Goal: Task Accomplishment & Management: Use online tool/utility

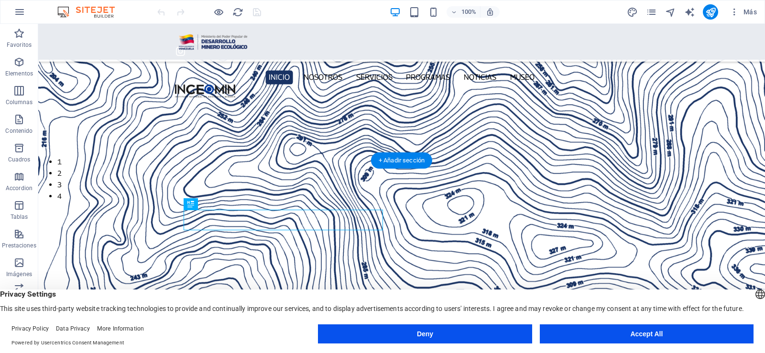
scroll to position [323, 0]
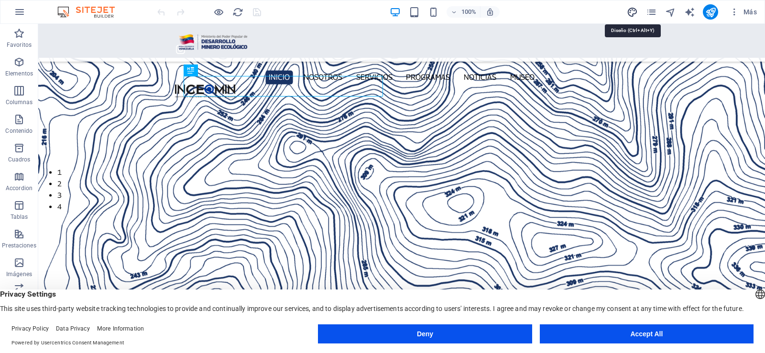
click at [631, 13] on icon "design" at bounding box center [632, 12] width 11 height 11
select select "px"
select select "300"
select select "px"
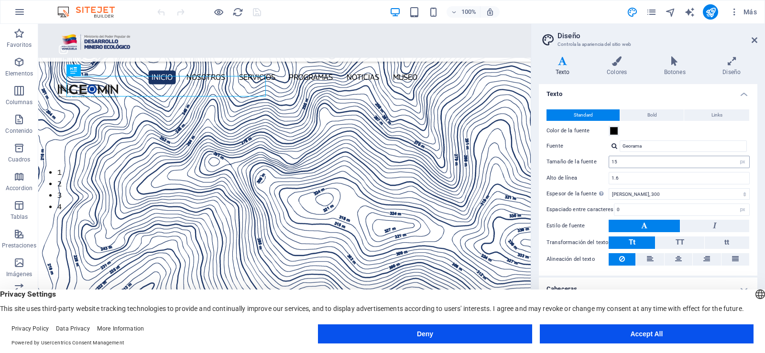
scroll to position [0, 0]
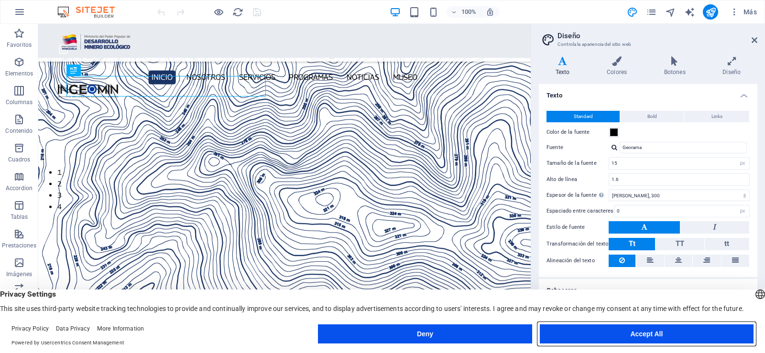
click at [631, 328] on button "Accept All" at bounding box center [647, 334] width 214 height 19
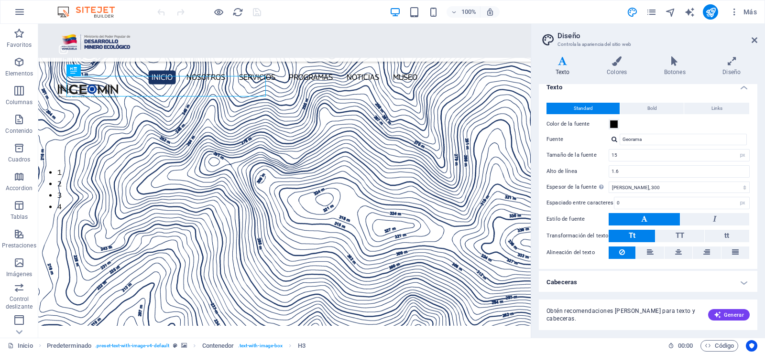
scroll to position [10, 0]
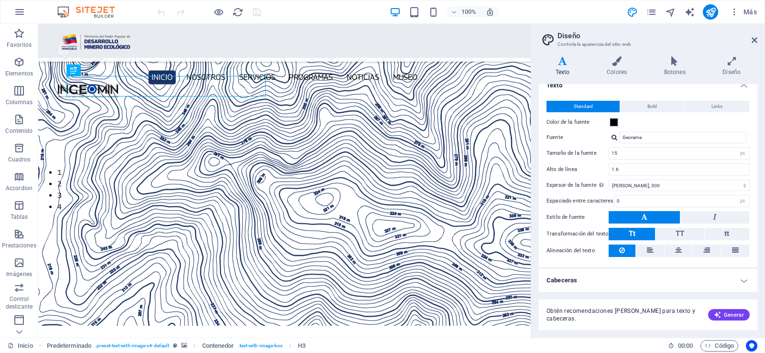
click at [740, 283] on h4 "Cabeceras" at bounding box center [648, 280] width 218 height 23
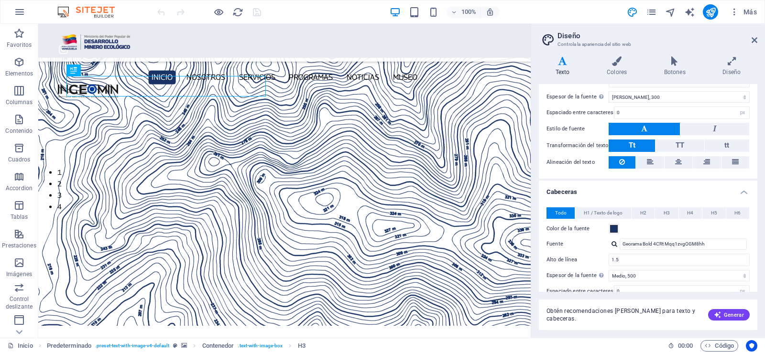
scroll to position [197, 0]
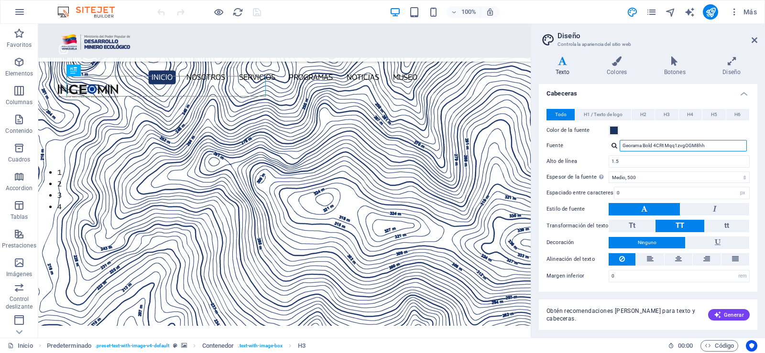
click at [715, 145] on input "Georama Bold 4CRt Mqq1zvgOGM8hh" at bounding box center [683, 145] width 127 height 11
type input "G"
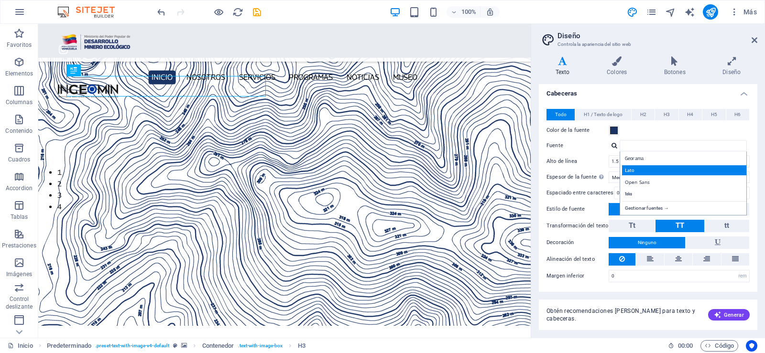
click at [685, 171] on div "Lato" at bounding box center [685, 170] width 126 height 10
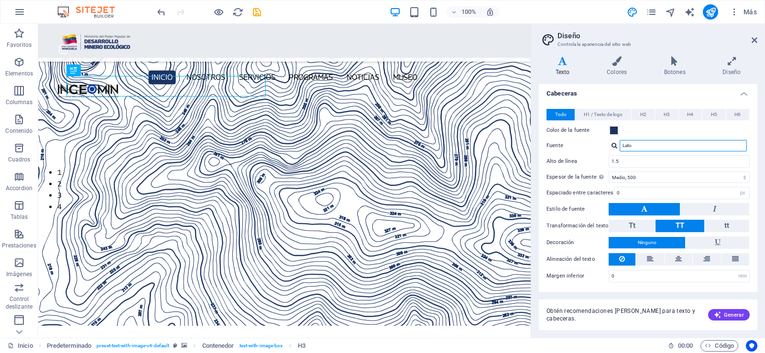
drag, startPoint x: 651, startPoint y: 146, endPoint x: 605, endPoint y: 143, distance: 46.0
click at [605, 143] on div "Fuente Lato Gestionar fuentes →" at bounding box center [647, 145] width 203 height 11
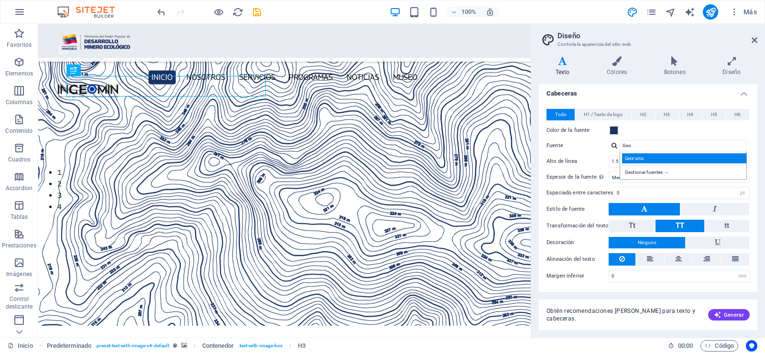
click at [629, 160] on div "Georama" at bounding box center [685, 158] width 126 height 10
type input "Georama"
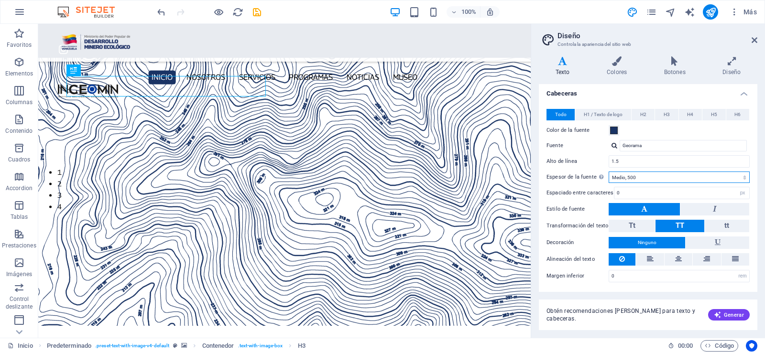
click at [742, 180] on select "Fino, 100 Extra [PERSON_NAME], 200 [PERSON_NAME], 300 Normal, 400 Medio, 500 [D…" at bounding box center [679, 177] width 141 height 11
click at [609, 172] on select "Fino, 100 Extra [PERSON_NAME], 200 [PERSON_NAME], 300 Normal, 400 Medio, 500 [D…" at bounding box center [679, 177] width 141 height 11
click at [743, 179] on select "Fino, 100 Extra [PERSON_NAME], 200 [PERSON_NAME], 300 Normal, 400 Medio, 500 [D…" at bounding box center [679, 177] width 141 height 11
click at [609, 172] on select "Fino, 100 Extra [PERSON_NAME], 200 [PERSON_NAME], 300 Normal, 400 Medio, 500 [D…" at bounding box center [679, 177] width 141 height 11
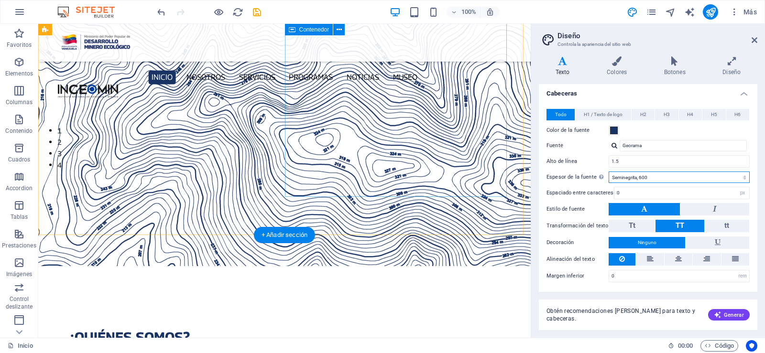
scroll to position [526, 0]
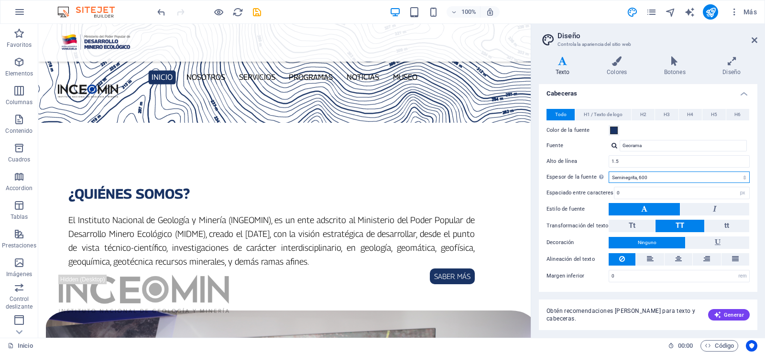
click at [744, 177] on select "Fino, 100 Extra [PERSON_NAME], 200 [PERSON_NAME], 300 Normal, 400 Medio, 500 [D…" at bounding box center [679, 177] width 141 height 11
click at [609, 172] on select "Fino, 100 Extra [PERSON_NAME], 200 [PERSON_NAME], 300 Normal, 400 Medio, 500 [D…" at bounding box center [679, 177] width 141 height 11
click at [741, 178] on select "Fino, 100 Extra [PERSON_NAME], 200 [PERSON_NAME], 300 Normal, 400 Medio, 500 [D…" at bounding box center [679, 177] width 141 height 11
click at [609, 172] on select "Fino, 100 Extra [PERSON_NAME], 200 [PERSON_NAME], 300 Normal, 400 Medio, 500 [D…" at bounding box center [679, 177] width 141 height 11
click at [743, 178] on select "Fino, 100 Extra [PERSON_NAME], 200 [PERSON_NAME], 300 Normal, 400 Medio, 500 [D…" at bounding box center [679, 177] width 141 height 11
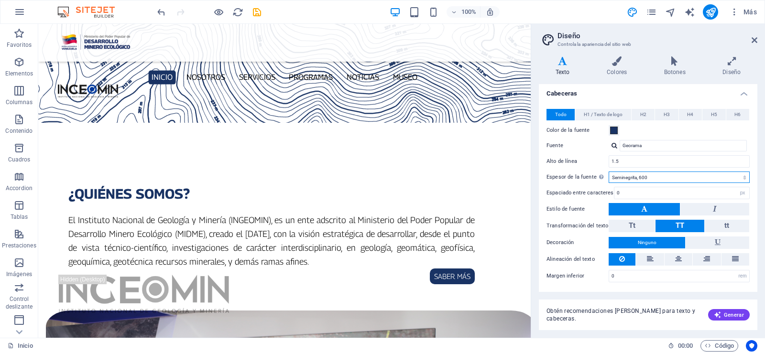
select select "500"
click at [609, 172] on select "Fino, 100 Extra [PERSON_NAME], 200 [PERSON_NAME], 300 Normal, 400 Medio, 500 [D…" at bounding box center [679, 177] width 141 height 11
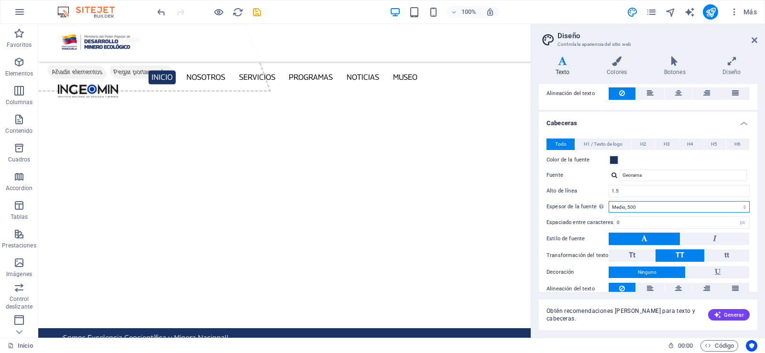
scroll to position [197, 0]
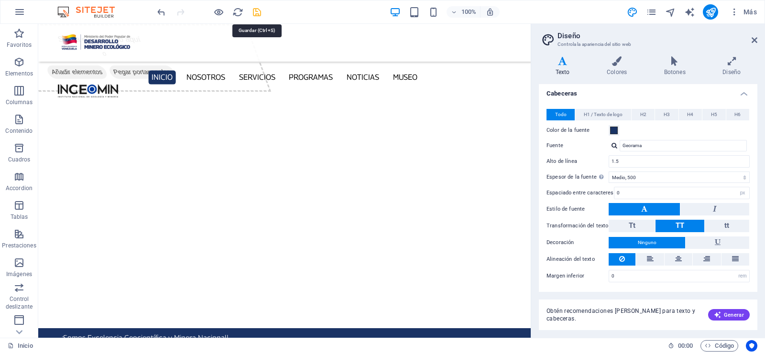
click at [254, 14] on icon "save" at bounding box center [256, 12] width 11 height 11
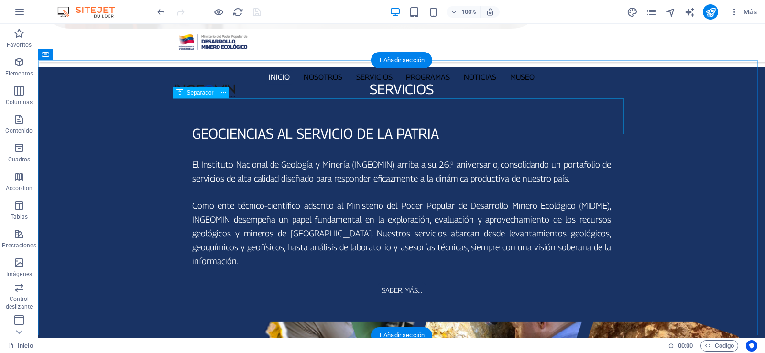
scroll to position [1147, 0]
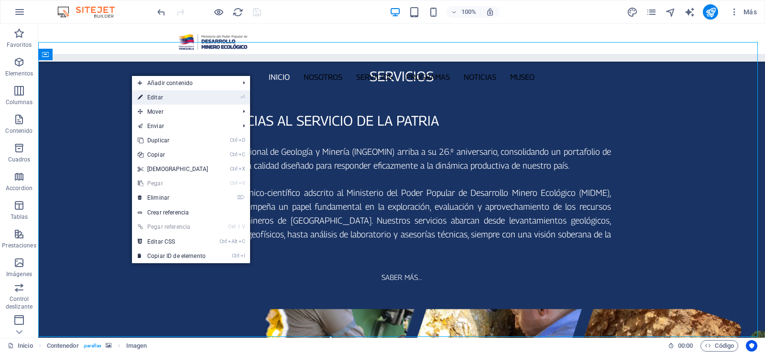
click at [154, 95] on link "⏎ Editar" at bounding box center [173, 97] width 82 height 14
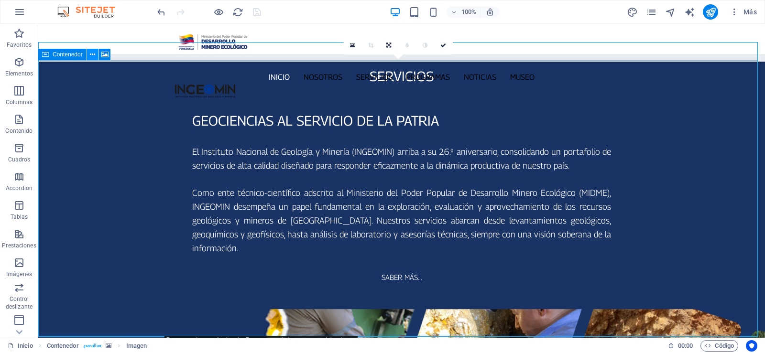
click at [93, 54] on icon at bounding box center [92, 55] width 5 height 10
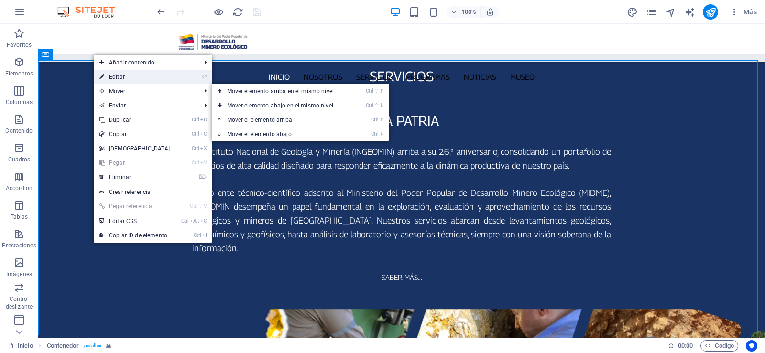
click at [111, 75] on link "⏎ Editar" at bounding box center [135, 77] width 82 height 14
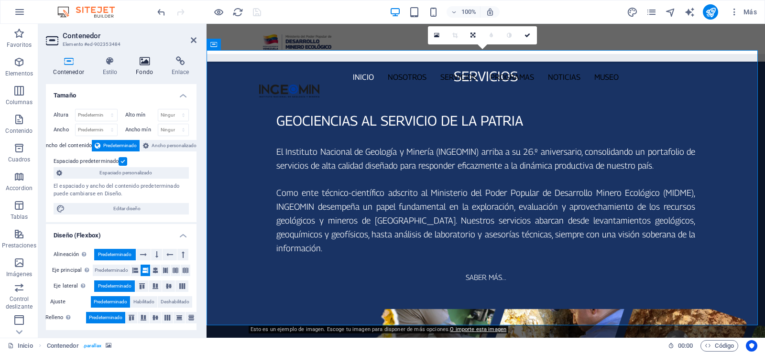
click at [147, 60] on icon at bounding box center [145, 61] width 32 height 10
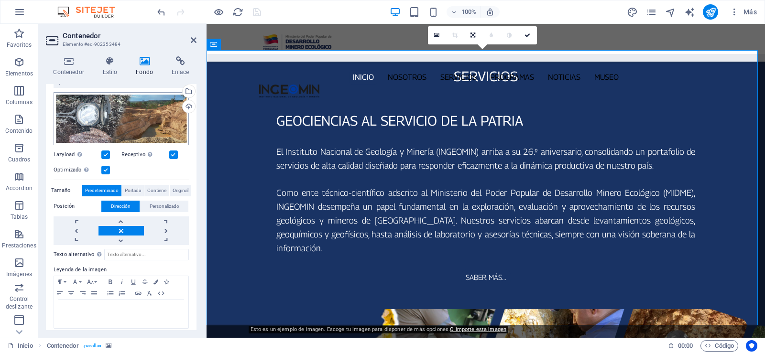
scroll to position [94, 0]
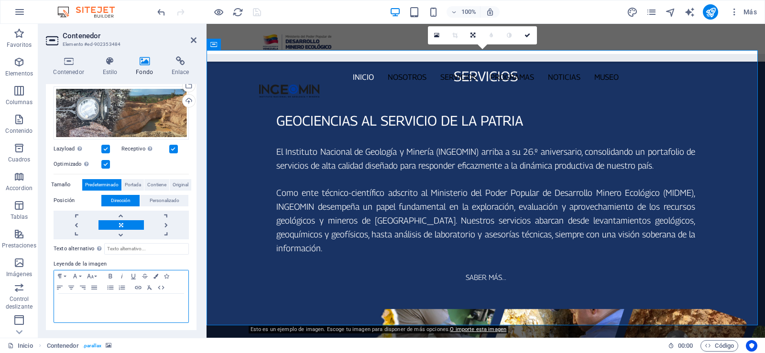
click at [123, 305] on p at bounding box center [121, 303] width 125 height 9
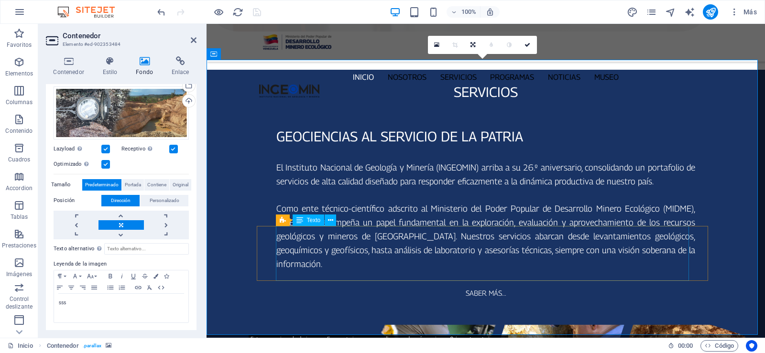
scroll to position [1147, 0]
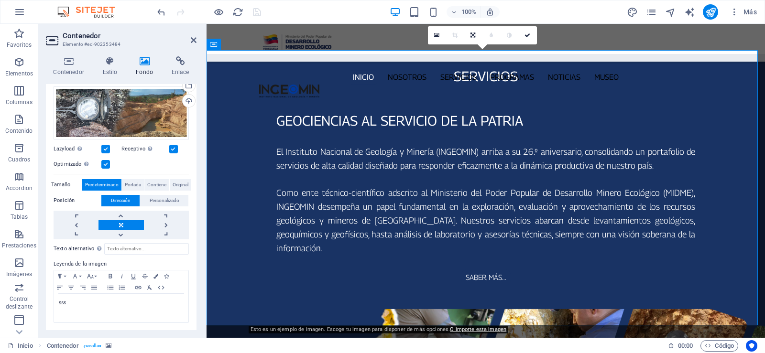
click at [113, 184] on span "Predeterminado" at bounding box center [101, 184] width 33 height 11
click at [112, 57] on icon at bounding box center [110, 61] width 30 height 10
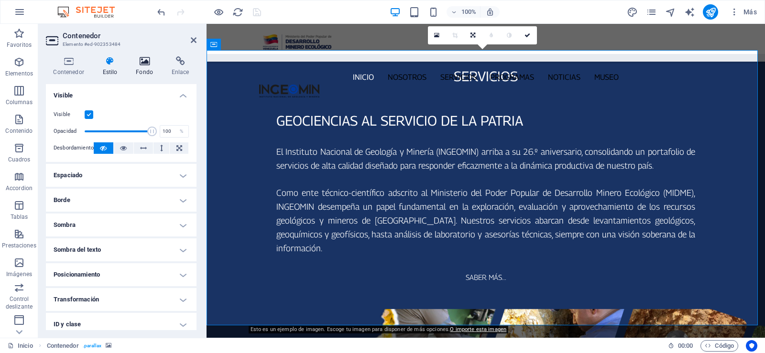
click at [141, 65] on icon at bounding box center [145, 61] width 32 height 10
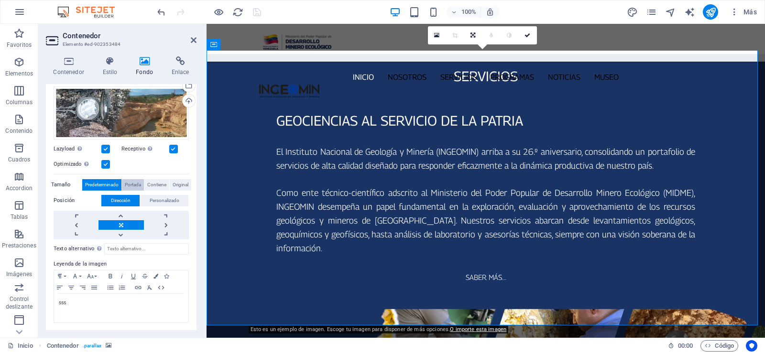
click at [128, 185] on span "Portada" at bounding box center [133, 184] width 16 height 11
click at [126, 185] on span "Portada" at bounding box center [133, 184] width 16 height 11
click at [128, 182] on span "Portada" at bounding box center [133, 184] width 16 height 11
click at [138, 187] on span "Portada" at bounding box center [133, 184] width 16 height 11
click at [103, 187] on span "Predeterminado" at bounding box center [101, 184] width 33 height 11
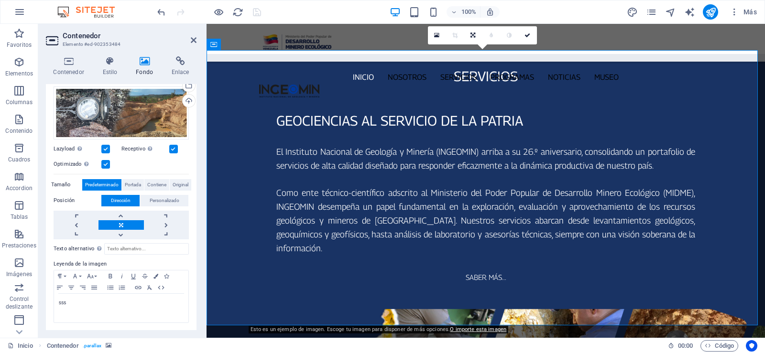
click at [116, 61] on icon at bounding box center [110, 61] width 30 height 10
click at [112, 65] on icon at bounding box center [110, 61] width 30 height 10
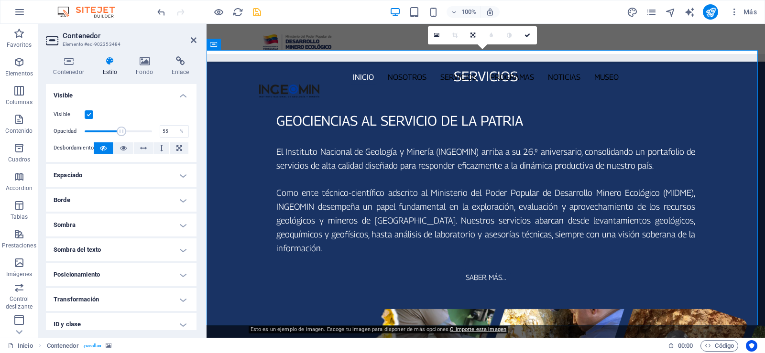
drag, startPoint x: 150, startPoint y: 130, endPoint x: 120, endPoint y: 132, distance: 29.7
click at [120, 132] on span at bounding box center [122, 132] width 10 height 10
drag, startPoint x: 120, startPoint y: 132, endPoint x: 133, endPoint y: 134, distance: 13.1
click at [133, 134] on span at bounding box center [135, 132] width 10 height 10
click at [129, 134] on span at bounding box center [130, 132] width 10 height 10
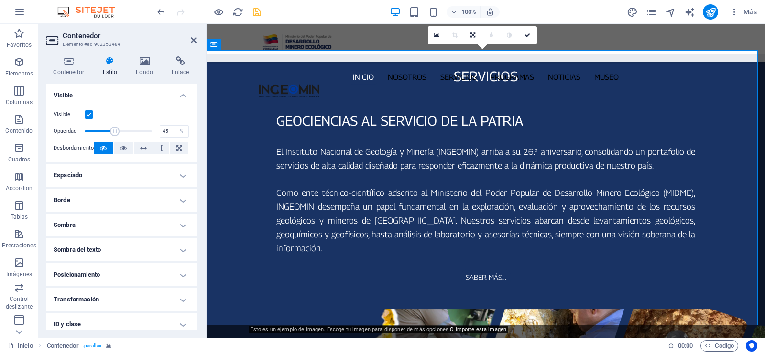
drag, startPoint x: 129, startPoint y: 134, endPoint x: 114, endPoint y: 136, distance: 14.9
click at [114, 136] on span at bounding box center [115, 132] width 10 height 10
drag, startPoint x: 113, startPoint y: 136, endPoint x: 108, endPoint y: 138, distance: 5.6
click at [108, 138] on span at bounding box center [118, 131] width 67 height 14
drag, startPoint x: 108, startPoint y: 138, endPoint x: 129, endPoint y: 136, distance: 21.1
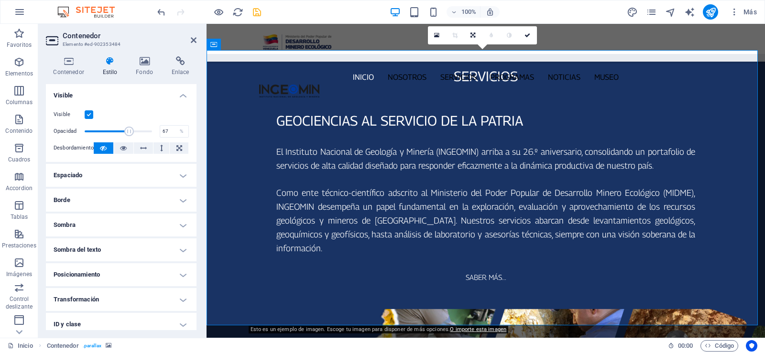
click at [129, 136] on span at bounding box center [118, 131] width 67 height 14
type input "100"
drag, startPoint x: 129, startPoint y: 135, endPoint x: 151, endPoint y: 135, distance: 22.0
click at [151, 135] on span at bounding box center [152, 132] width 10 height 10
click at [674, 10] on icon "navigator" at bounding box center [670, 12] width 11 height 11
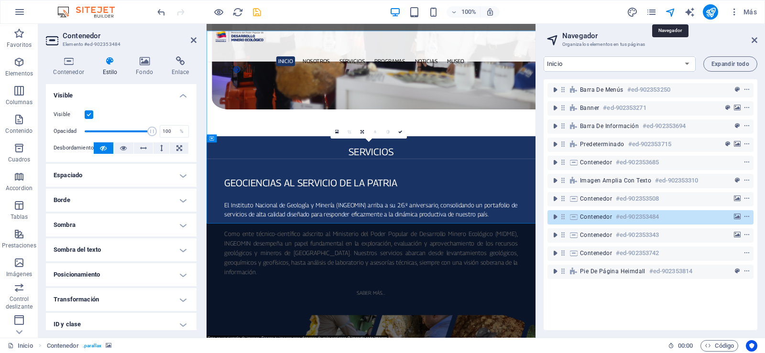
scroll to position [1164, 0]
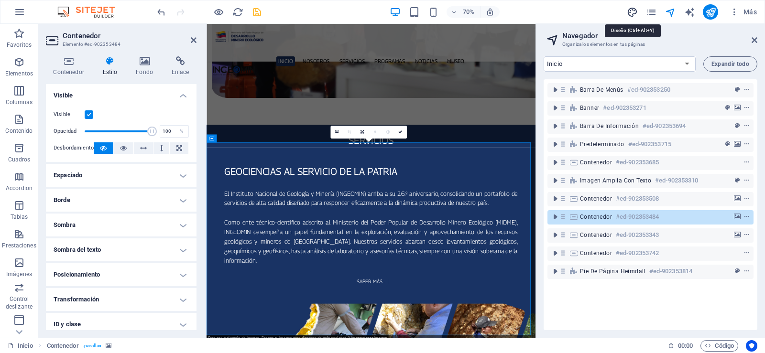
click at [636, 11] on icon "design" at bounding box center [632, 12] width 11 height 11
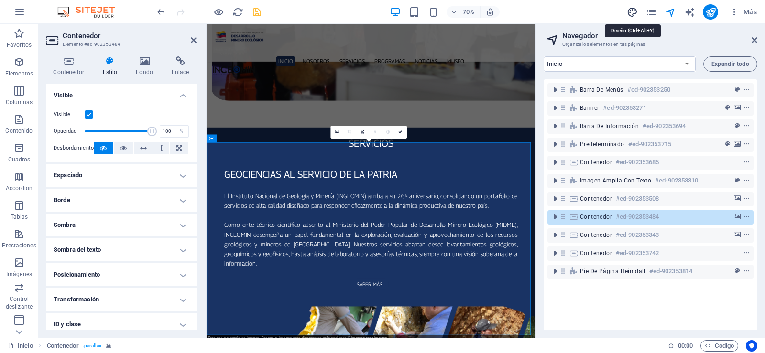
scroll to position [1332, 0]
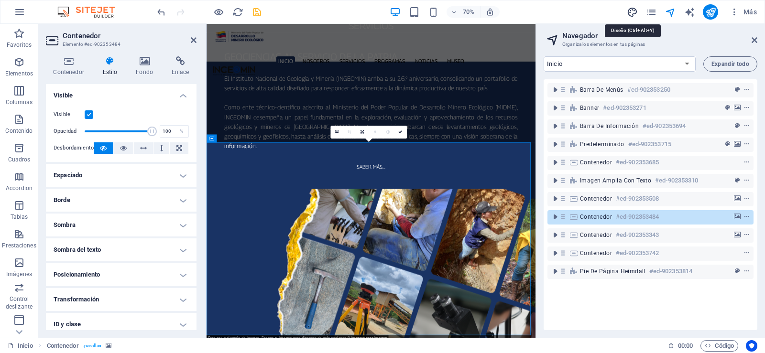
select select "px"
select select "300"
select select "px"
select select "500"
select select "px"
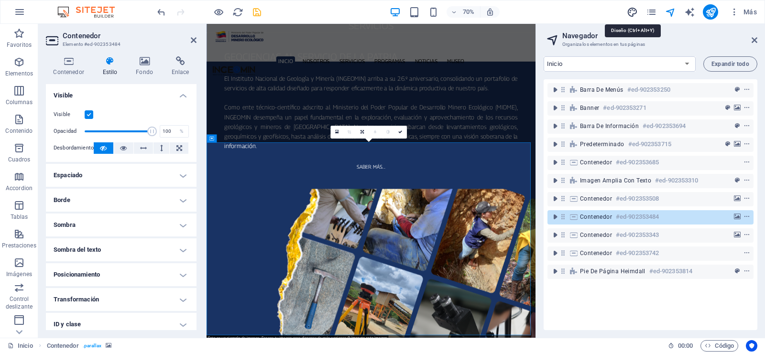
select select "rem"
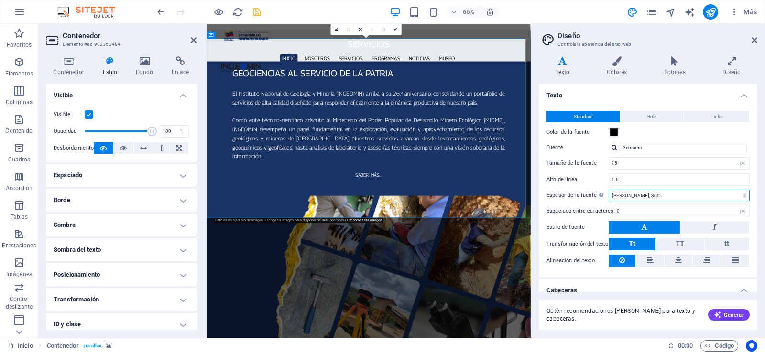
click at [744, 195] on select "Fino, 100 Extra [PERSON_NAME], 200 [PERSON_NAME], 300 Normal, 400 Medio, 500 [D…" at bounding box center [679, 195] width 141 height 11
select select "400"
click at [609, 190] on select "Fino, 100 Extra [PERSON_NAME], 200 [PERSON_NAME], 300 Normal, 400 Medio, 500 [D…" at bounding box center [679, 195] width 141 height 11
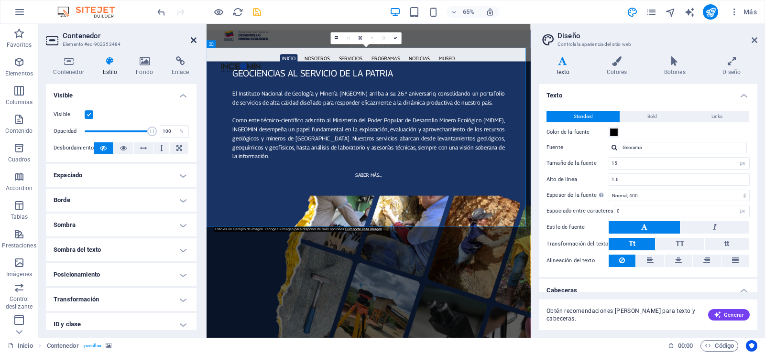
click at [192, 41] on icon at bounding box center [194, 40] width 6 height 8
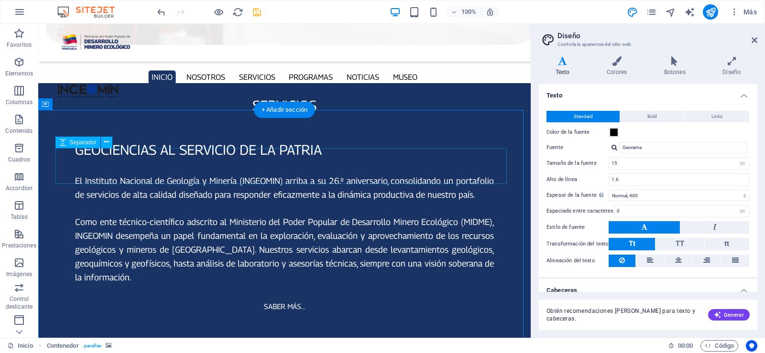
scroll to position [1216, 0]
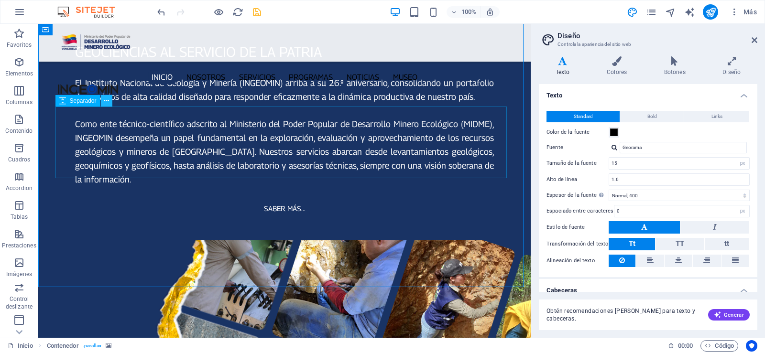
click at [107, 101] on icon at bounding box center [106, 101] width 5 height 10
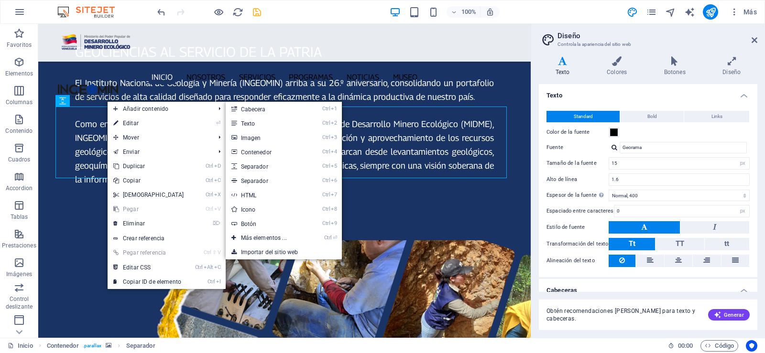
click at [126, 120] on link "⏎ Editar" at bounding box center [149, 123] width 82 height 14
select select "px"
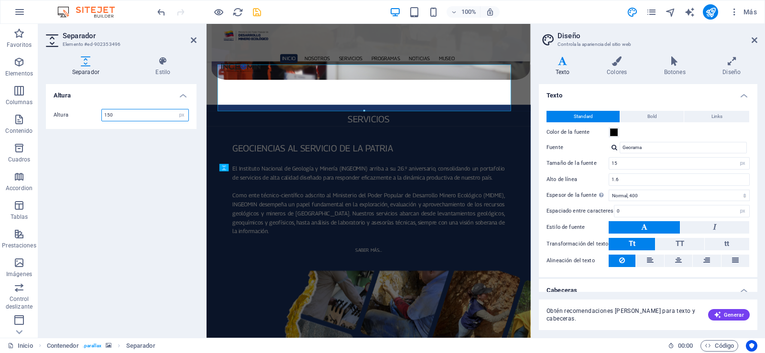
scroll to position [1236, 0]
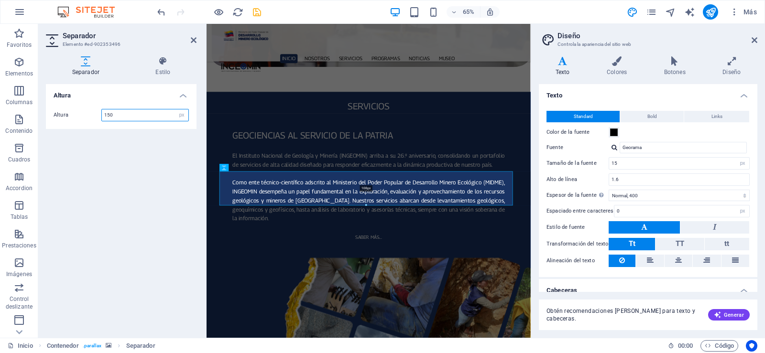
drag, startPoint x: 245, startPoint y: 295, endPoint x: 222, endPoint y: 287, distance: 24.3
type input "108"
click at [257, 11] on icon "save" at bounding box center [256, 12] width 11 height 11
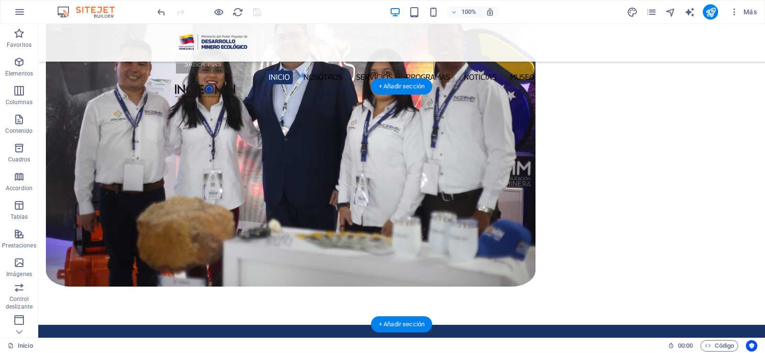
scroll to position [861, 0]
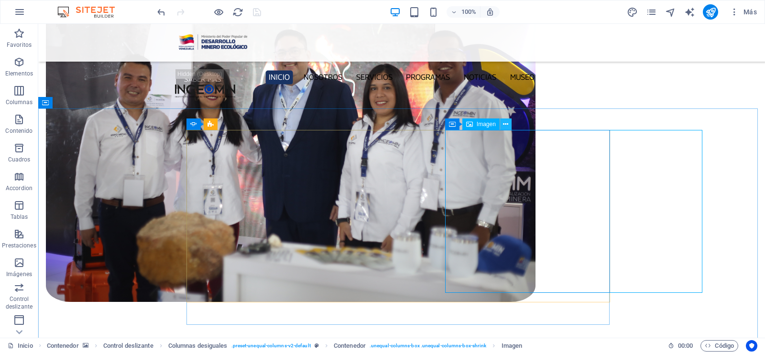
click at [507, 122] on icon at bounding box center [505, 125] width 5 height 10
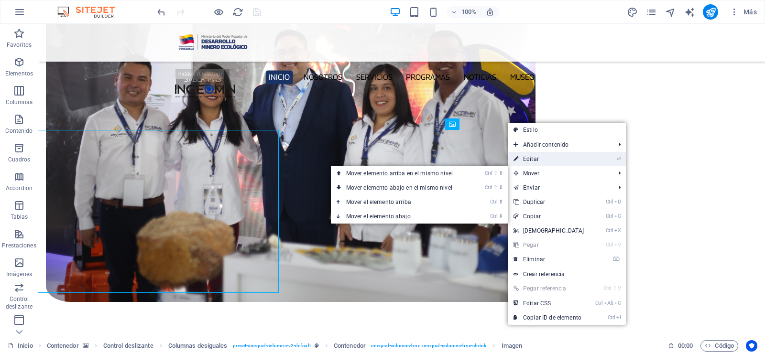
click at [545, 158] on link "⏎ Editar" at bounding box center [549, 159] width 82 height 14
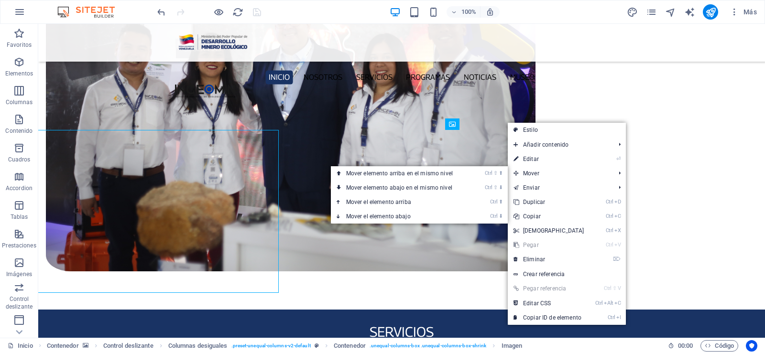
select select "px"
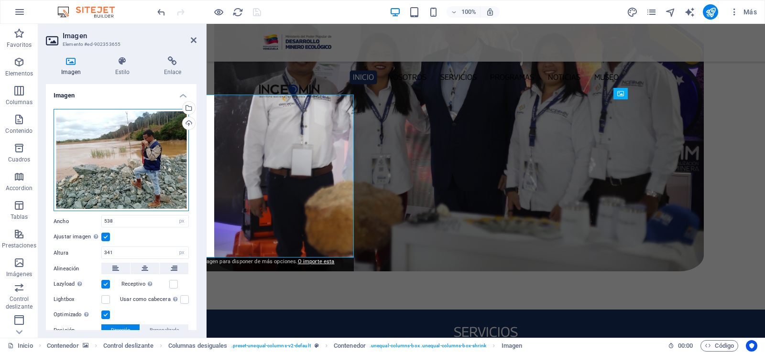
click at [109, 139] on div "Arrastra archivos aquí, haz clic para escoger archivos o selecciona archivos de…" at bounding box center [121, 160] width 135 height 103
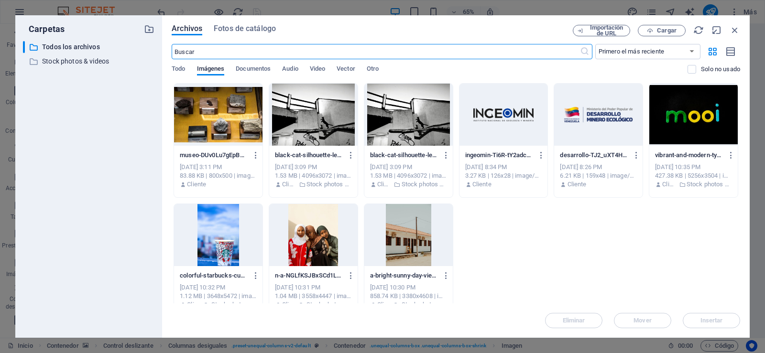
scroll to position [1093, 0]
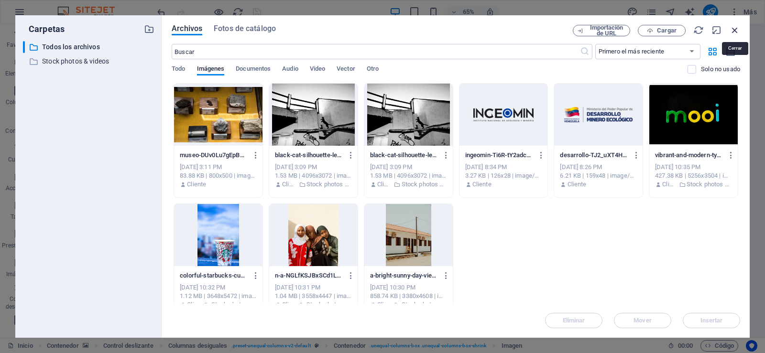
drag, startPoint x: 736, startPoint y: 28, endPoint x: 530, endPoint y: 3, distance: 207.9
click at [736, 28] on icon "button" at bounding box center [734, 30] width 11 height 11
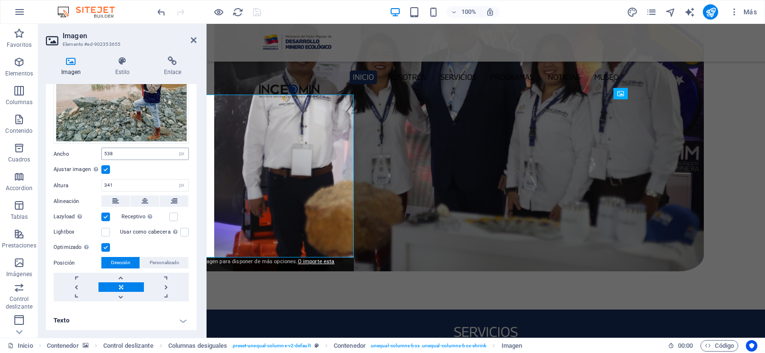
scroll to position [68, 0]
click at [193, 40] on icon at bounding box center [194, 40] width 6 height 8
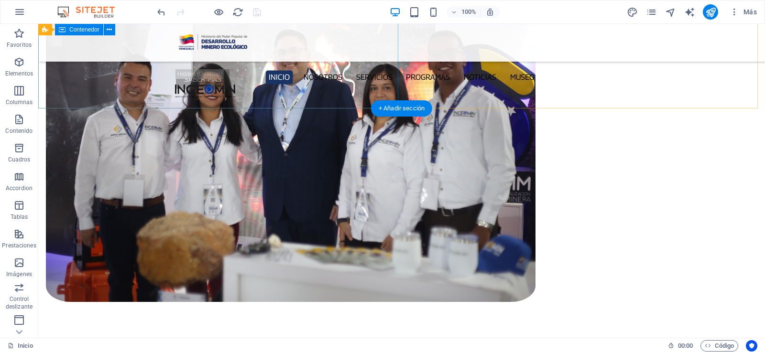
scroll to position [765, 0]
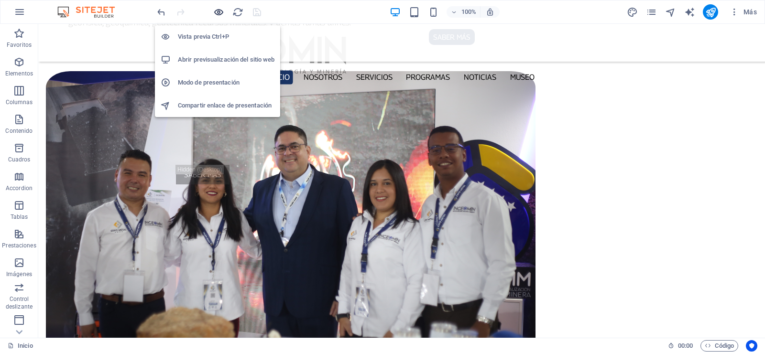
click at [216, 11] on icon "button" at bounding box center [218, 12] width 11 height 11
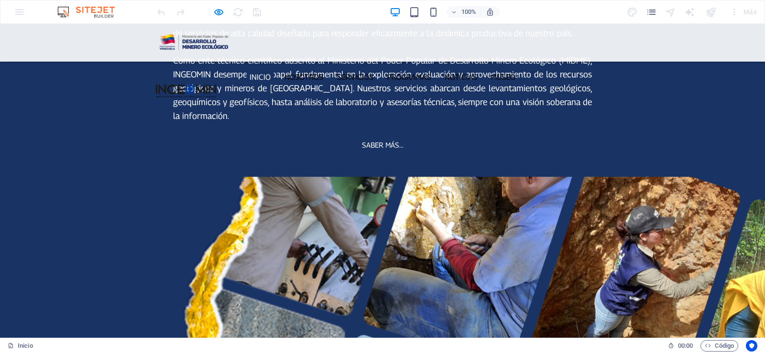
scroll to position [1387, 0]
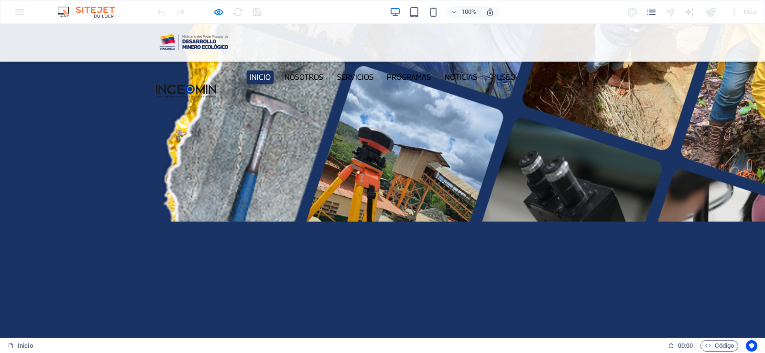
scroll to position [1435, 0]
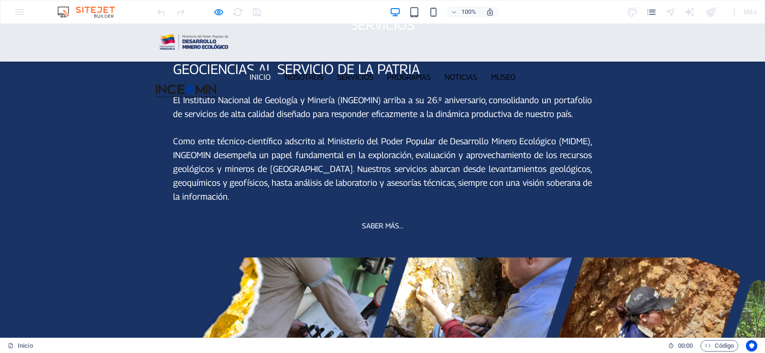
scroll to position [1196, 0]
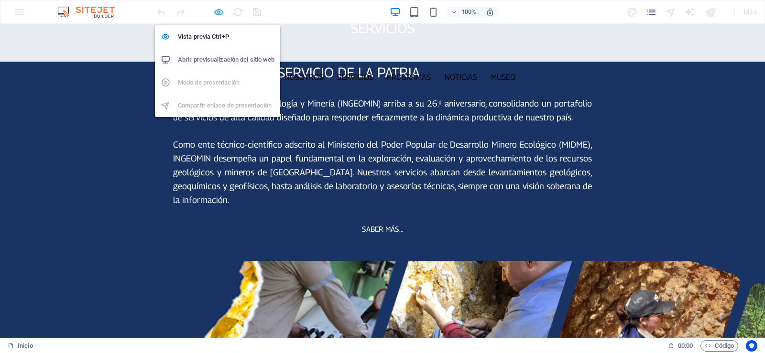
click at [217, 13] on icon "button" at bounding box center [218, 12] width 11 height 11
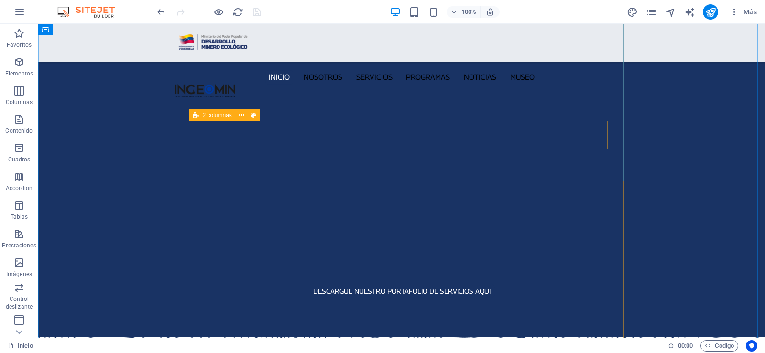
scroll to position [1817, 0]
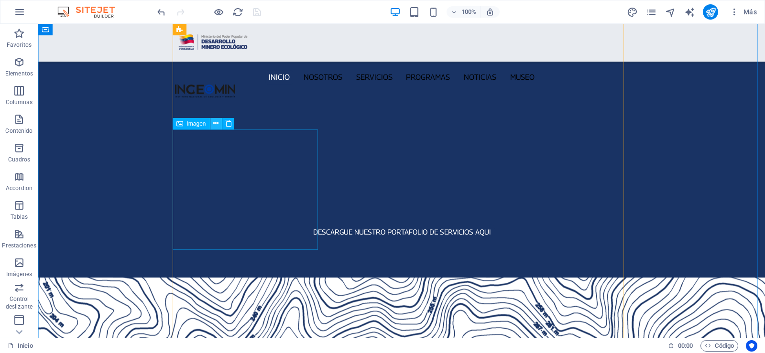
click at [218, 122] on icon at bounding box center [215, 124] width 5 height 10
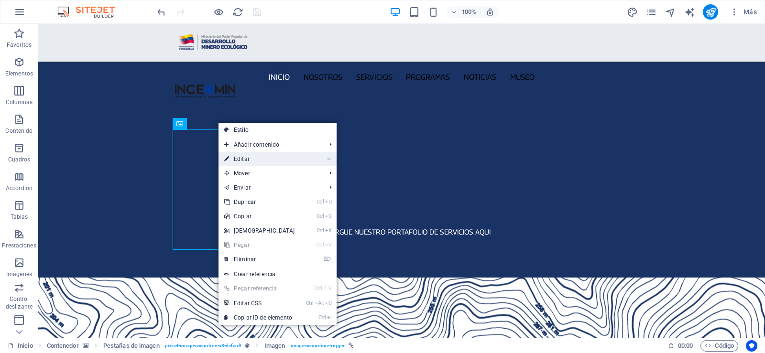
click at [247, 154] on link "⏎ Editar" at bounding box center [259, 159] width 82 height 14
select select "px"
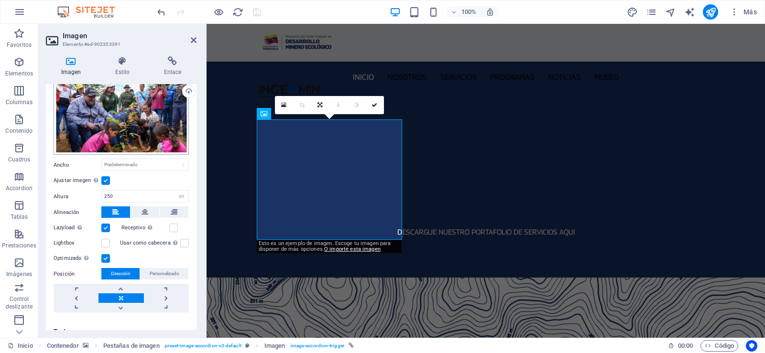
scroll to position [44, 0]
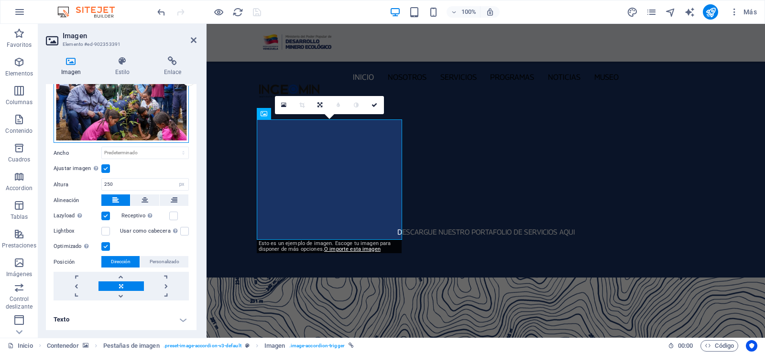
click at [120, 121] on div "Arrastra archivos aquí, haz clic para escoger archivos o selecciona archivos de…" at bounding box center [121, 104] width 135 height 78
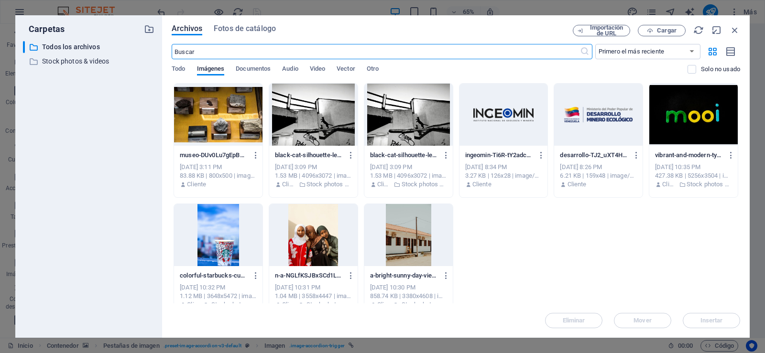
scroll to position [1837, 0]
click at [733, 27] on icon "button" at bounding box center [734, 30] width 11 height 11
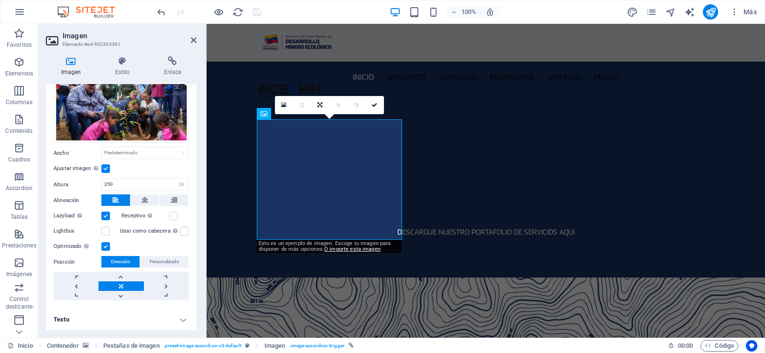
click at [198, 41] on aside "Imagen Elemento #ed-902353391 Imagen Estilo Enlace Imagen Arrastra archivos aqu…" at bounding box center [122, 181] width 168 height 314
click at [191, 41] on icon at bounding box center [194, 40] width 6 height 8
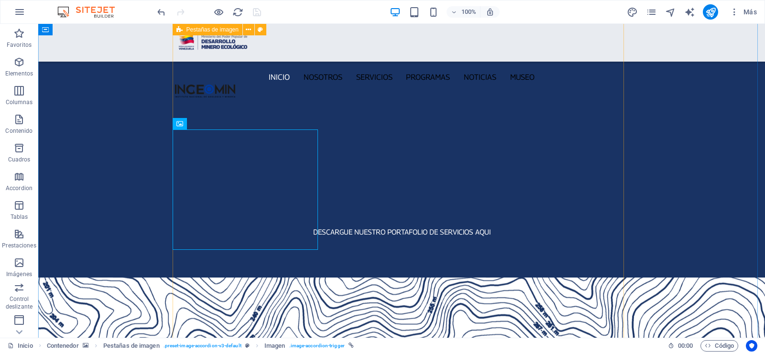
scroll to position [2104, 0]
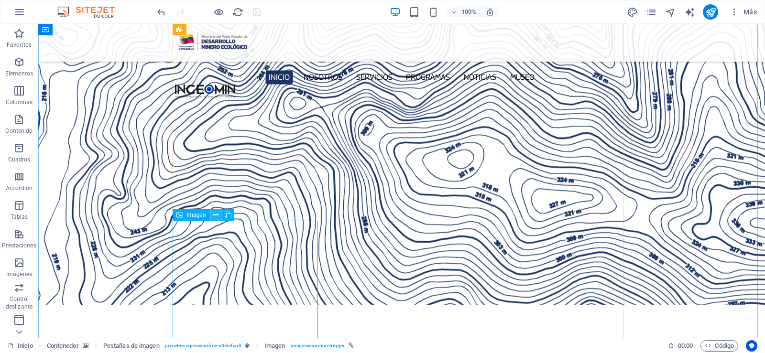
click at [218, 213] on icon at bounding box center [215, 215] width 5 height 10
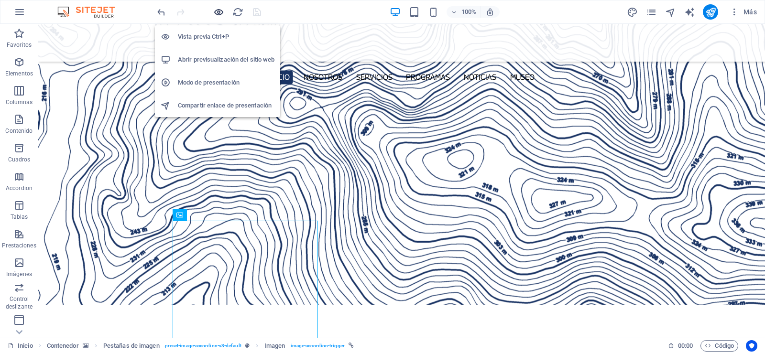
click at [218, 11] on icon "button" at bounding box center [218, 12] width 11 height 11
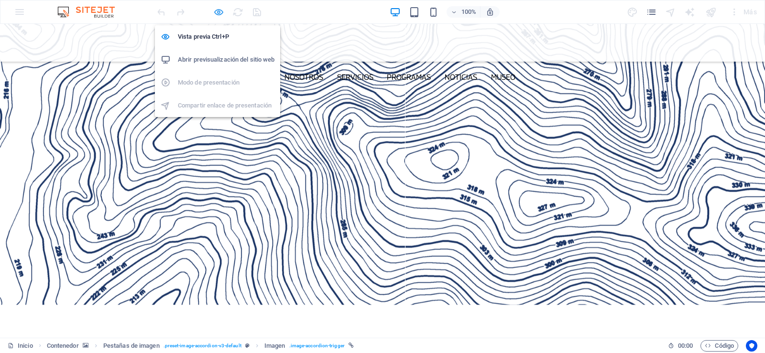
scroll to position [1415, 0]
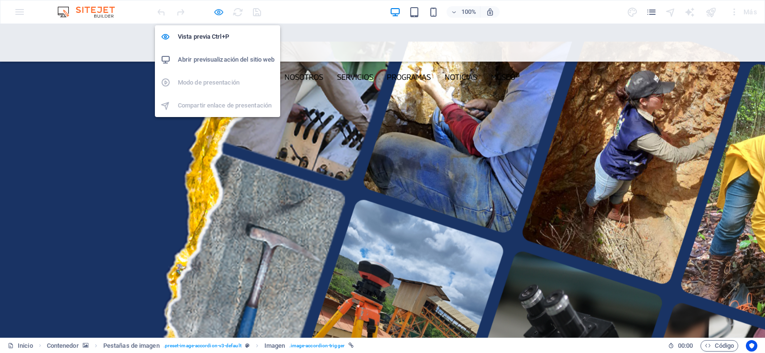
click at [219, 10] on icon "button" at bounding box center [218, 12] width 11 height 11
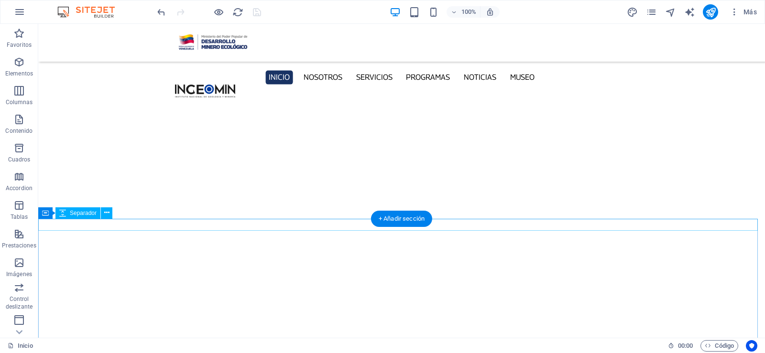
scroll to position [2682, 0]
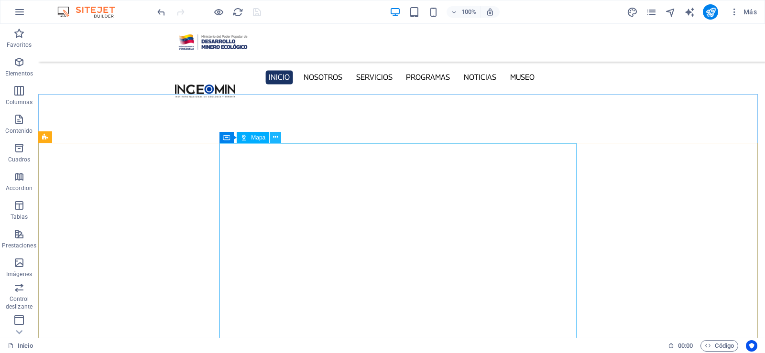
click at [278, 138] on icon at bounding box center [275, 137] width 5 height 10
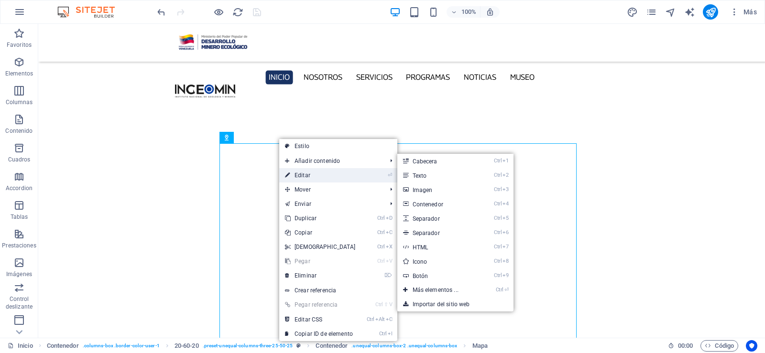
click at [310, 178] on link "⏎ Editar" at bounding box center [320, 175] width 82 height 14
select select "1"
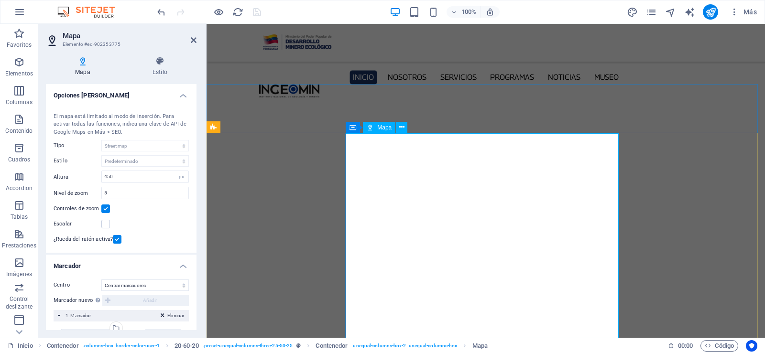
click at [402, 127] on icon at bounding box center [401, 127] width 5 height 10
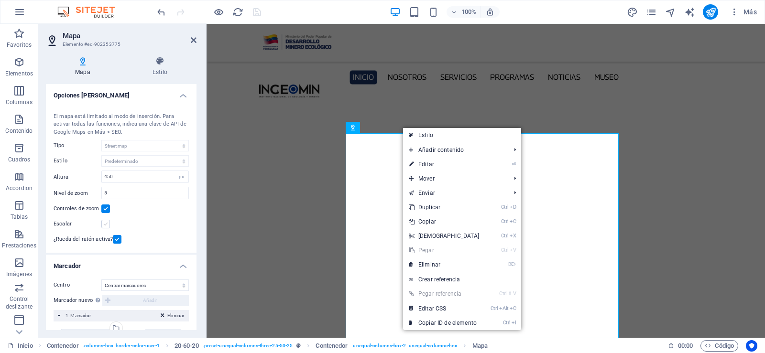
click at [103, 223] on label at bounding box center [105, 224] width 9 height 9
click at [0, 0] on input "Escalar" at bounding box center [0, 0] width 0 height 0
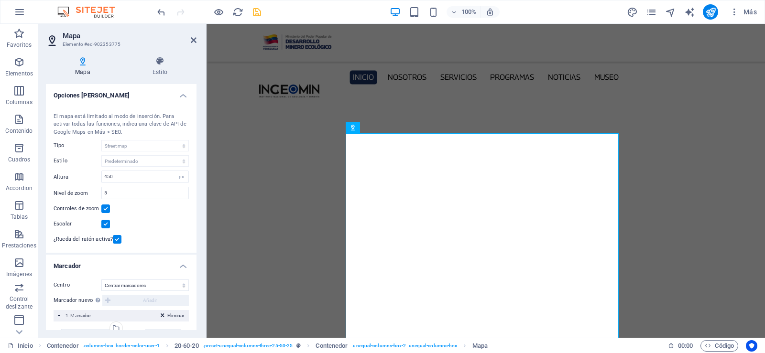
click at [106, 224] on label at bounding box center [105, 224] width 9 height 9
click at [0, 0] on input "Escalar" at bounding box center [0, 0] width 0 height 0
click at [106, 208] on label at bounding box center [105, 209] width 9 height 9
click at [0, 0] on input "Controles de zoom" at bounding box center [0, 0] width 0 height 0
click at [106, 208] on label at bounding box center [105, 209] width 9 height 9
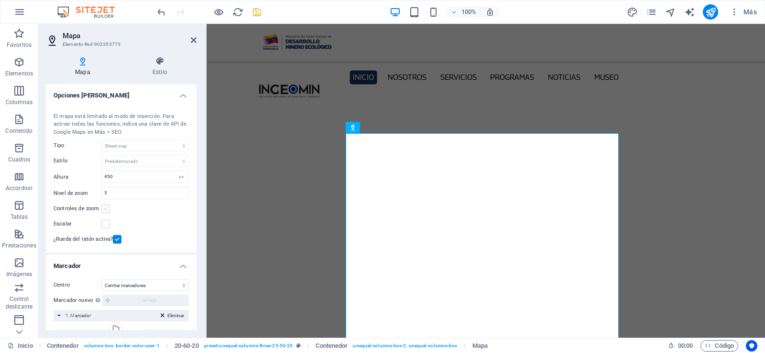
click at [0, 0] on input "Controles de zoom" at bounding box center [0, 0] width 0 height 0
click at [138, 192] on input "5" at bounding box center [145, 192] width 87 height 11
click at [83, 197] on div "Nivel de zoom 5" at bounding box center [121, 193] width 135 height 12
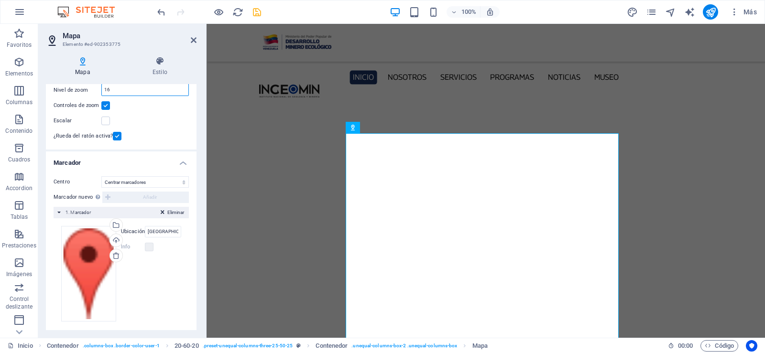
scroll to position [110, 0]
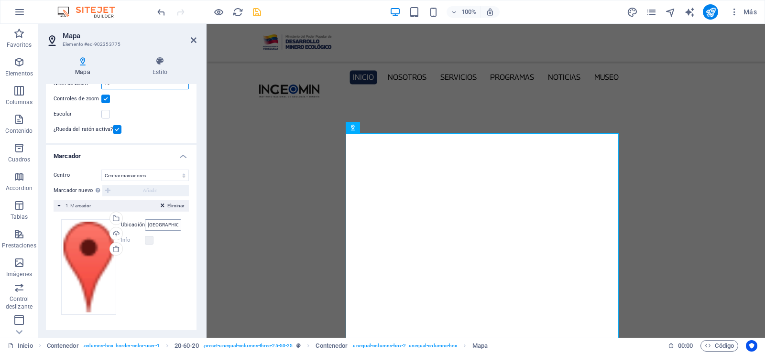
type input "16"
click at [167, 221] on input "[GEOGRAPHIC_DATA]" at bounding box center [163, 224] width 36 height 11
type input "c"
type input "ingeomin"
click at [264, 10] on div "100% Más" at bounding box center [457, 11] width 605 height 15
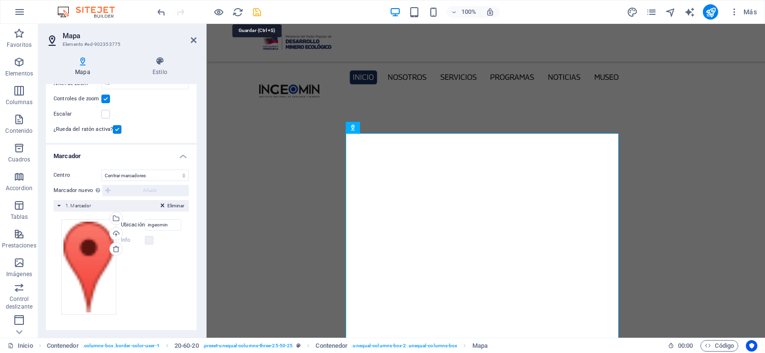
click at [260, 13] on icon "save" at bounding box center [256, 12] width 11 height 11
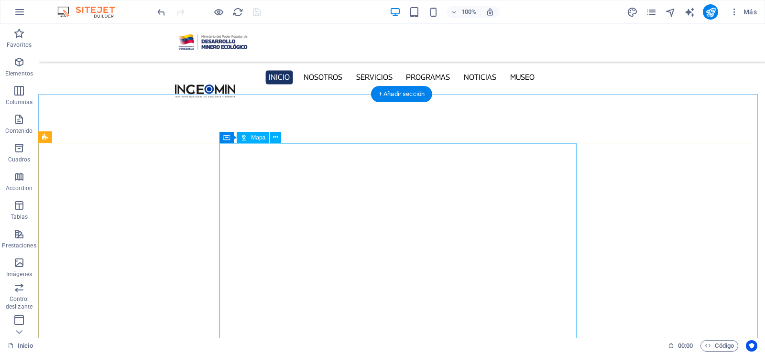
scroll to position [2730, 0]
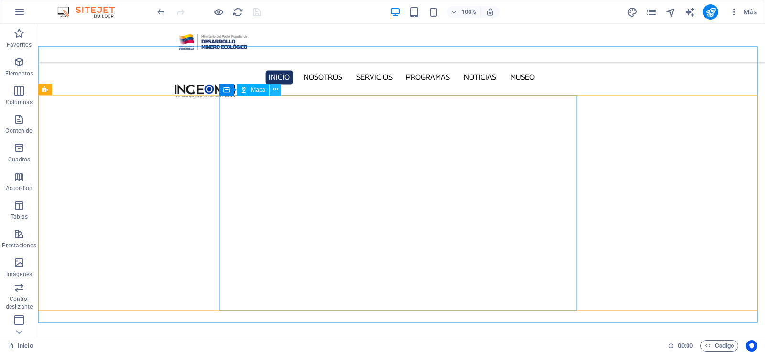
click at [274, 87] on icon at bounding box center [275, 90] width 5 height 10
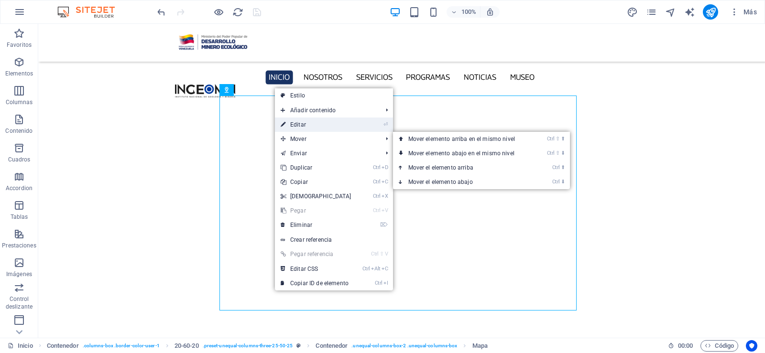
click at [299, 124] on link "⏎ Editar" at bounding box center [316, 125] width 82 height 14
select select "1"
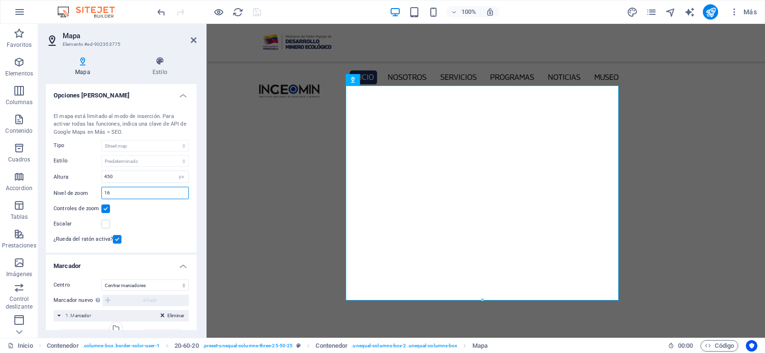
click at [113, 191] on input "16" at bounding box center [145, 192] width 87 height 11
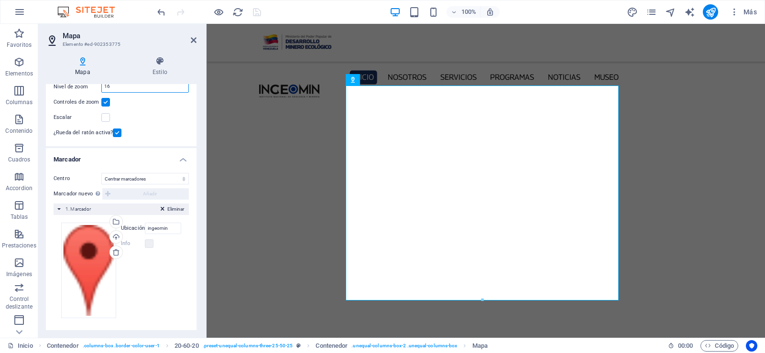
scroll to position [110, 0]
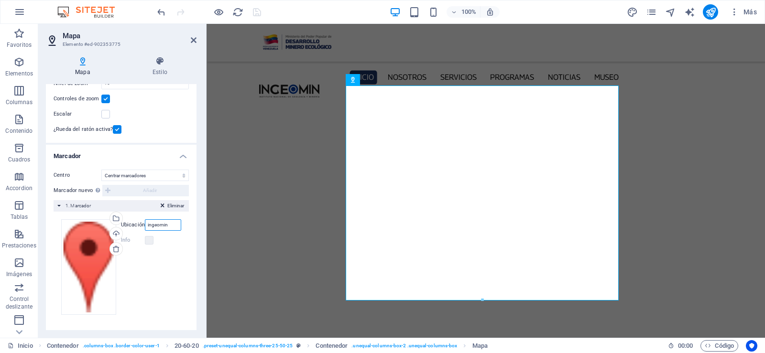
drag, startPoint x: 172, startPoint y: 221, endPoint x: 125, endPoint y: 227, distance: 47.2
click at [125, 227] on div "Ubicación ingeomin" at bounding box center [151, 224] width 60 height 11
type input "P"
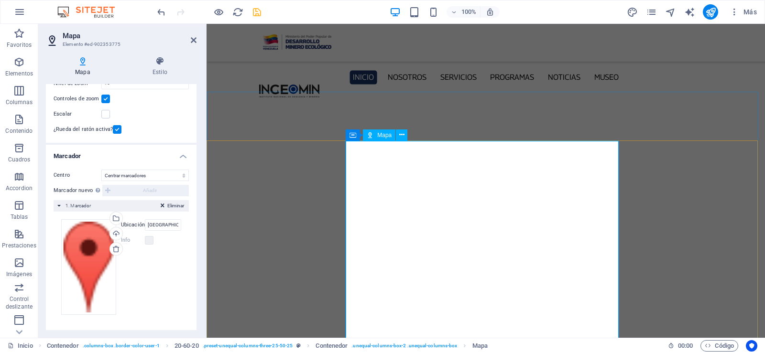
scroll to position [2675, 0]
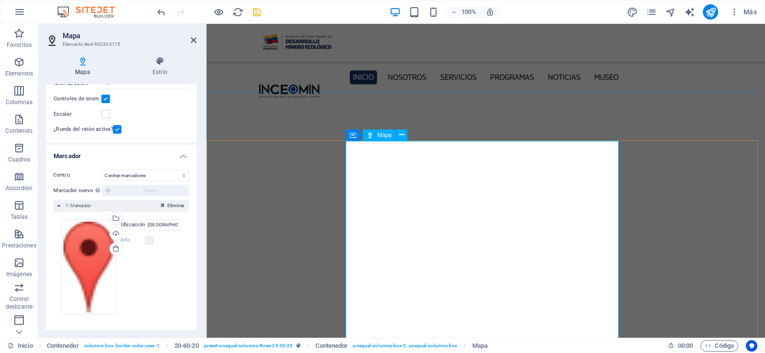
click at [151, 241] on label at bounding box center [149, 240] width 9 height 9
click at [176, 225] on input "[GEOGRAPHIC_DATA]" at bounding box center [163, 224] width 36 height 11
drag, startPoint x: 176, startPoint y: 225, endPoint x: 43, endPoint y: 219, distance: 133.0
click at [43, 219] on div "Mapa Estilo Opciones [PERSON_NAME] Centro [PERSON_NAME] El mapa está limitado a…" at bounding box center [121, 193] width 166 height 289
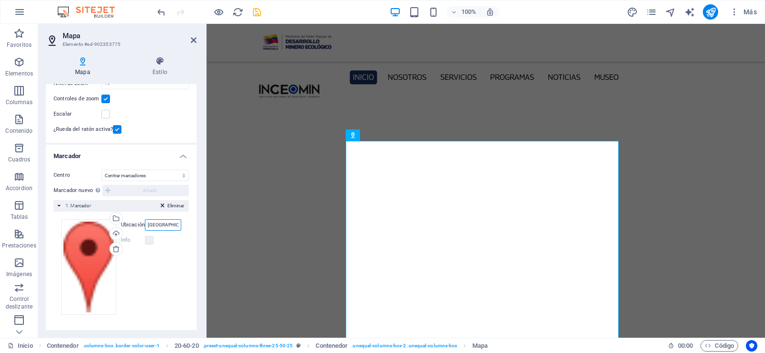
type input "p"
type input "[GEOGRAPHIC_DATA]"
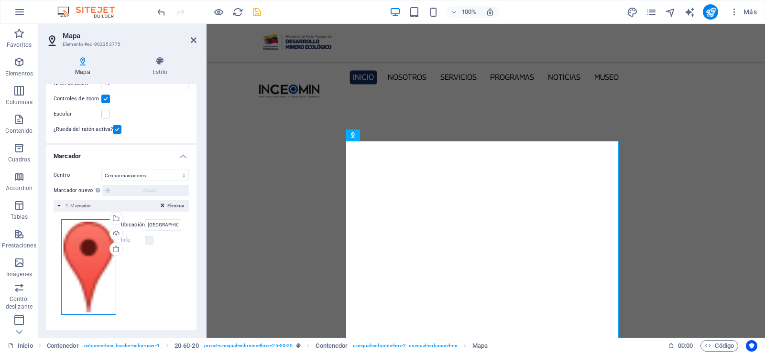
click at [76, 258] on div "Arrastra archivos aquí, haz clic para escoger archivos o selecciona archivos de…" at bounding box center [88, 267] width 55 height 96
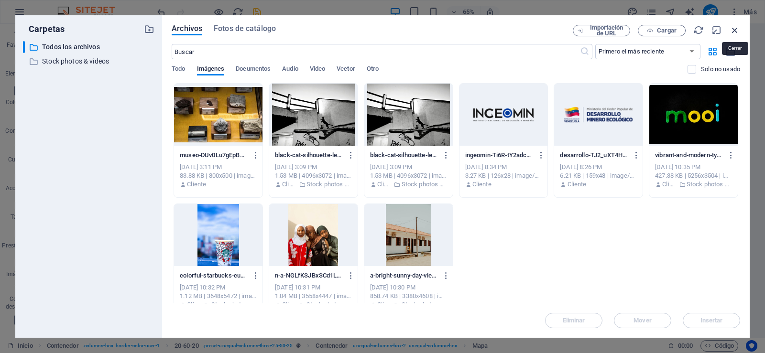
click at [734, 27] on icon "button" at bounding box center [734, 30] width 11 height 11
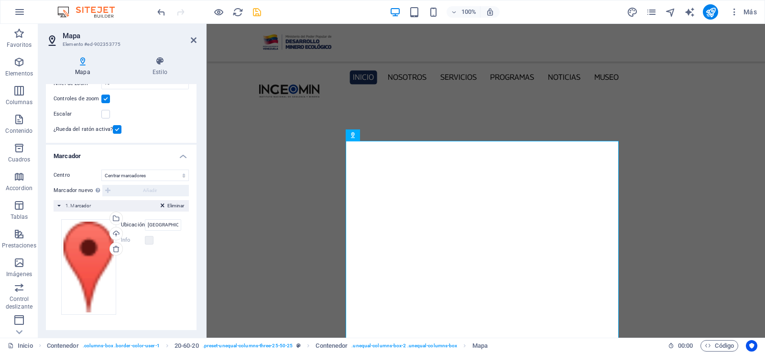
click at [60, 206] on div "Eliminar 1. Marcador" at bounding box center [121, 205] width 135 height 11
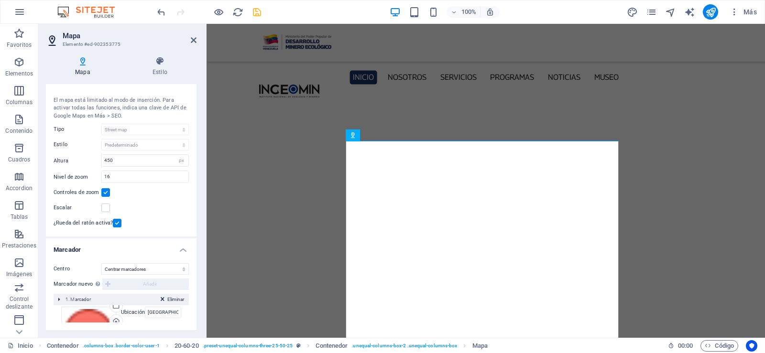
scroll to position [0, 0]
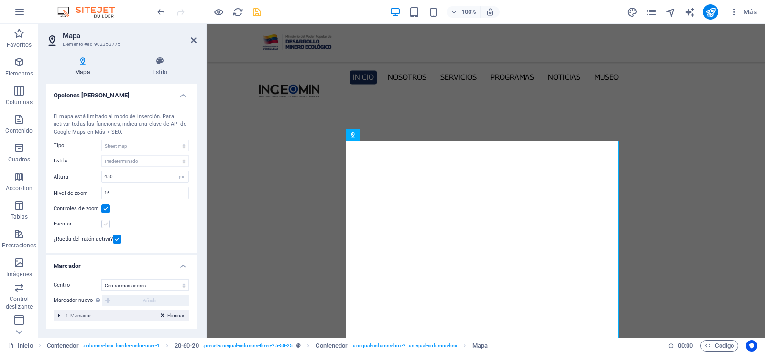
click at [107, 225] on label at bounding box center [105, 224] width 9 height 9
click at [0, 0] on input "Escalar" at bounding box center [0, 0] width 0 height 0
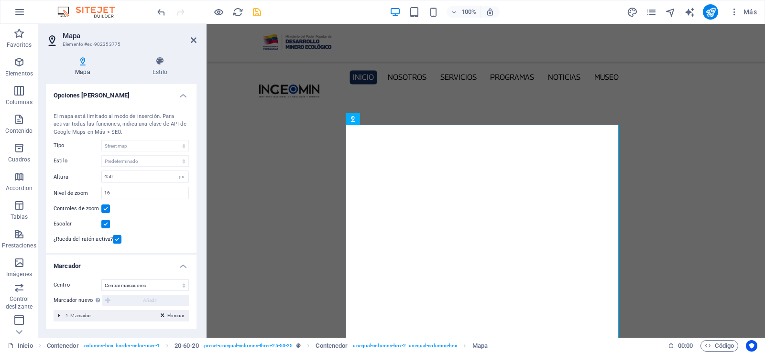
drag, startPoint x: 96, startPoint y: 313, endPoint x: 238, endPoint y: 372, distance: 153.4
drag, startPoint x: 444, startPoint y: 396, endPoint x: 243, endPoint y: 82, distance: 372.8
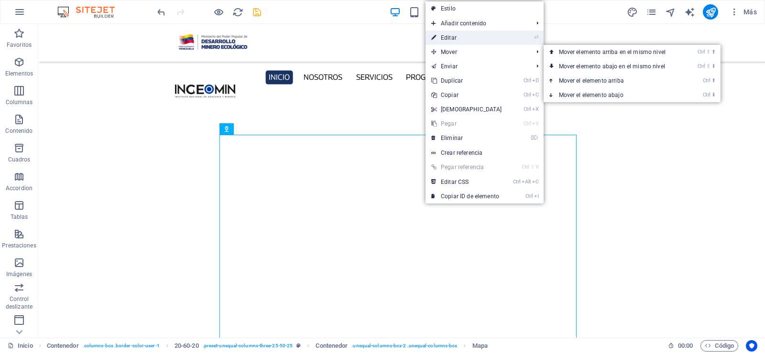
click at [461, 33] on link "⏎ Editar" at bounding box center [466, 38] width 82 height 14
select select "1"
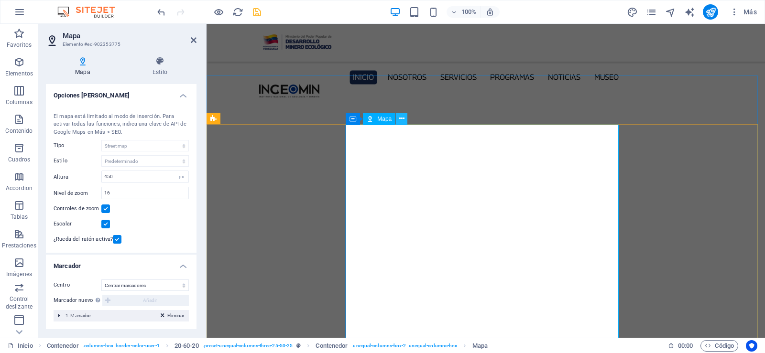
click at [401, 117] on icon at bounding box center [401, 119] width 5 height 10
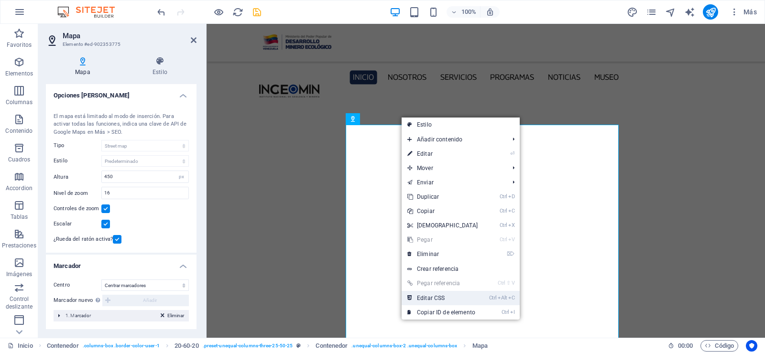
click at [429, 296] on link "Ctrl Alt C Editar CSS" at bounding box center [443, 298] width 82 height 14
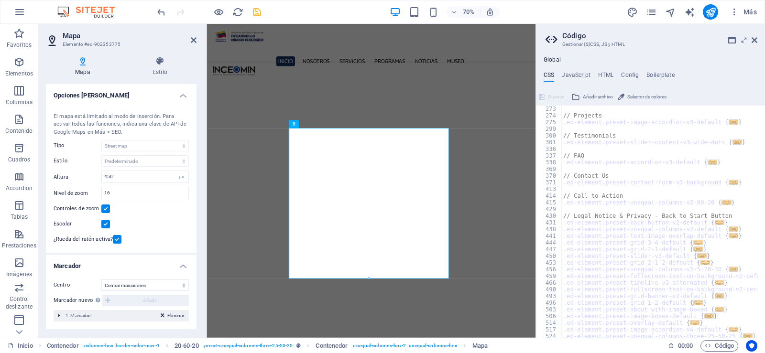
scroll to position [263, 0]
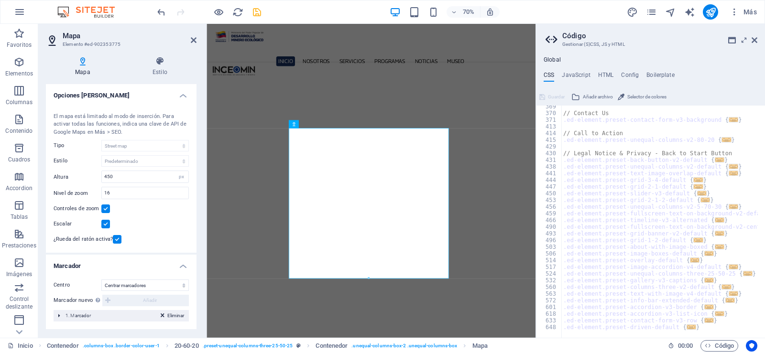
click at [753, 35] on h2 "Código" at bounding box center [659, 36] width 195 height 9
click at [753, 38] on icon at bounding box center [754, 40] width 6 height 8
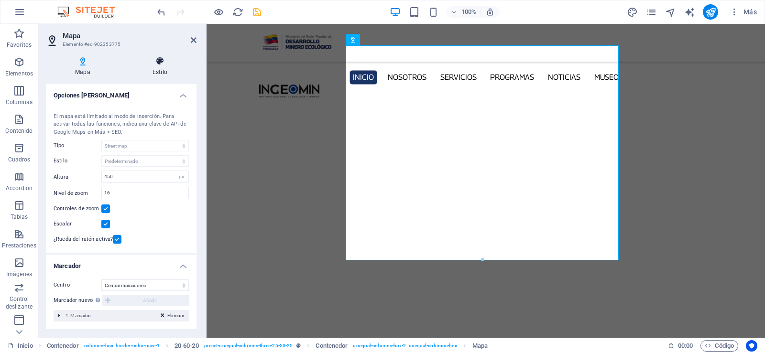
click at [185, 64] on icon at bounding box center [159, 61] width 73 height 10
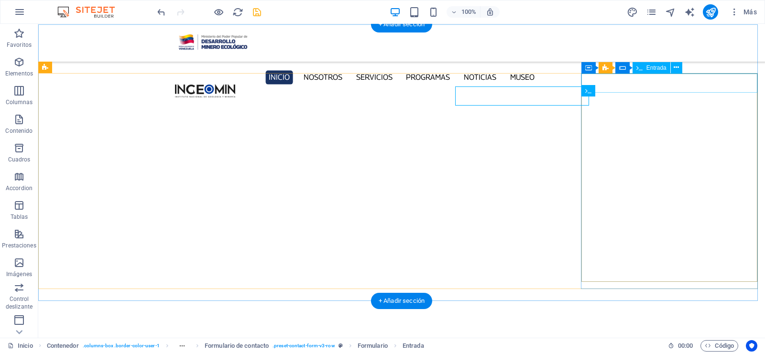
scroll to position [2752, 0]
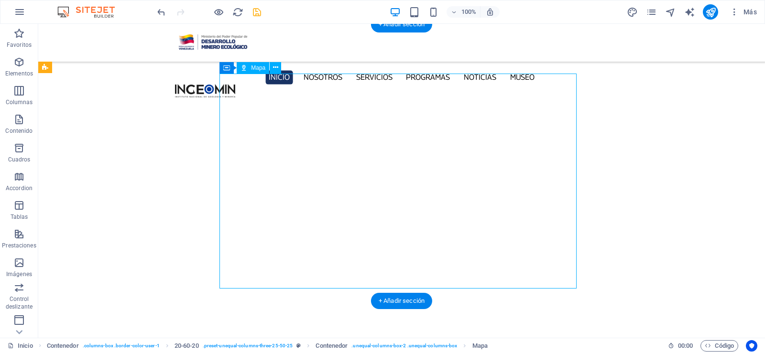
drag, startPoint x: 417, startPoint y: 172, endPoint x: 416, endPoint y: 138, distance: 33.5
click at [276, 68] on icon at bounding box center [275, 68] width 5 height 10
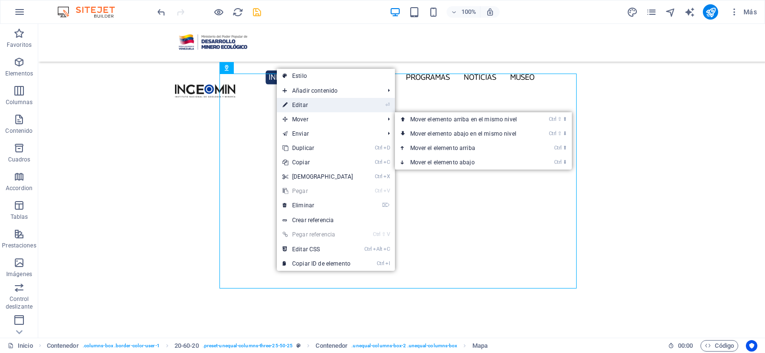
click at [304, 108] on link "⏎ Editar" at bounding box center [318, 105] width 82 height 14
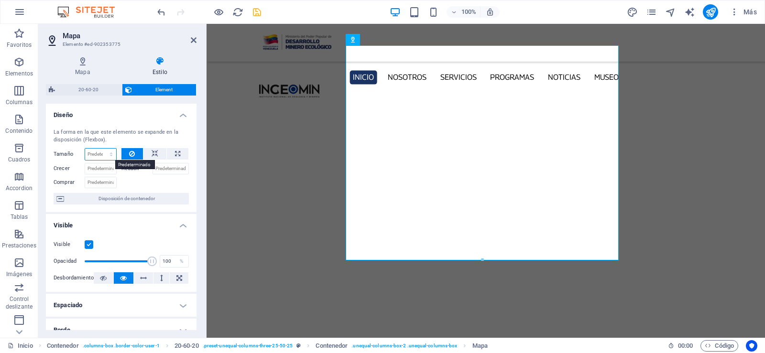
click at [111, 154] on select "Predeterminado automático px % 1/1 1/2 1/3 1/4 1/5 1/6 1/7 1/8 1/9 1/10" at bounding box center [100, 154] width 31 height 11
select select "px"
click at [101, 149] on select "Predeterminado automático px % 1/1 1/2 1/3 1/4 1/5 1/6 1/7 1/8 1/9 1/10" at bounding box center [100, 154] width 31 height 11
type input "0"
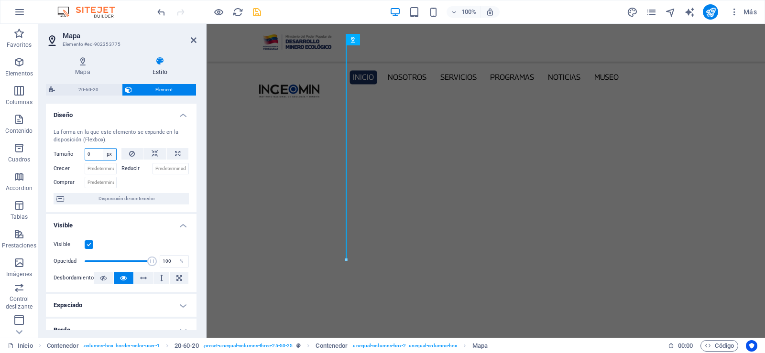
click at [108, 154] on select "Predeterminado automático px % 1/1 1/2 1/3 1/4 1/5 1/6 1/7 1/8 1/9 1/10" at bounding box center [109, 154] width 13 height 11
select select "qo9mdqbe2sc"
click at [103, 149] on select "Predeterminado automático px % 1/1 1/2 1/3 1/4 1/5 1/6 1/7 1/8 1/9 1/10" at bounding box center [109, 154] width 13 height 11
select select "DISABLED_OPTION_VALUE"
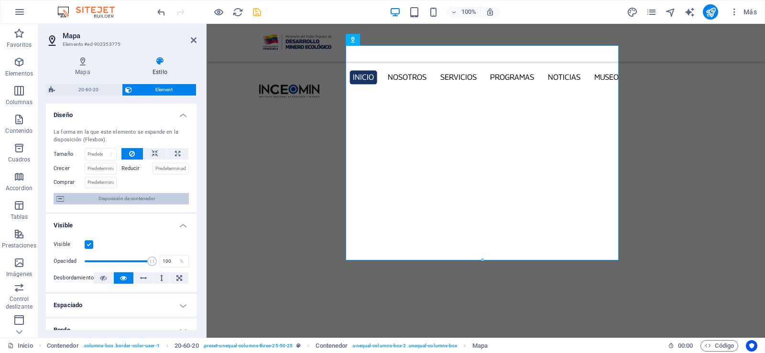
click at [125, 200] on span "Disposición de contenedor" at bounding box center [126, 198] width 119 height 11
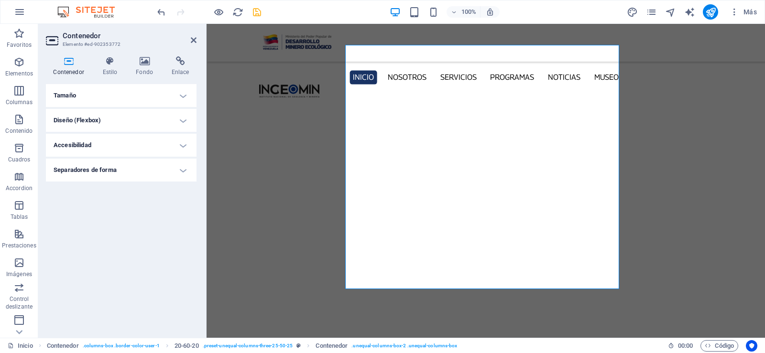
click at [182, 97] on h4 "Tamaño" at bounding box center [121, 95] width 151 height 23
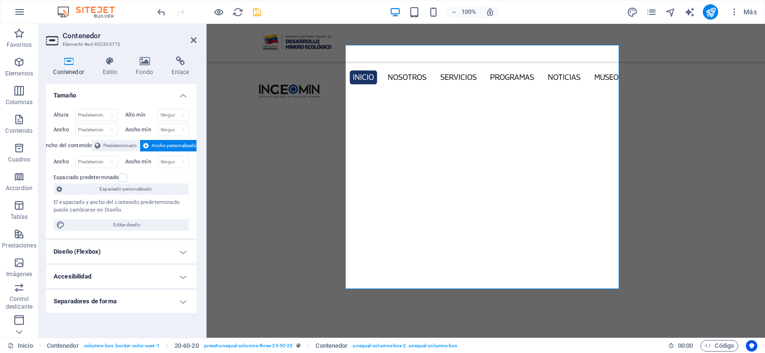
click at [182, 97] on h4 "Tamaño" at bounding box center [121, 92] width 151 height 17
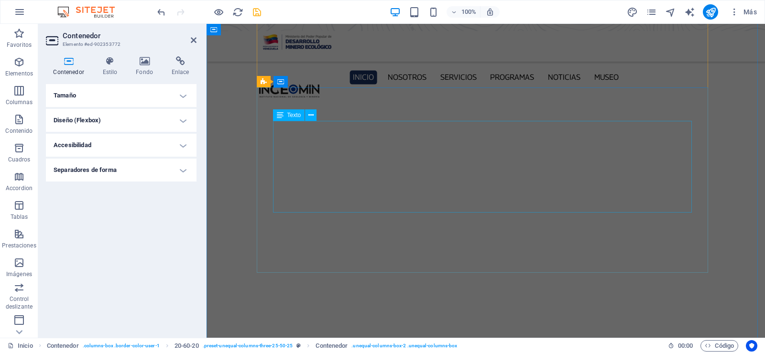
scroll to position [2340, 0]
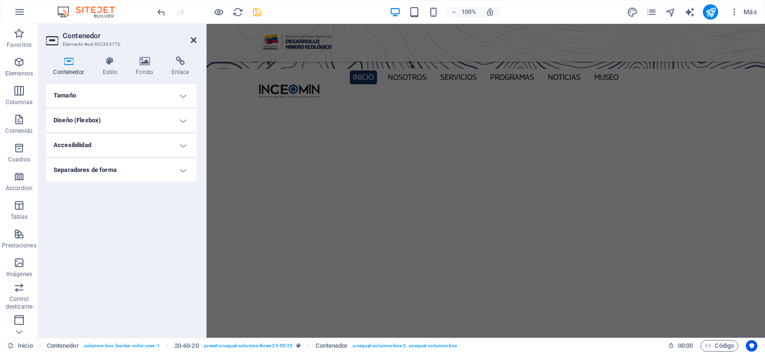
click at [196, 40] on icon at bounding box center [194, 40] width 6 height 8
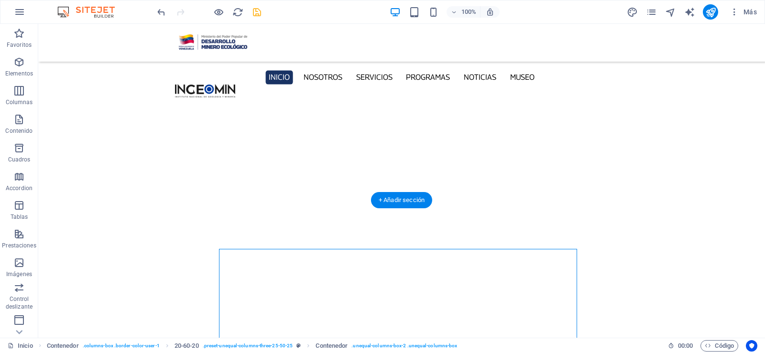
scroll to position [2704, 0]
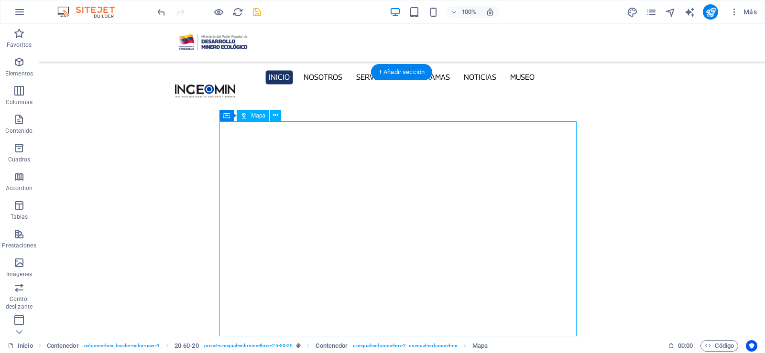
drag, startPoint x: 355, startPoint y: 218, endPoint x: 335, endPoint y: 218, distance: 20.1
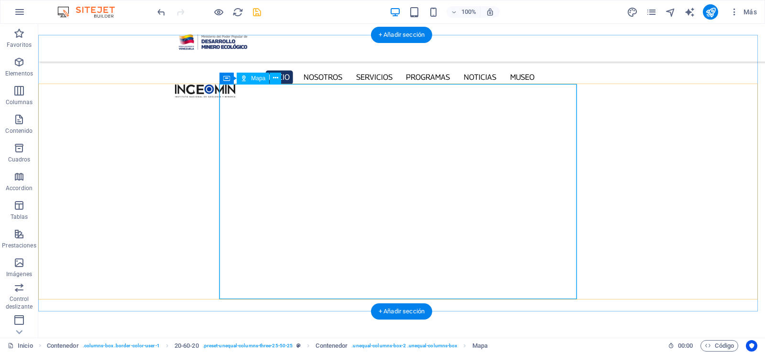
scroll to position [2752, 0]
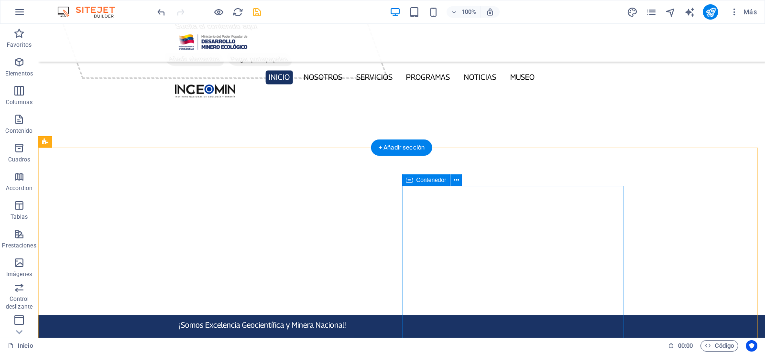
scroll to position [0, 0]
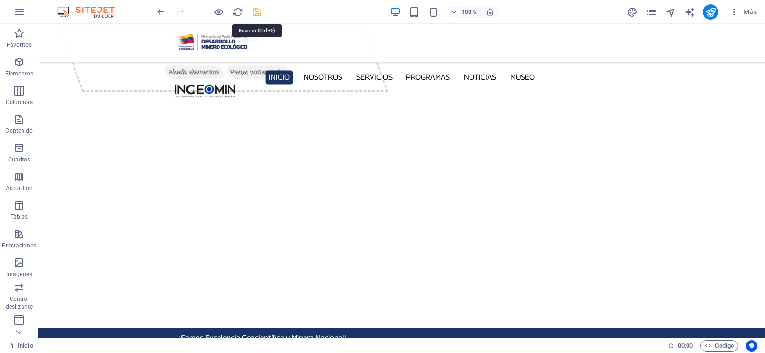
click at [261, 11] on icon "save" at bounding box center [256, 12] width 11 height 11
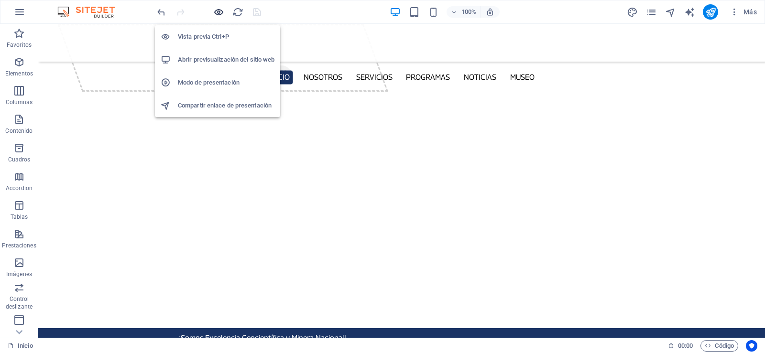
click at [221, 15] on icon "button" at bounding box center [218, 12] width 11 height 11
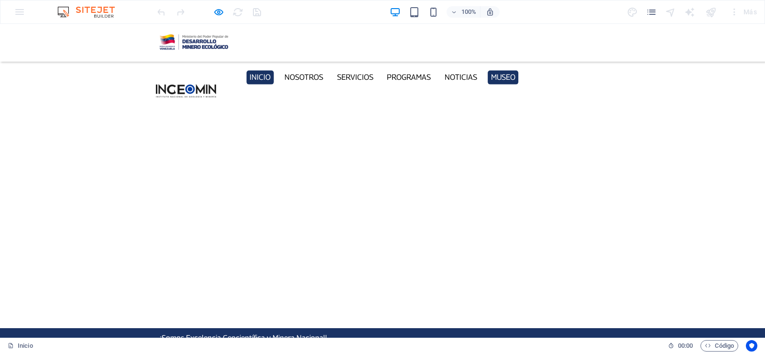
click at [513, 70] on link "Museo" at bounding box center [503, 77] width 31 height 14
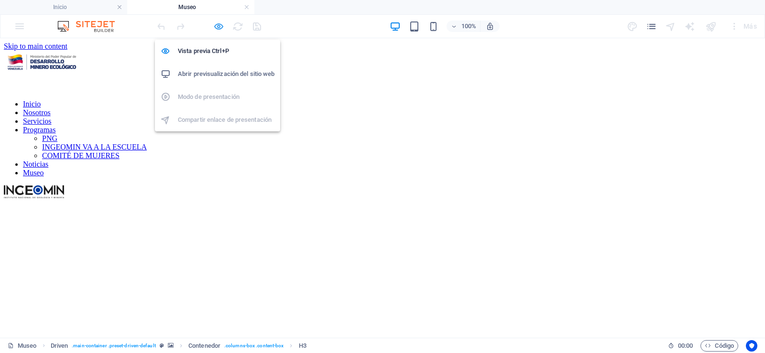
click at [218, 31] on icon "button" at bounding box center [218, 26] width 11 height 11
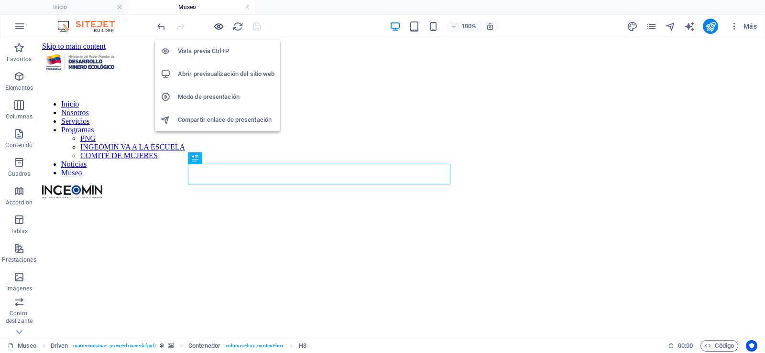
click at [219, 29] on icon "button" at bounding box center [218, 26] width 11 height 11
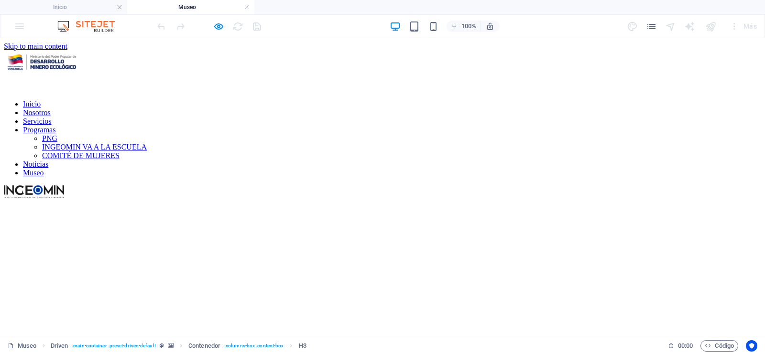
click at [55, 126] on link "Programas" at bounding box center [39, 130] width 33 height 8
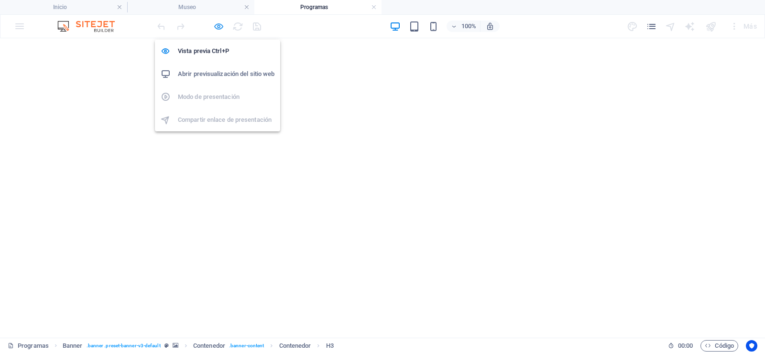
click at [218, 27] on icon "button" at bounding box center [218, 26] width 11 height 11
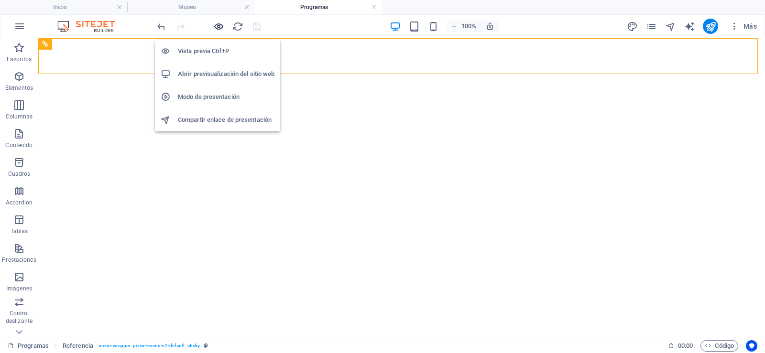
click at [215, 27] on icon "button" at bounding box center [218, 26] width 11 height 11
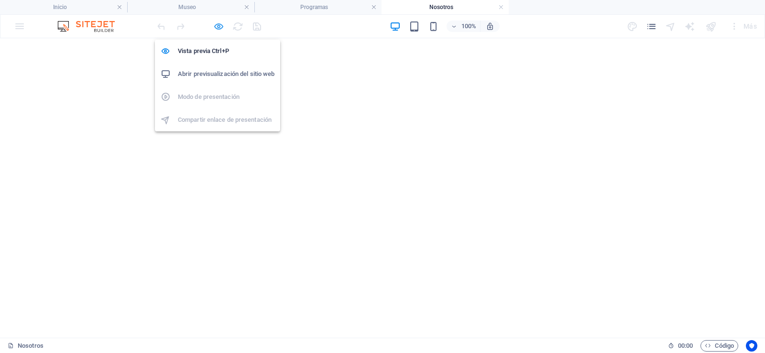
click at [220, 27] on icon "button" at bounding box center [218, 26] width 11 height 11
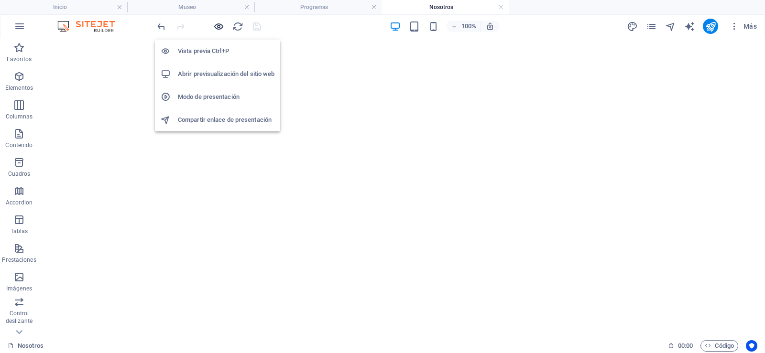
click at [219, 26] on icon "button" at bounding box center [218, 26] width 11 height 11
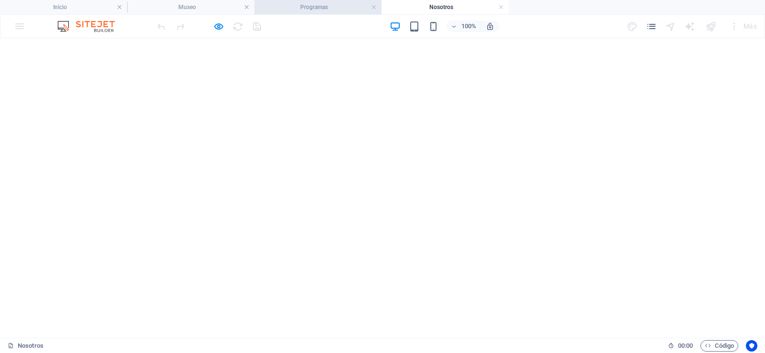
click at [378, 6] on h4 "Programas" at bounding box center [317, 7] width 127 height 11
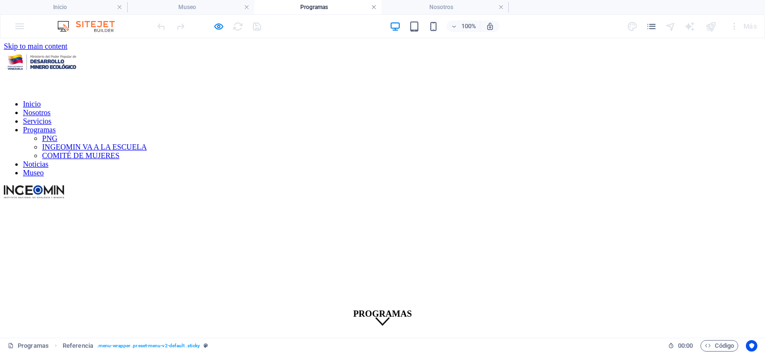
click at [376, 6] on link at bounding box center [374, 7] width 6 height 9
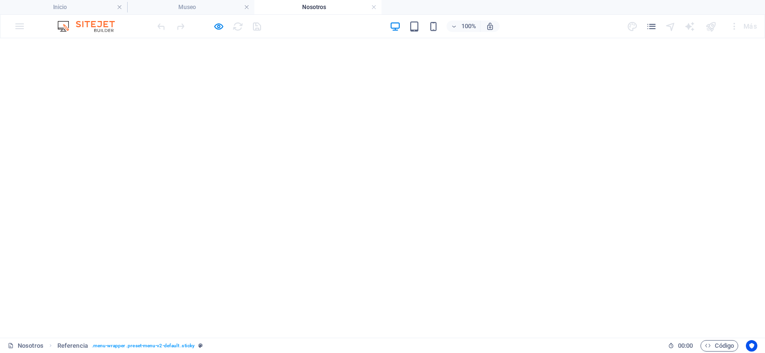
click at [322, 7] on h4 "Nosotros" at bounding box center [317, 7] width 127 height 11
click at [381, 10] on ul "Inicio Museo Nosotros" at bounding box center [382, 7] width 765 height 14
click at [373, 7] on link at bounding box center [374, 7] width 6 height 9
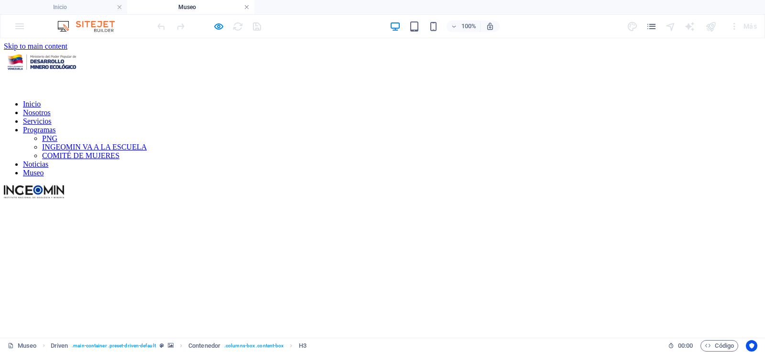
click at [246, 7] on link at bounding box center [247, 7] width 6 height 9
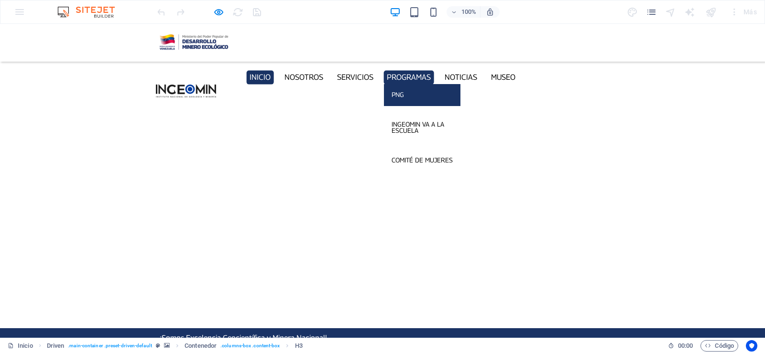
click at [420, 84] on link "PNG" at bounding box center [422, 95] width 76 height 22
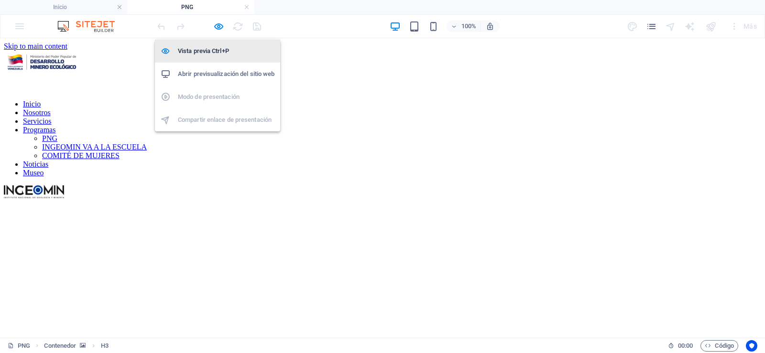
drag, startPoint x: 220, startPoint y: 28, endPoint x: 219, endPoint y: 43, distance: 14.9
click at [220, 28] on icon "button" at bounding box center [218, 26] width 11 height 11
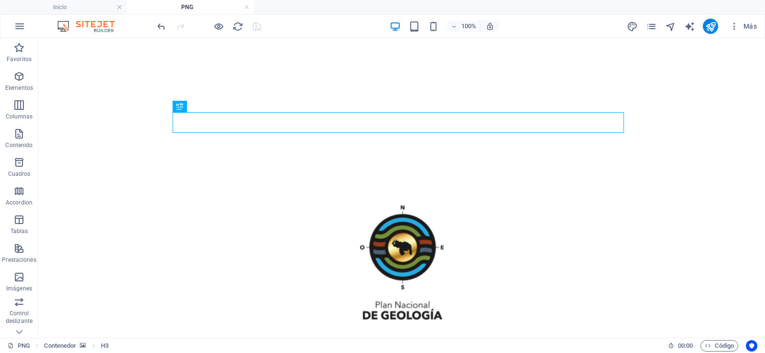
scroll to position [191, 0]
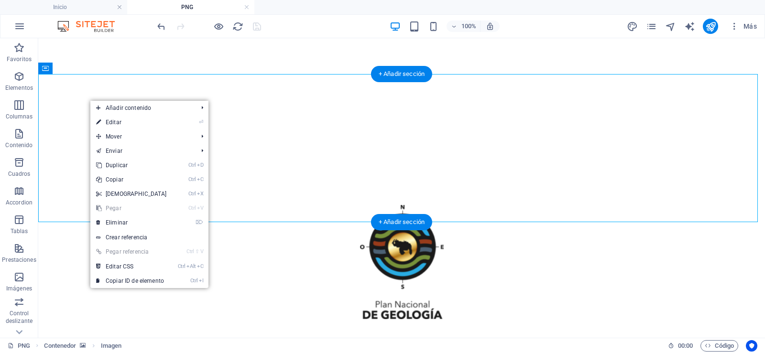
click at [87, 200] on figure at bounding box center [401, 200] width 719 height 0
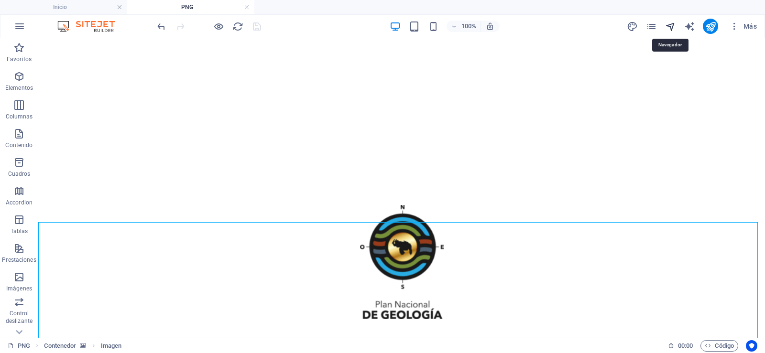
click at [668, 23] on icon "navigator" at bounding box center [670, 26] width 11 height 11
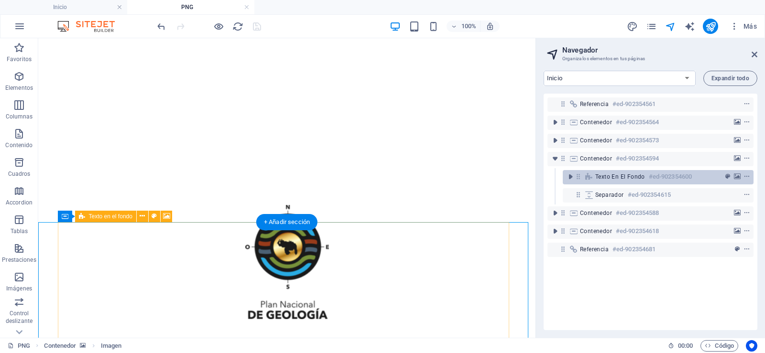
click at [605, 176] on span "Texto en el fondo" at bounding box center [620, 177] width 50 height 8
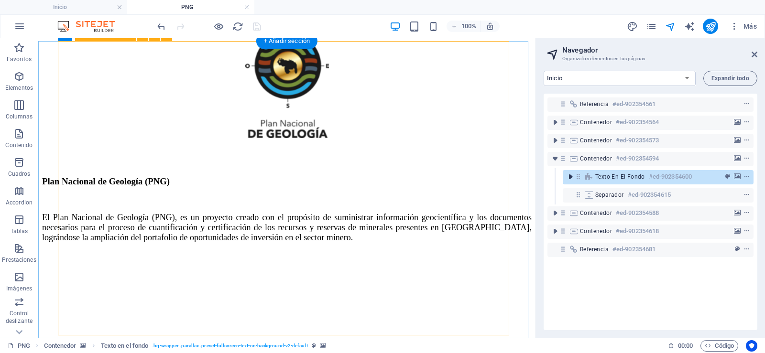
click at [572, 176] on icon "toggle-expand" at bounding box center [571, 177] width 10 height 10
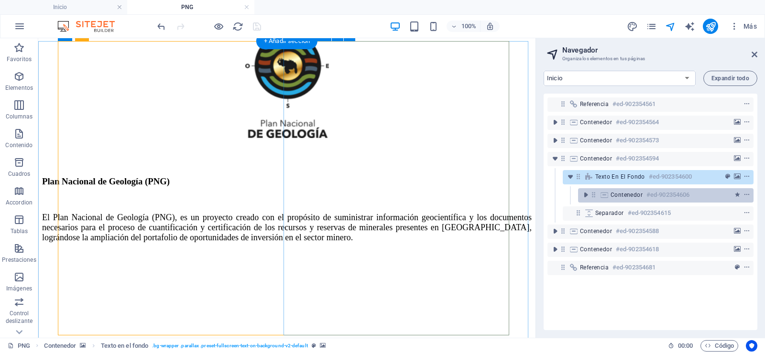
click at [631, 202] on div "Contenedor #ed-902354606" at bounding box center [665, 195] width 175 height 14
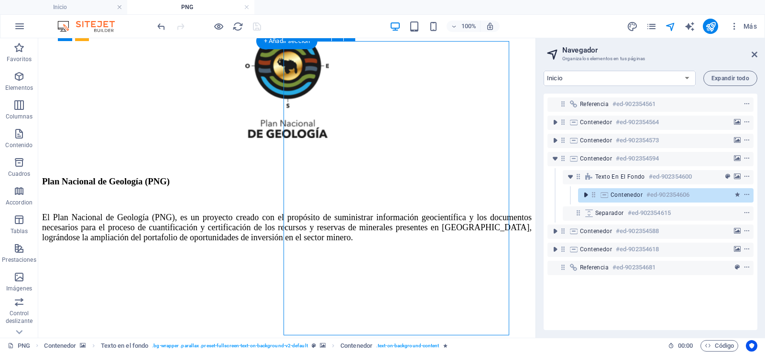
click at [589, 196] on icon "toggle-expand" at bounding box center [586, 195] width 10 height 10
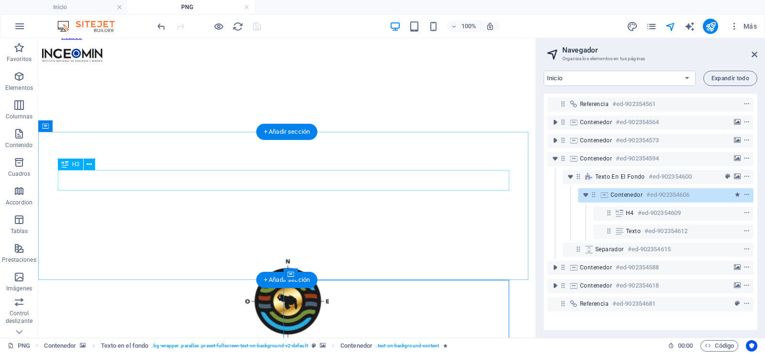
scroll to position [133, 0]
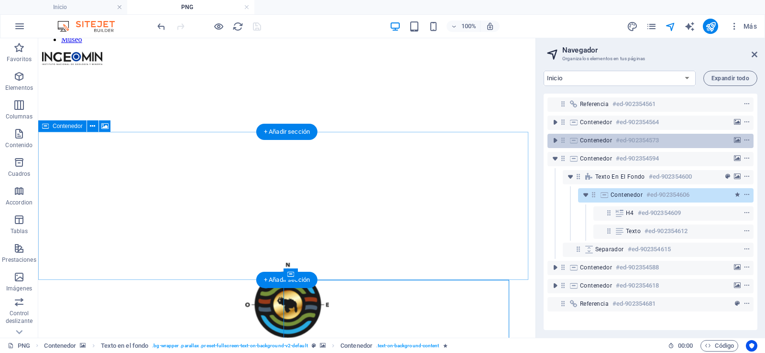
click at [599, 137] on span "Contenedor" at bounding box center [596, 141] width 32 height 8
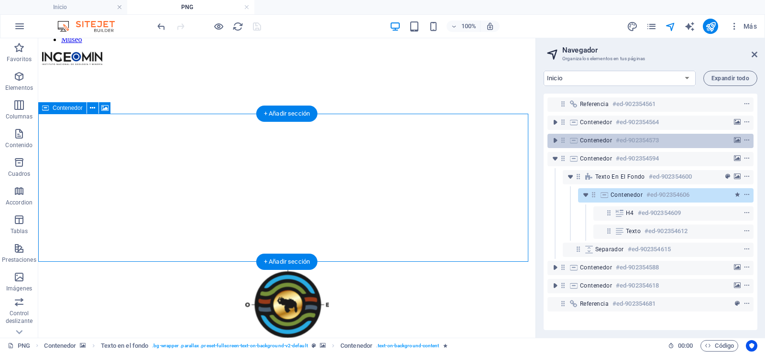
scroll to position [152, 0]
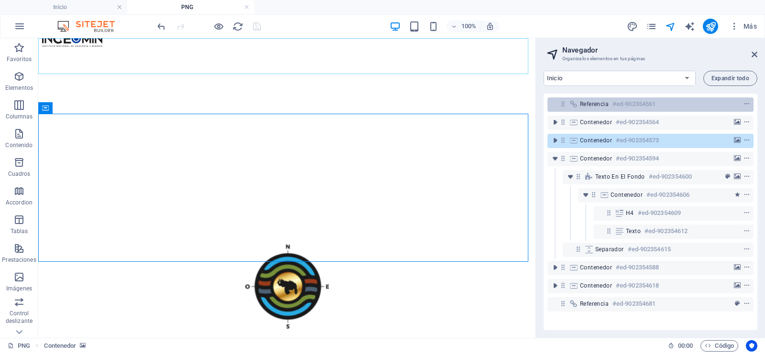
click at [630, 103] on h6 "#ed-902354561" at bounding box center [633, 103] width 43 height 11
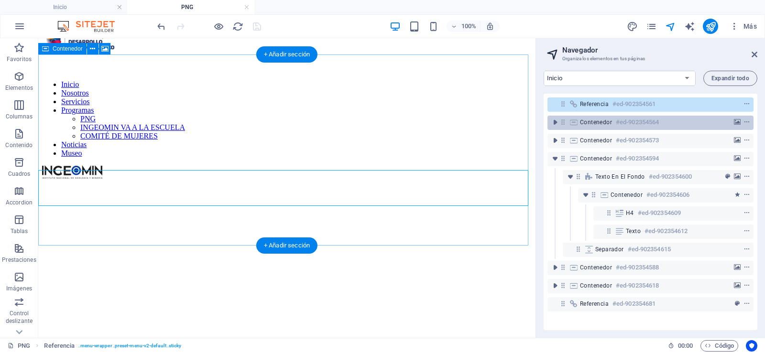
click at [582, 123] on span "Contenedor" at bounding box center [596, 123] width 32 height 8
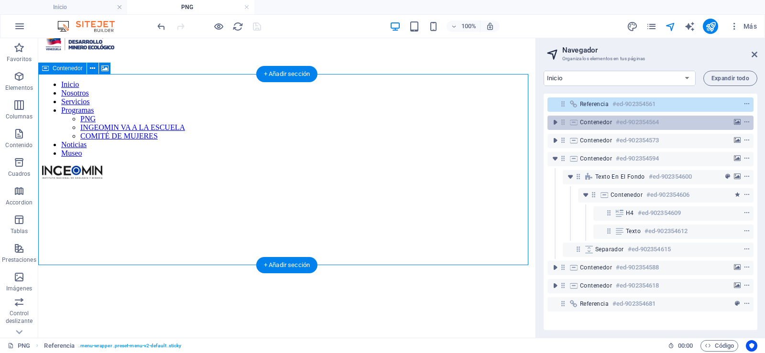
scroll to position [0, 0]
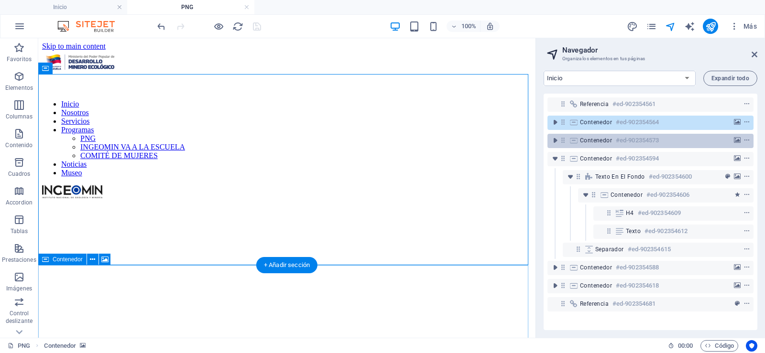
click at [579, 136] on div "Contenedor #ed-902354573" at bounding box center [650, 141] width 206 height 14
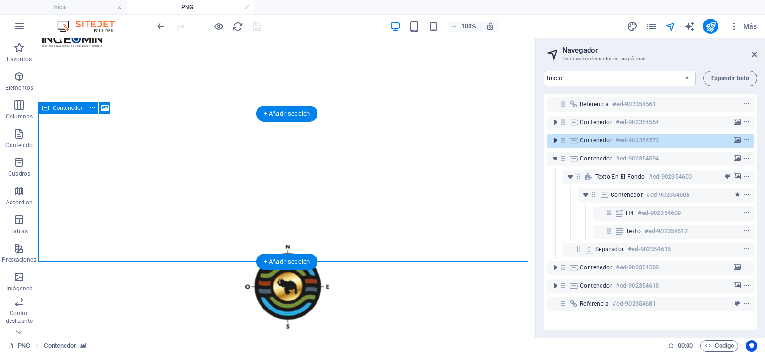
click at [555, 141] on icon "toggle-expand" at bounding box center [555, 141] width 10 height 10
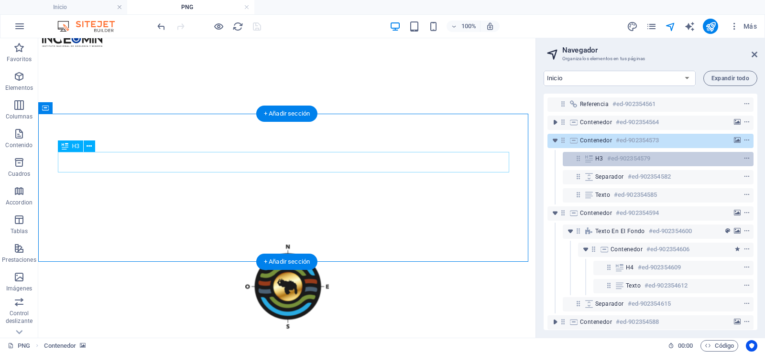
click at [616, 159] on h6 "#ed-902354579" at bounding box center [628, 158] width 43 height 11
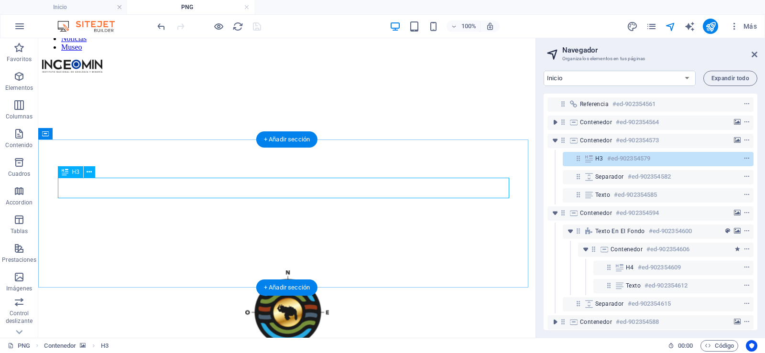
click at [618, 157] on h6 "#ed-902354579" at bounding box center [628, 158] width 43 height 11
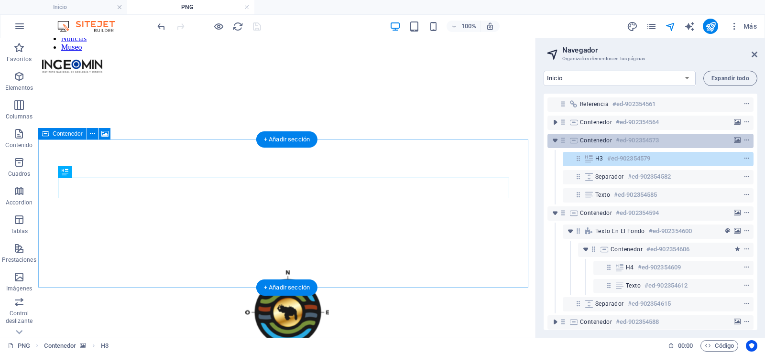
click at [612, 144] on div "Contenedor #ed-902354573" at bounding box center [643, 140] width 126 height 11
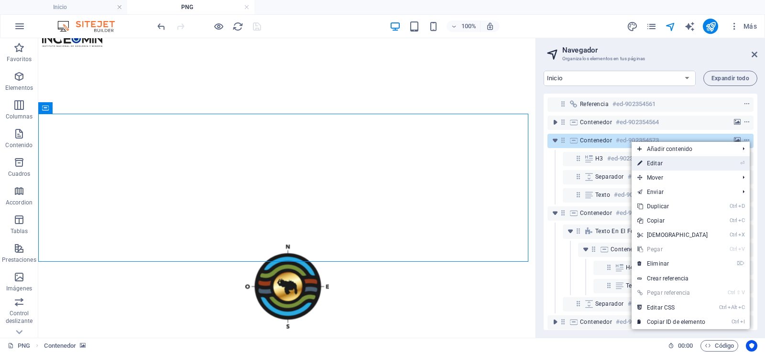
click at [651, 161] on link "⏎ Editar" at bounding box center [672, 163] width 82 height 14
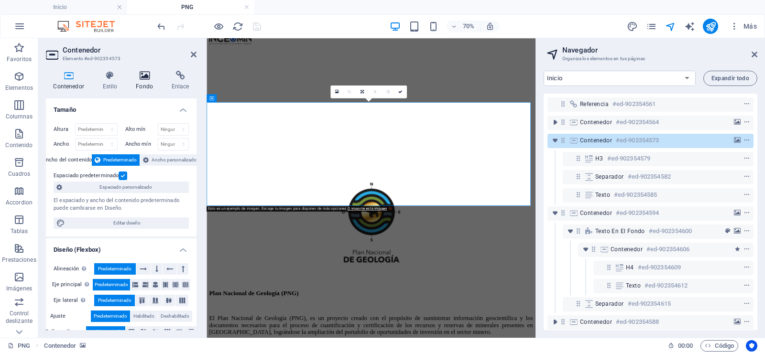
click at [151, 73] on icon at bounding box center [145, 76] width 32 height 10
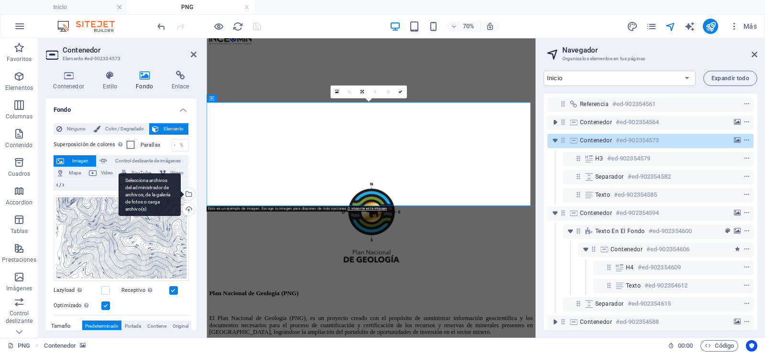
click at [186, 195] on div "Selecciona archivos del administrador de archivos, de la galería de fotos o car…" at bounding box center [188, 195] width 14 height 14
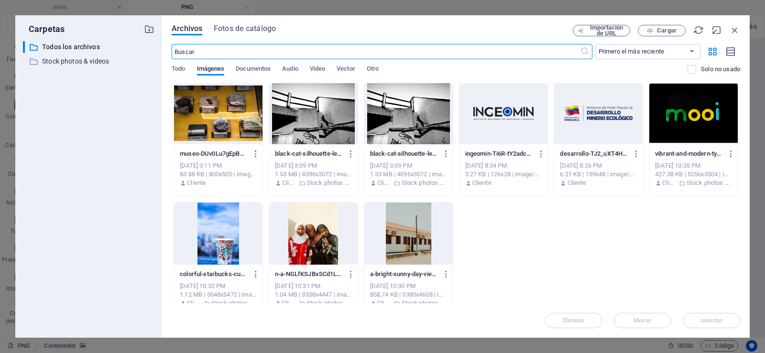
scroll to position [0, 0]
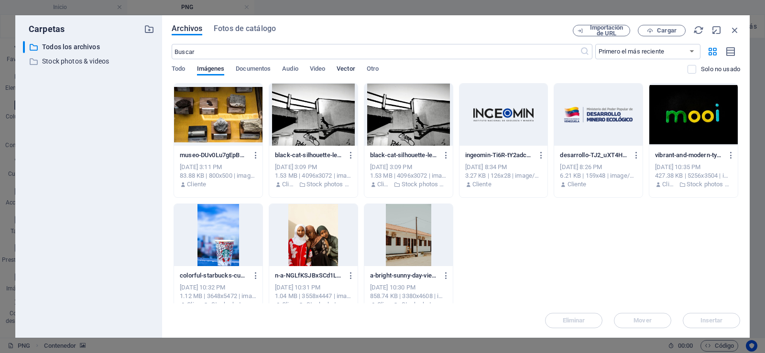
click at [350, 70] on span "Vector" at bounding box center [346, 69] width 19 height 13
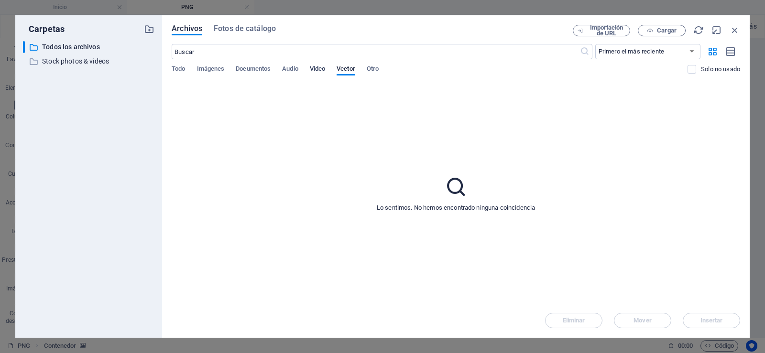
click at [325, 68] on span "Video" at bounding box center [317, 69] width 15 height 13
click at [294, 69] on span "Audio" at bounding box center [290, 69] width 16 height 13
click at [259, 24] on div "Archivos Fotos de catálogo Importación de URL Cargar ​ Primero el más reciente …" at bounding box center [455, 176] width 587 height 323
click at [258, 32] on span "Fotos de catálogo" at bounding box center [245, 28] width 62 height 11
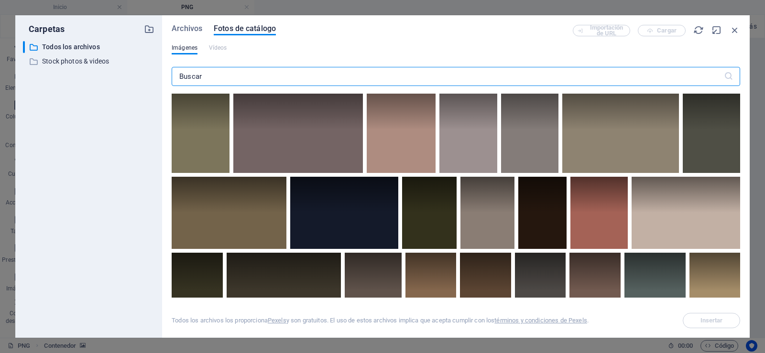
scroll to position [287, 0]
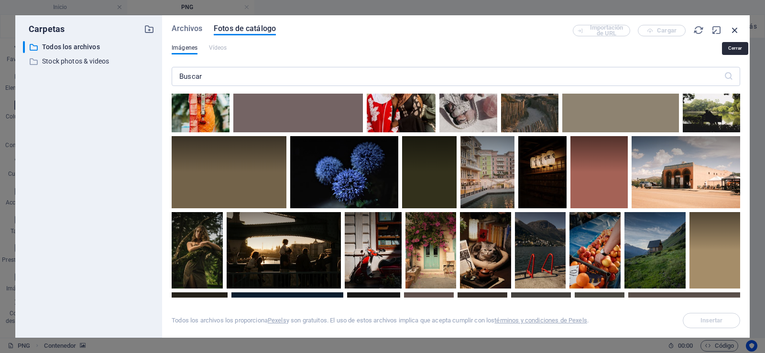
click at [733, 30] on icon "button" at bounding box center [734, 30] width 11 height 11
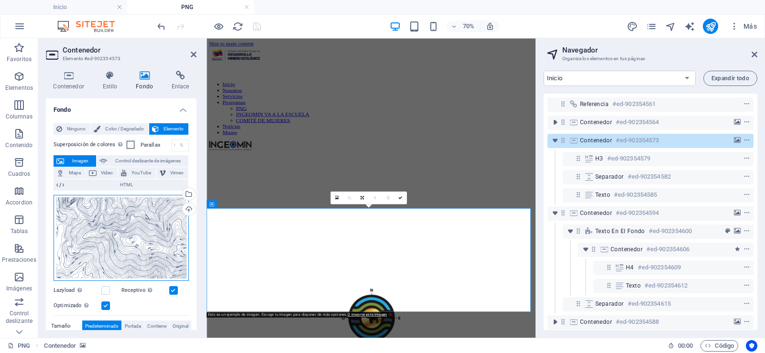
click at [126, 210] on div "Arrastra archivos aquí, haz clic para escoger archivos o selecciona archivos de…" at bounding box center [121, 238] width 135 height 86
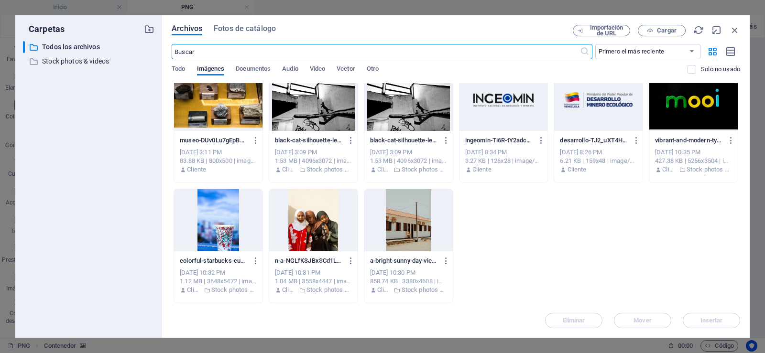
scroll to position [0, 0]
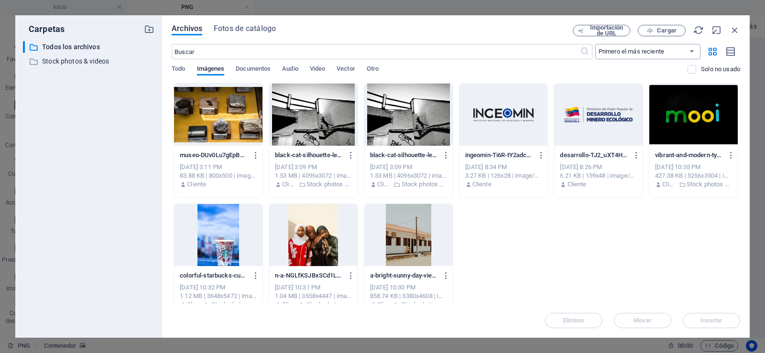
click at [690, 51] on select "Primero el más reciente Primero el más antiguo Nombre (A-Z) Nombre (Z-A) Tamaño…" at bounding box center [647, 51] width 105 height 15
select select "name_asc"
click at [595, 44] on select "Primero el más reciente Primero el más antiguo Nombre (A-Z) Nombre (Z-A) Tamaño…" at bounding box center [647, 51] width 105 height 15
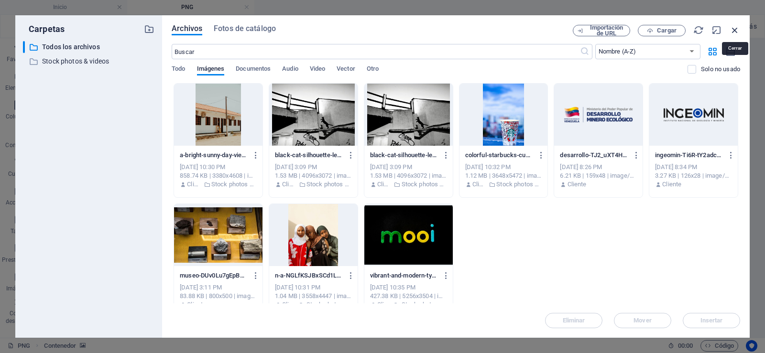
click at [732, 28] on icon "button" at bounding box center [734, 30] width 11 height 11
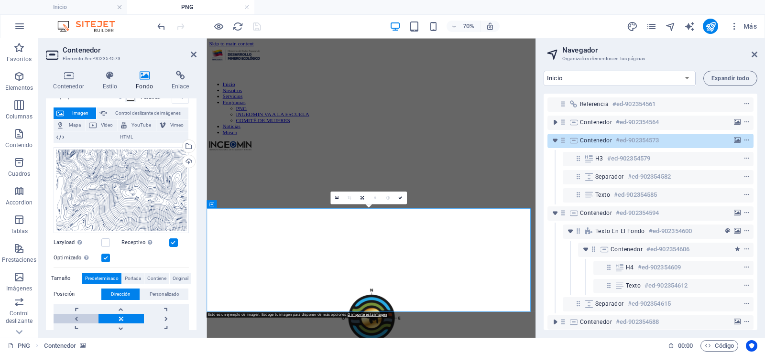
scroll to position [45, 0]
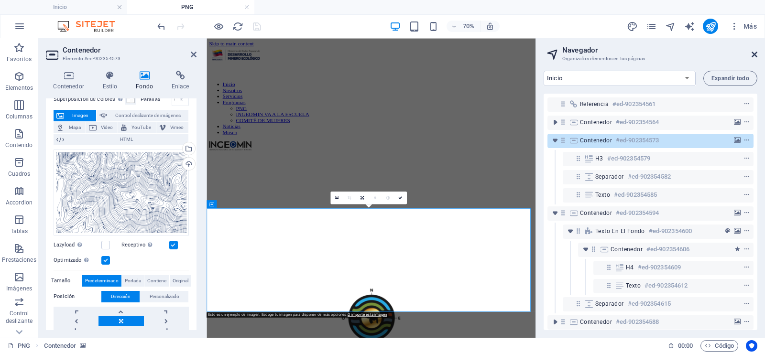
click at [754, 54] on icon at bounding box center [754, 55] width 6 height 8
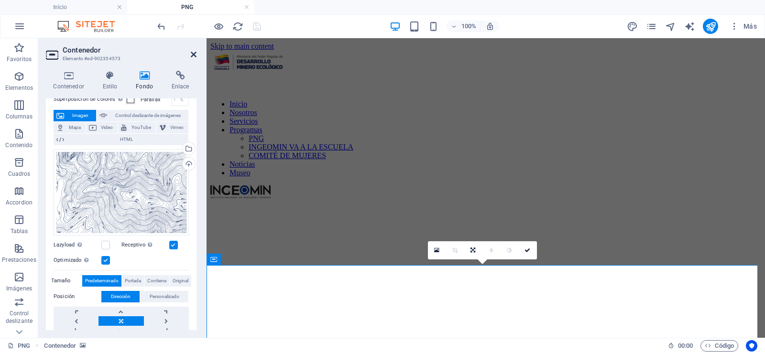
click at [195, 55] on icon at bounding box center [194, 55] width 6 height 8
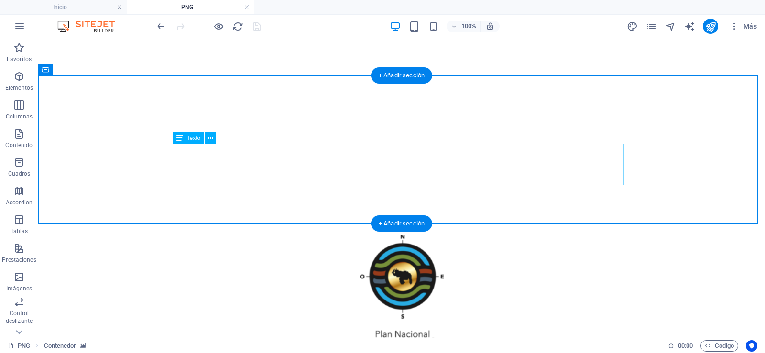
scroll to position [191, 0]
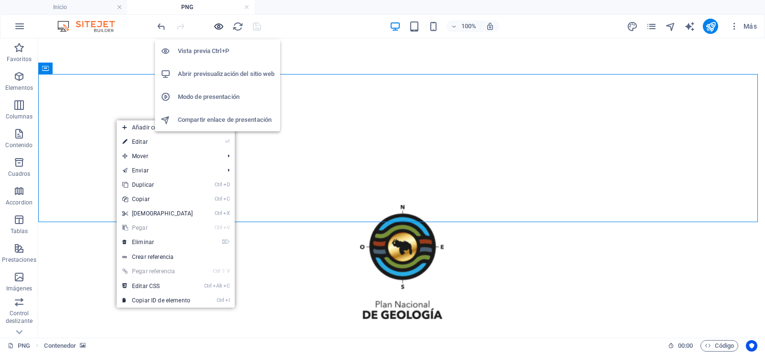
click at [215, 23] on icon "button" at bounding box center [218, 26] width 11 height 11
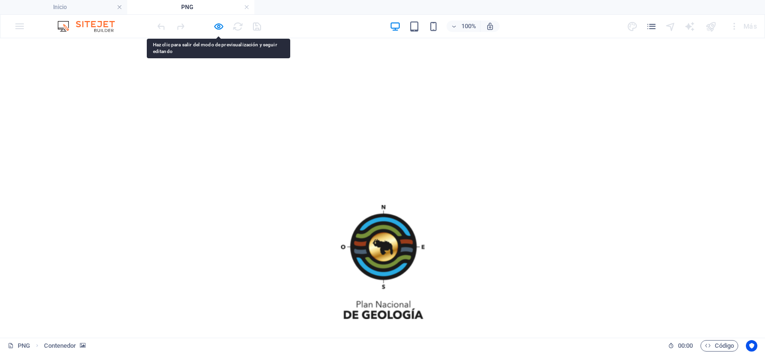
drag, startPoint x: 74, startPoint y: 145, endPoint x: 656, endPoint y: 155, distance: 581.9
click at [656, 200] on div at bounding box center [382, 200] width 757 height 0
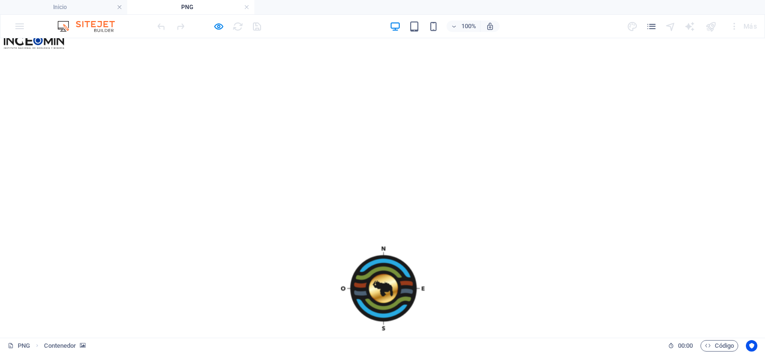
scroll to position [143, 0]
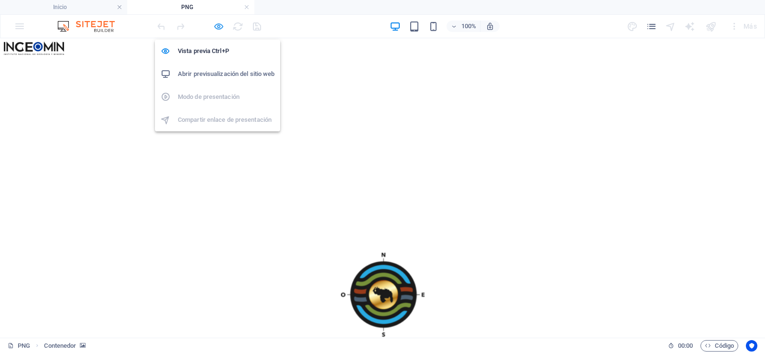
click at [218, 29] on icon "button" at bounding box center [218, 26] width 11 height 11
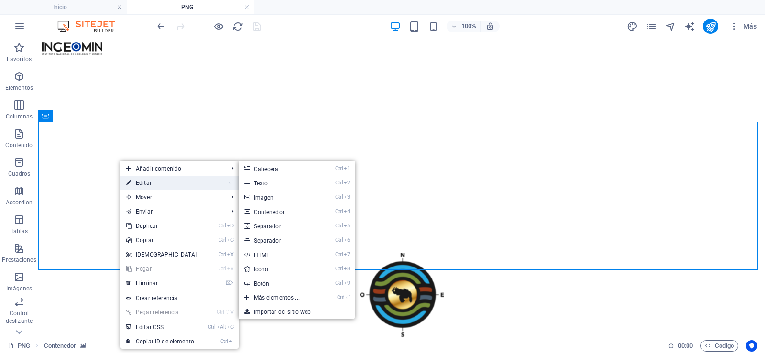
click at [154, 183] on link "⏎ Editar" at bounding box center [161, 183] width 82 height 14
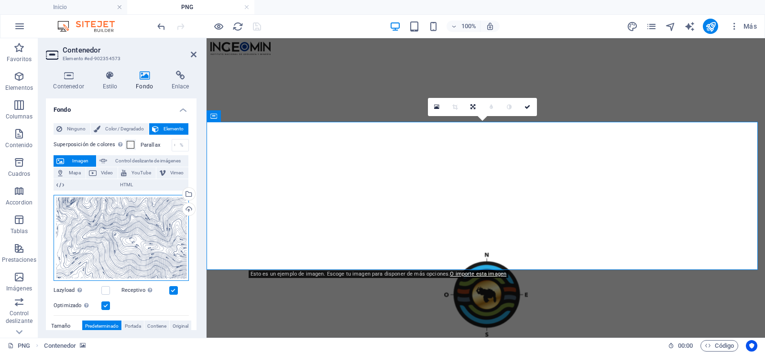
click at [101, 218] on div "Arrastra archivos aquí, haz clic para escoger archivos o selecciona archivos de…" at bounding box center [121, 238] width 135 height 86
select select "name_asc"
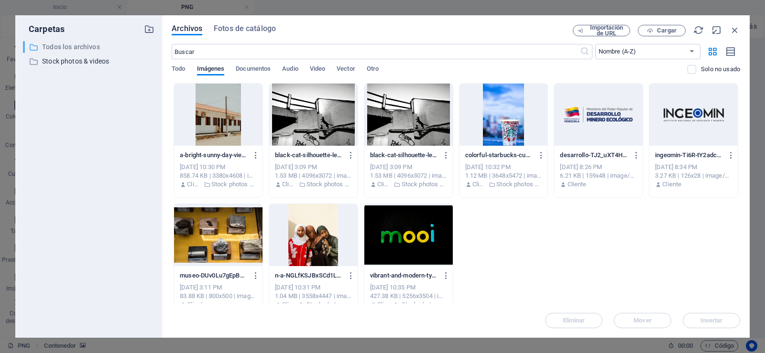
click at [84, 49] on p "Todos los archivos" at bounding box center [89, 47] width 95 height 11
click at [84, 61] on p "Stock photos & videos" at bounding box center [89, 61] width 95 height 11
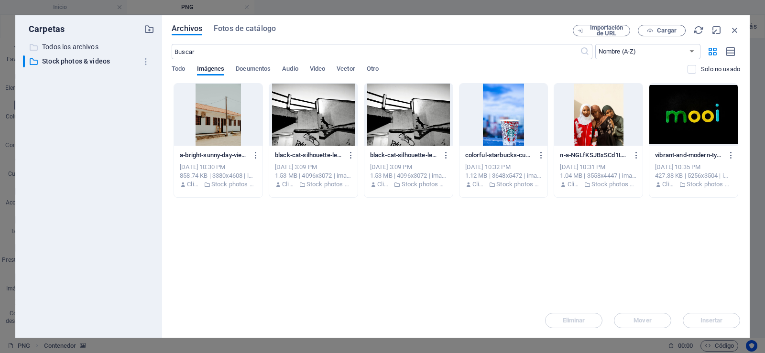
click at [92, 46] on p "Todos los archivos" at bounding box center [89, 47] width 95 height 11
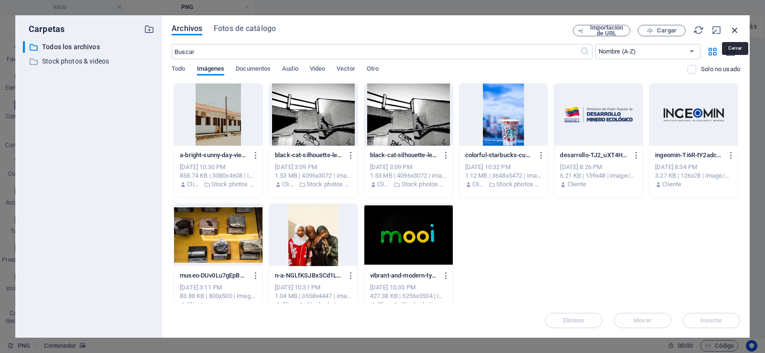
click at [734, 31] on icon "button" at bounding box center [734, 30] width 11 height 11
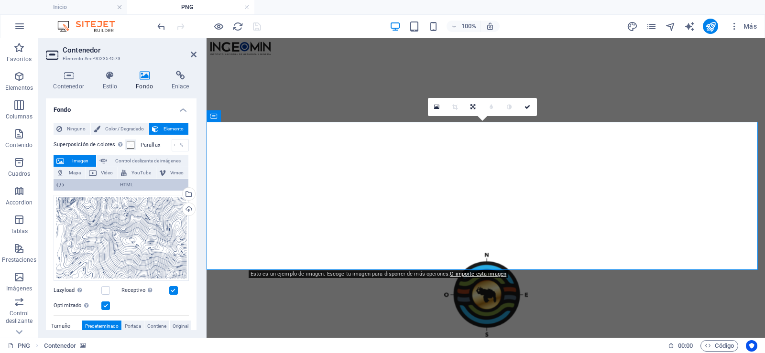
click at [65, 183] on button "HTML" at bounding box center [121, 184] width 135 height 11
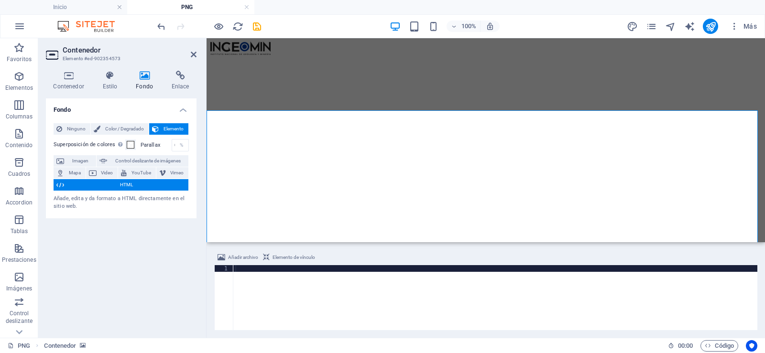
drag, startPoint x: 501, startPoint y: 270, endPoint x: 605, endPoint y: 284, distance: 104.7
click at [620, 266] on div at bounding box center [495, 304] width 524 height 78
click at [137, 187] on span "HTML" at bounding box center [126, 184] width 119 height 11
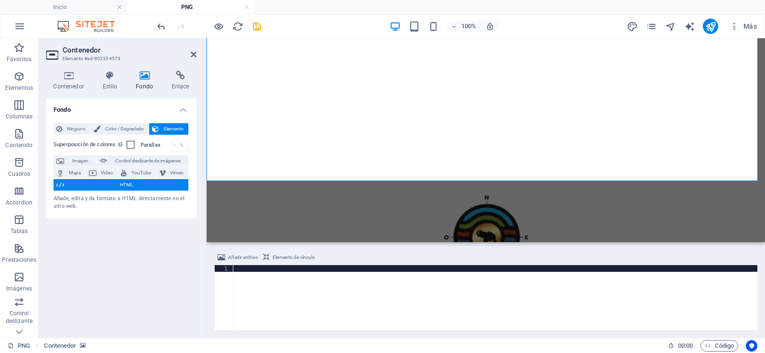
scroll to position [191, 0]
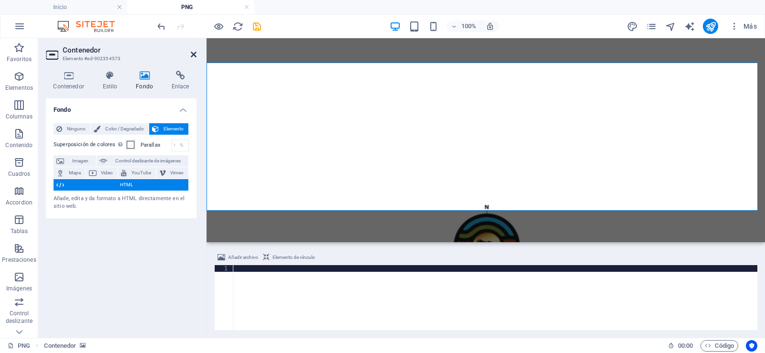
click at [193, 54] on icon at bounding box center [194, 55] width 6 height 8
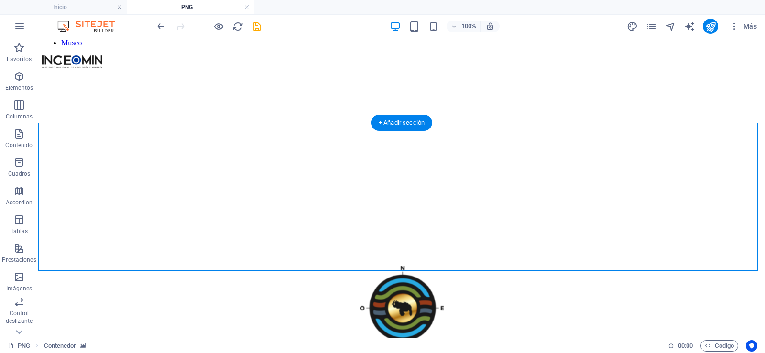
scroll to position [143, 0]
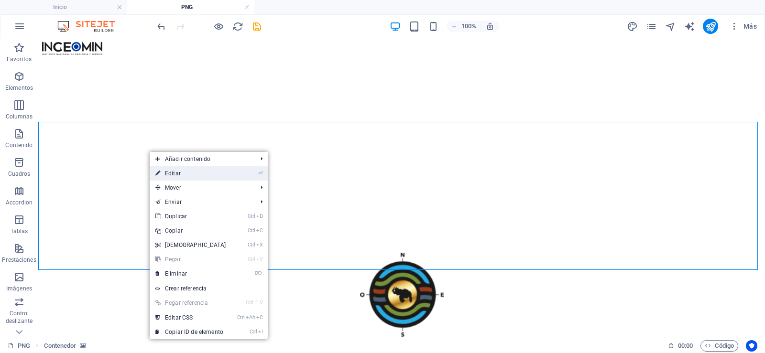
click at [183, 174] on link "⏎ Editar" at bounding box center [191, 173] width 82 height 14
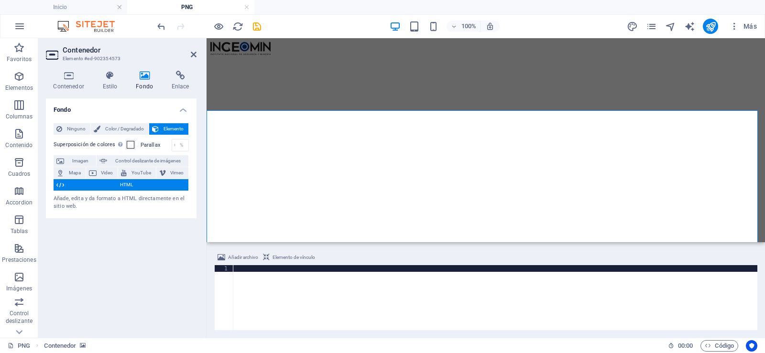
click at [141, 78] on icon at bounding box center [145, 76] width 32 height 10
click at [142, 76] on icon at bounding box center [145, 76] width 32 height 10
click at [181, 111] on h4 "Fondo" at bounding box center [121, 106] width 151 height 17
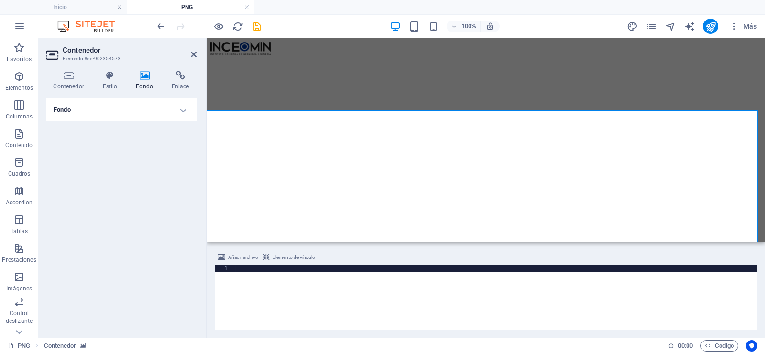
click at [181, 111] on h4 "Fondo" at bounding box center [121, 109] width 151 height 23
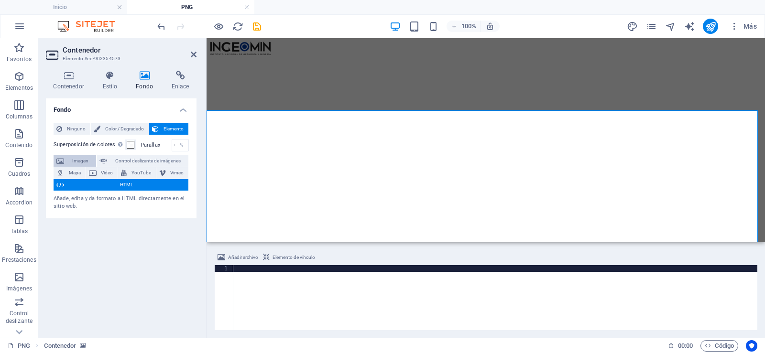
click at [79, 163] on span "Imagen" at bounding box center [80, 160] width 26 height 11
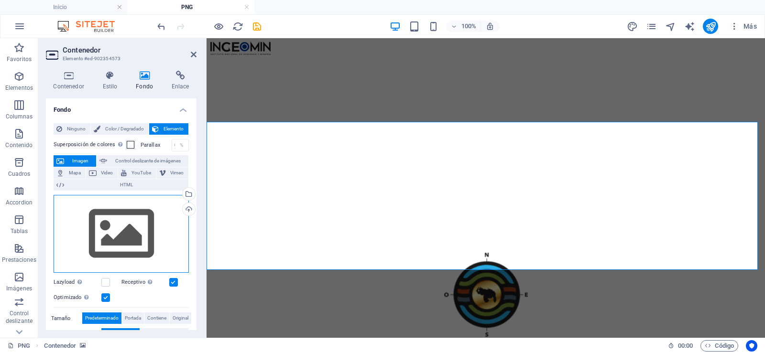
click at [160, 216] on div "Arrastra archivos aquí, haz clic para escoger archivos o selecciona archivos de…" at bounding box center [121, 234] width 135 height 78
select select "name_asc"
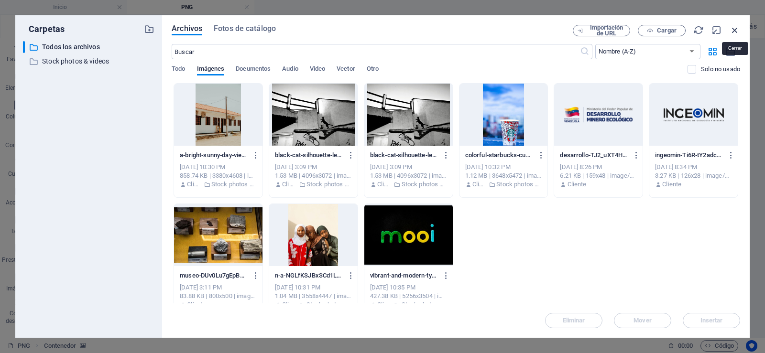
click at [734, 30] on icon "button" at bounding box center [734, 30] width 11 height 11
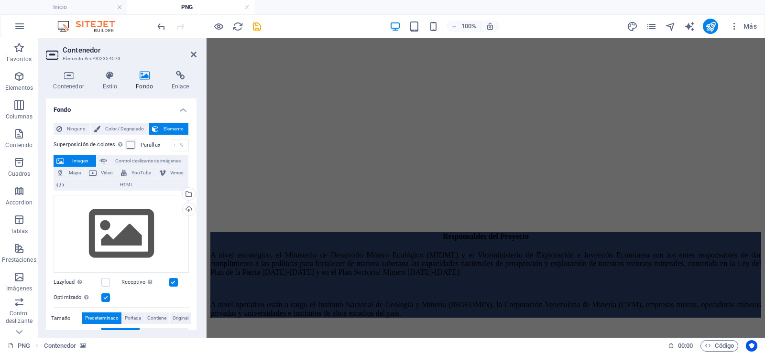
scroll to position [706, 0]
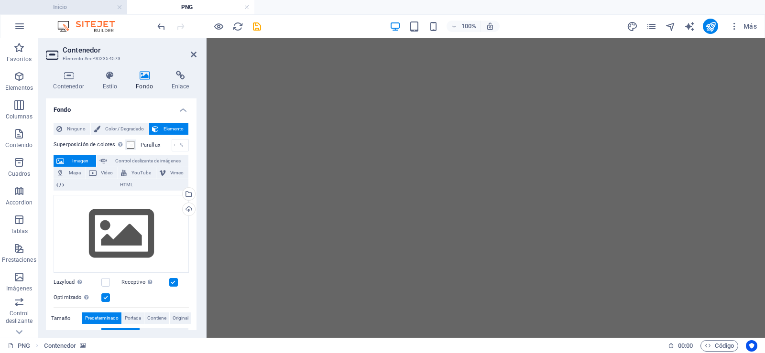
click at [72, 14] on li "Inicio" at bounding box center [63, 7] width 127 height 14
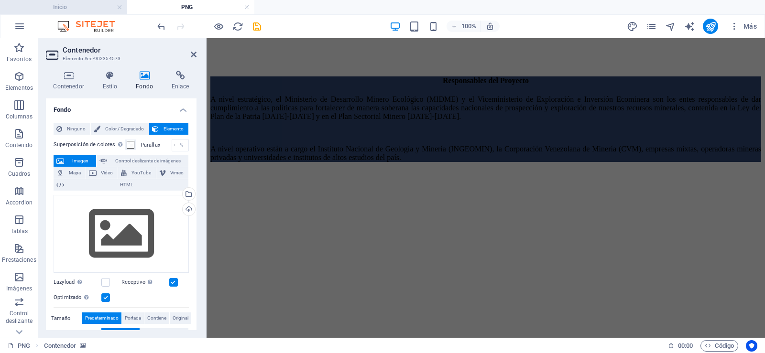
scroll to position [0, 0]
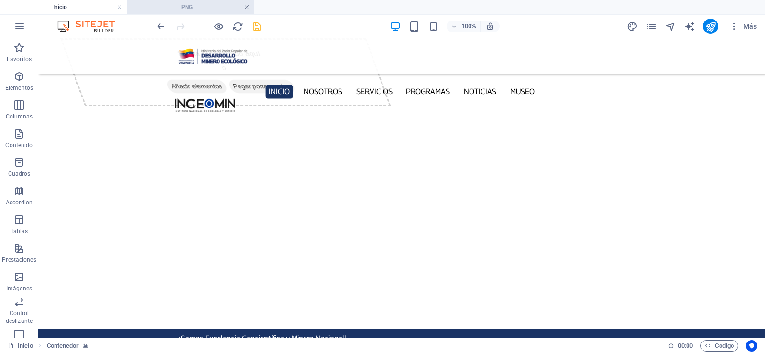
click at [245, 9] on link at bounding box center [247, 7] width 6 height 9
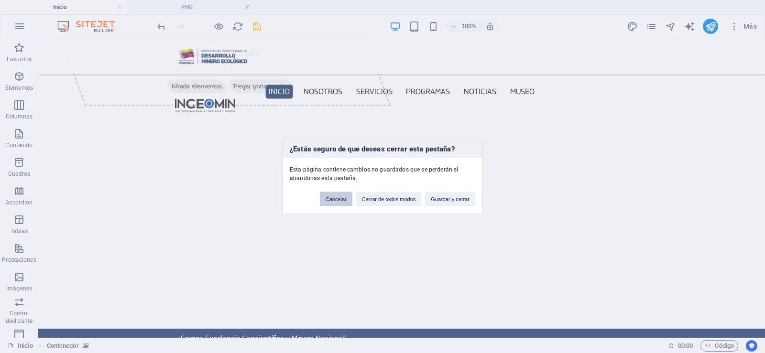
click at [342, 198] on button "Cancelar" at bounding box center [336, 199] width 33 height 14
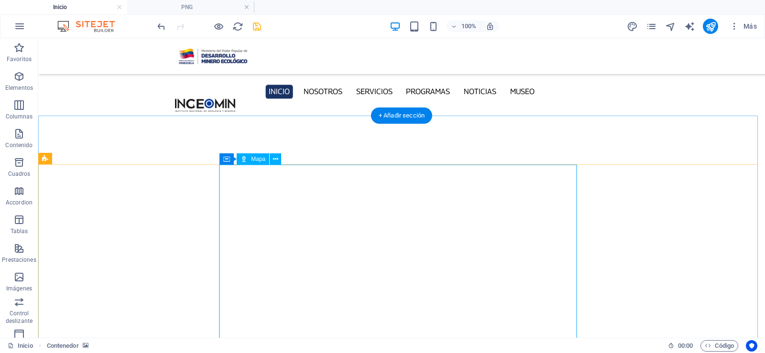
scroll to position [2657, 0]
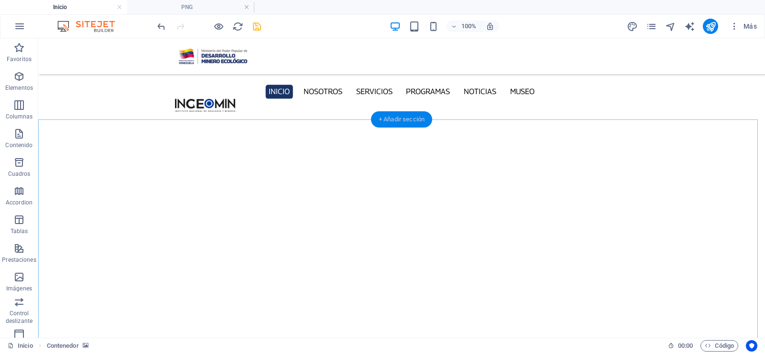
click at [381, 120] on div "+ Añadir sección" at bounding box center [401, 119] width 61 height 16
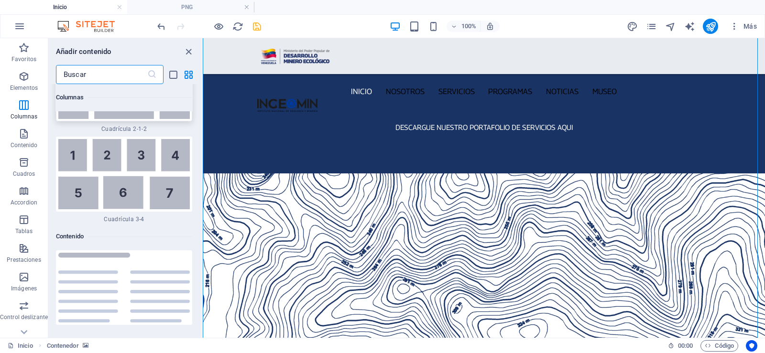
scroll to position [3122, 0]
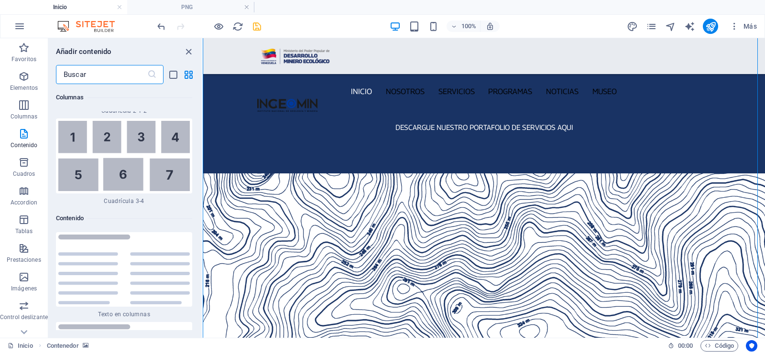
click at [109, 78] on input "text" at bounding box center [101, 74] width 91 height 19
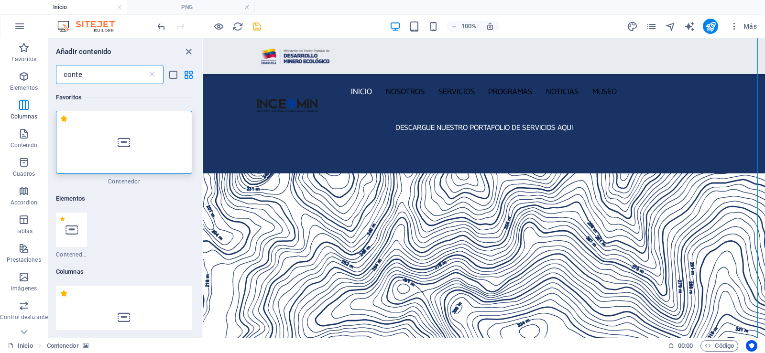
scroll to position [0, 0]
type input "conte"
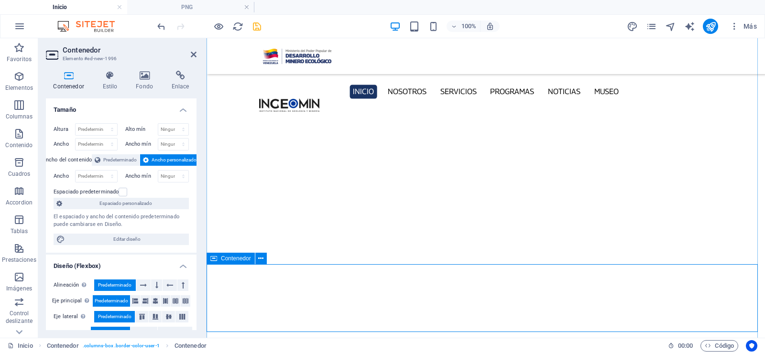
scroll to position [2839, 0]
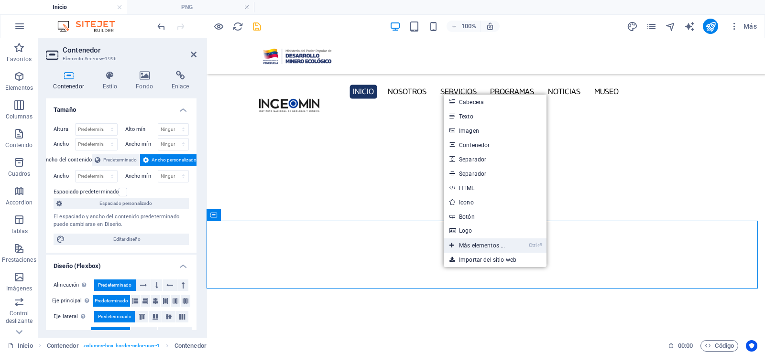
click at [479, 242] on link "Ctrl ⏎ Más elementos ..." at bounding box center [477, 246] width 67 height 14
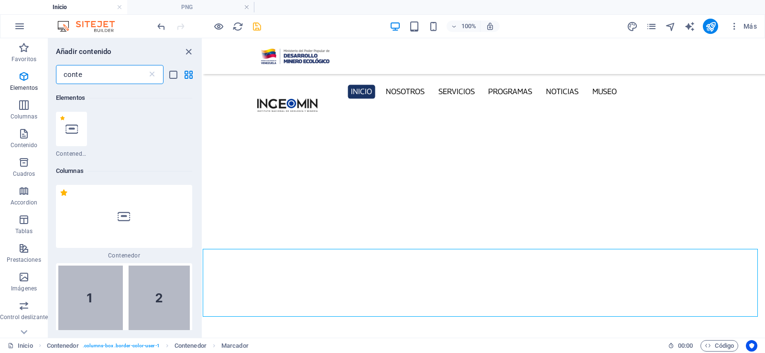
scroll to position [102, 0]
drag, startPoint x: 100, startPoint y: 76, endPoint x: 0, endPoint y: 91, distance: 101.6
click at [0, 91] on div "Favoritos Elementos Columnas Contenido Cuadros Accordion Tablas Prestaciones Im…" at bounding box center [101, 188] width 203 height 300
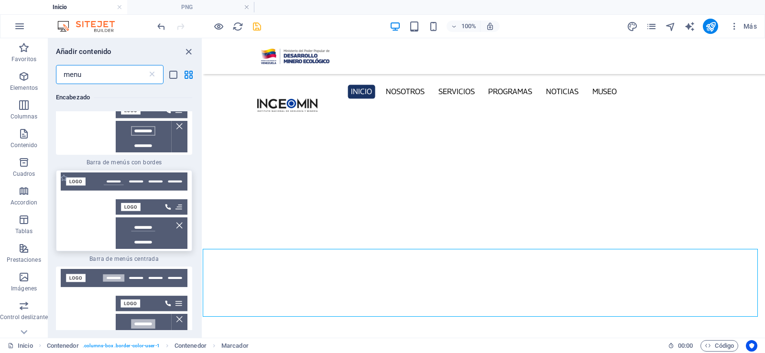
scroll to position [335, 0]
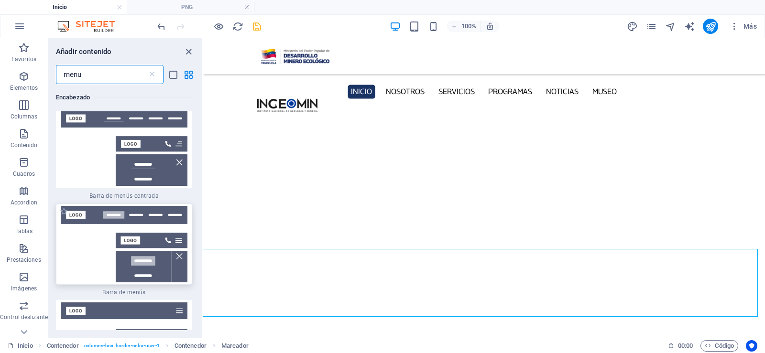
type input "menu"
click at [121, 222] on div at bounding box center [124, 244] width 136 height 81
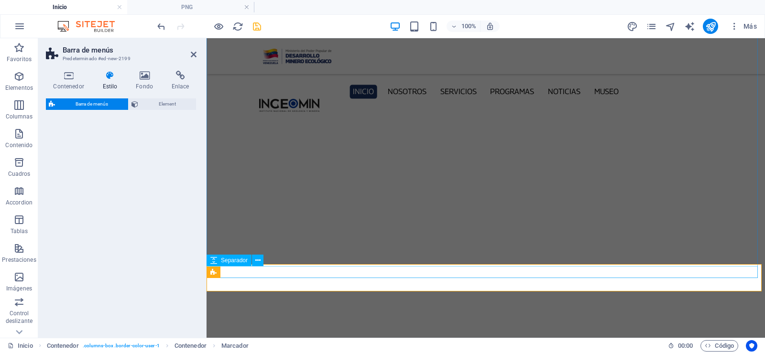
select select "rem"
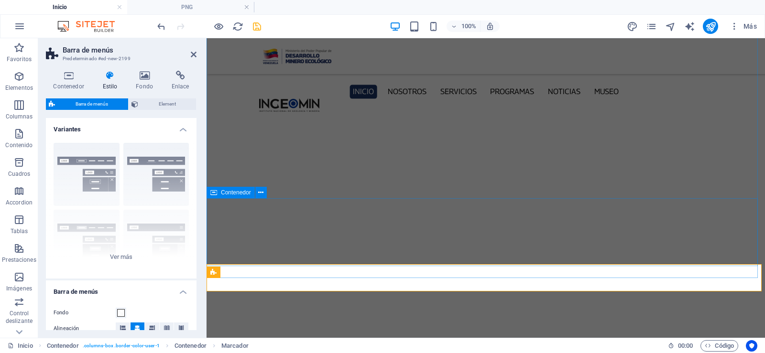
scroll to position [2875, 0]
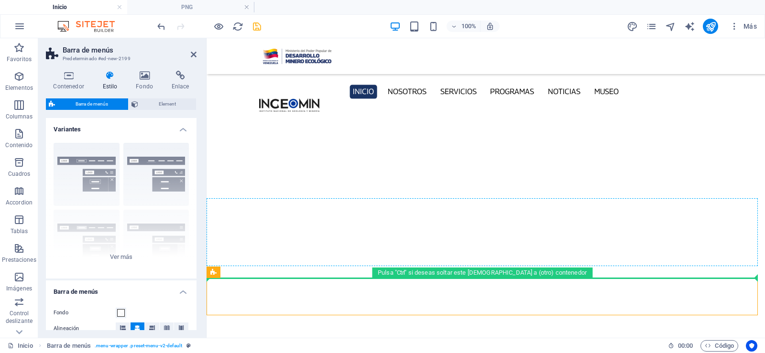
drag, startPoint x: 436, startPoint y: 312, endPoint x: 410, endPoint y: 220, distance: 96.1
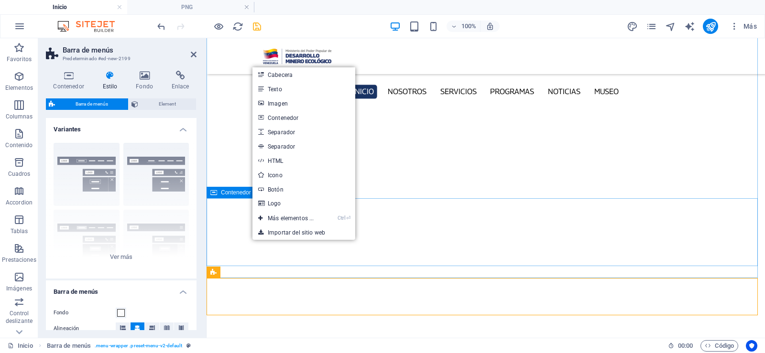
drag, startPoint x: 359, startPoint y: 243, endPoint x: 631, endPoint y: 211, distance: 274.3
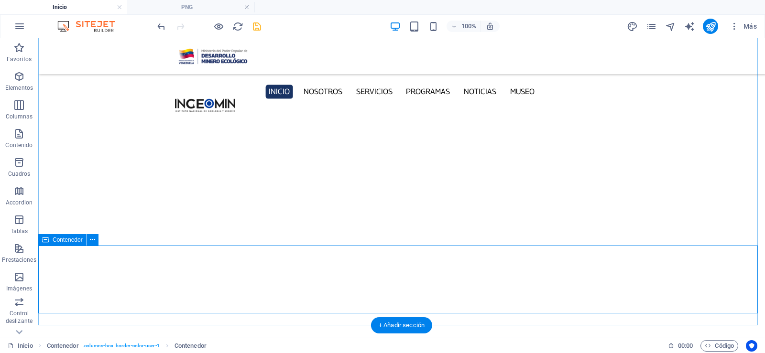
scroll to position [2858, 0]
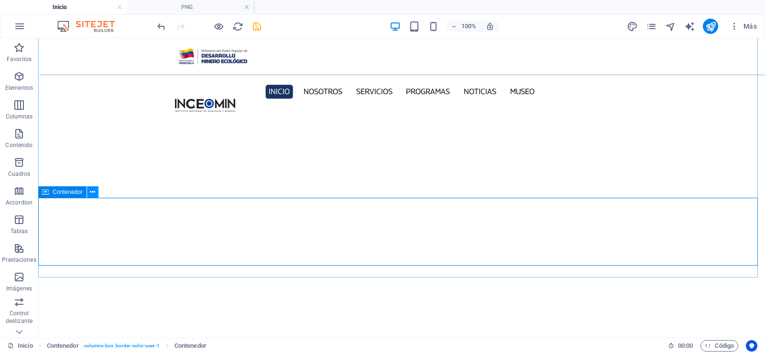
click at [92, 190] on icon at bounding box center [92, 192] width 5 height 10
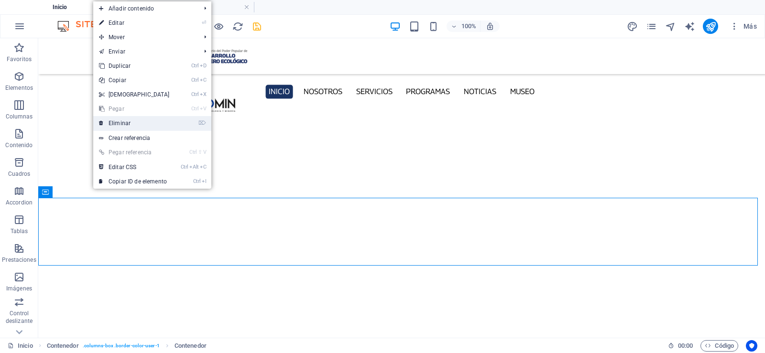
click at [147, 128] on link "⌦ Eliminar" at bounding box center [134, 123] width 82 height 14
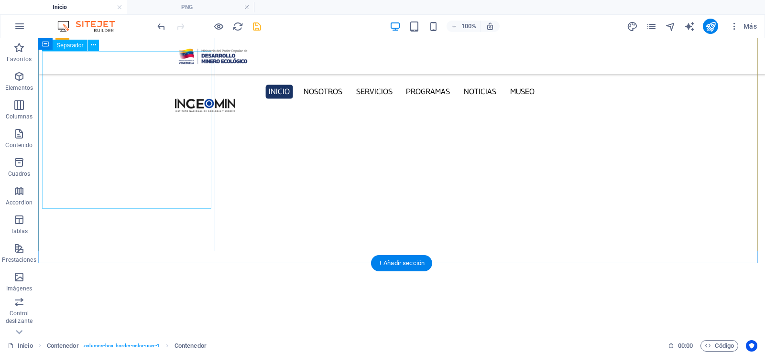
scroll to position [2804, 0]
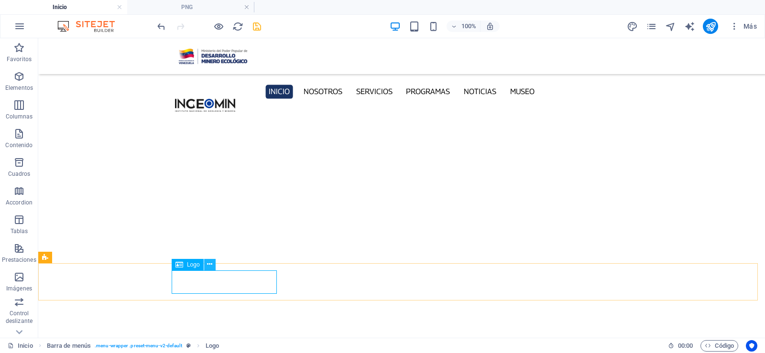
click at [206, 265] on button at bounding box center [209, 264] width 11 height 11
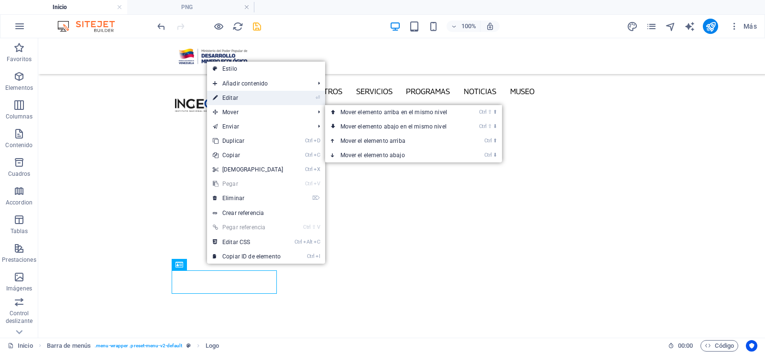
click at [248, 101] on link "⏎ Editar" at bounding box center [248, 98] width 82 height 14
select select "px"
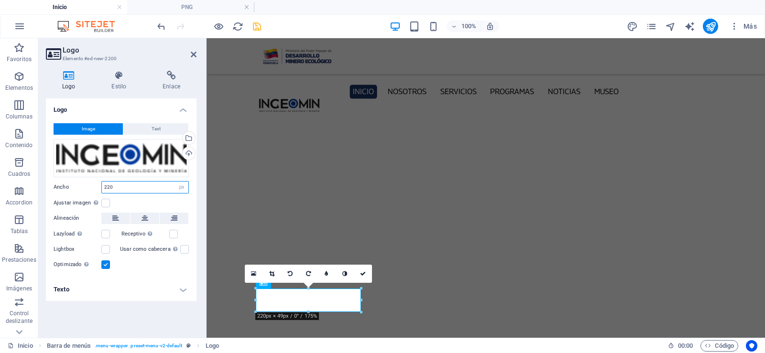
drag, startPoint x: 148, startPoint y: 184, endPoint x: 81, endPoint y: 188, distance: 67.1
click at [81, 188] on div "Ancho 220 Predeterminado automático px rem % em vh vw" at bounding box center [121, 187] width 135 height 12
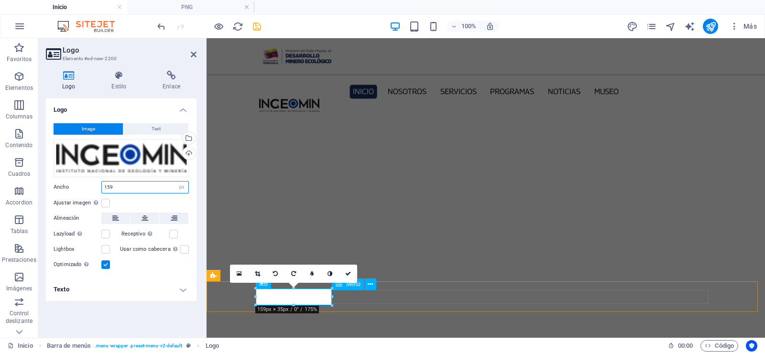
type input "159"
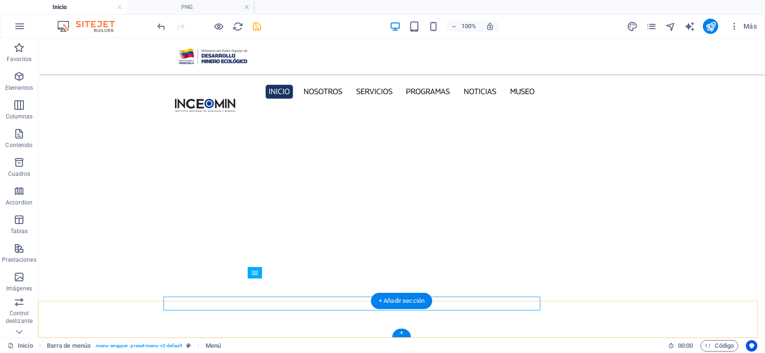
scroll to position [2797, 0]
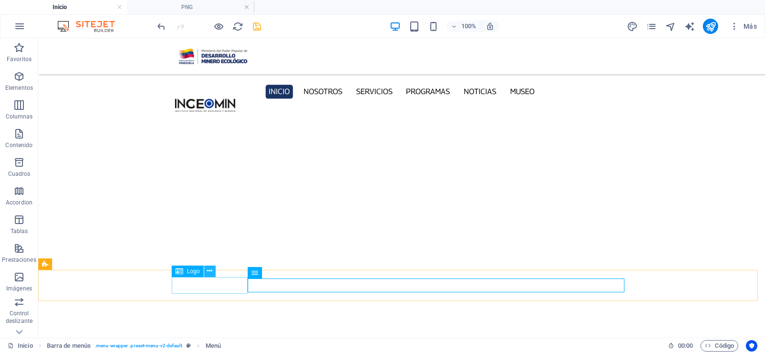
click at [209, 269] on icon at bounding box center [209, 271] width 5 height 10
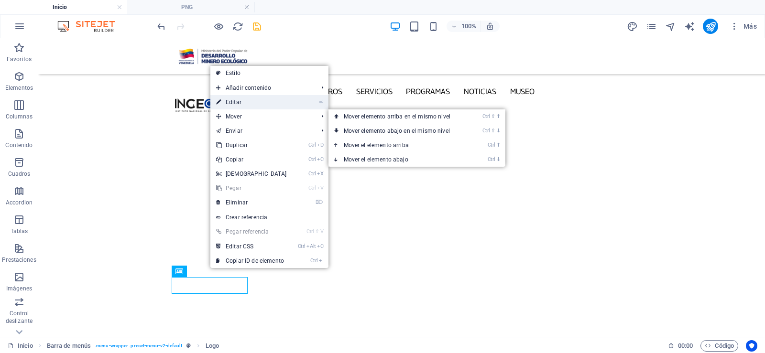
click at [235, 105] on link "⏎ Editar" at bounding box center [251, 102] width 82 height 14
select select "px"
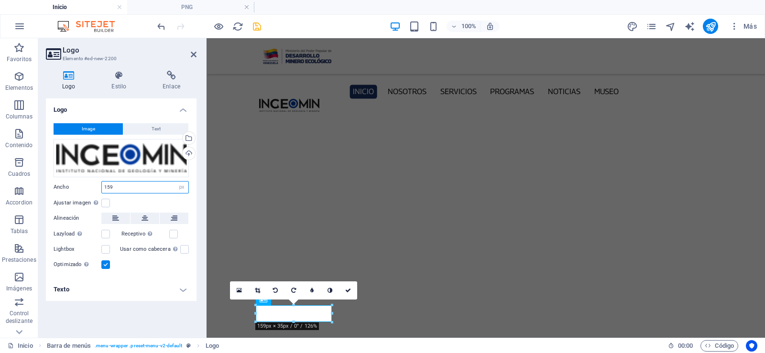
click at [133, 189] on input "159" at bounding box center [145, 187] width 87 height 11
drag, startPoint x: 126, startPoint y: 189, endPoint x: 23, endPoint y: 189, distance: 102.8
click at [23, 189] on section "Favoritos Elementos Columnas Contenido Cuadros Accordion Tablas Prestaciones Im…" at bounding box center [382, 188] width 765 height 300
type input "140"
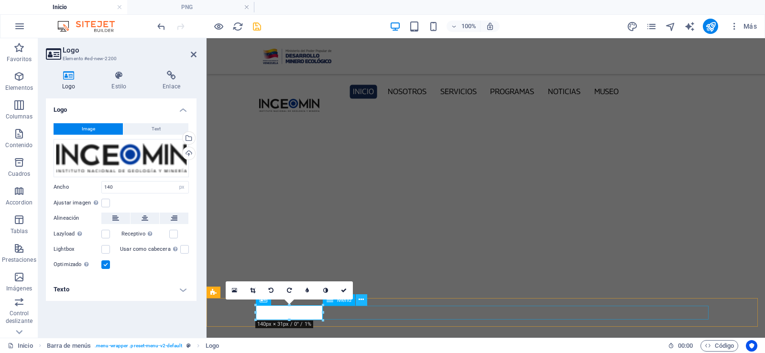
click at [361, 298] on icon at bounding box center [361, 300] width 5 height 10
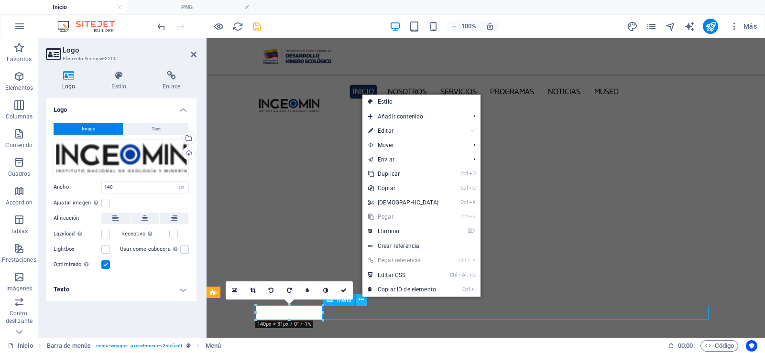
scroll to position [2796, 0]
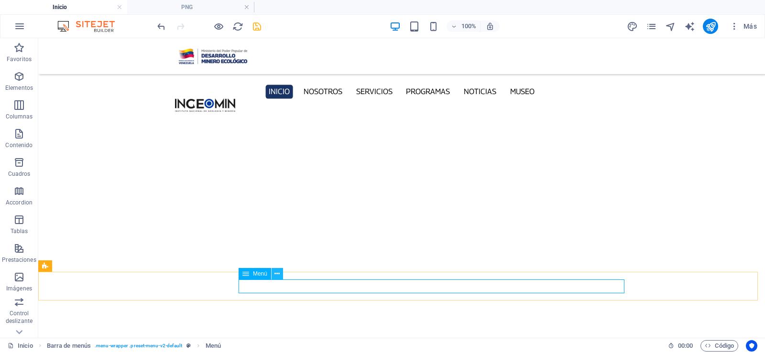
click at [278, 271] on icon at bounding box center [276, 274] width 5 height 10
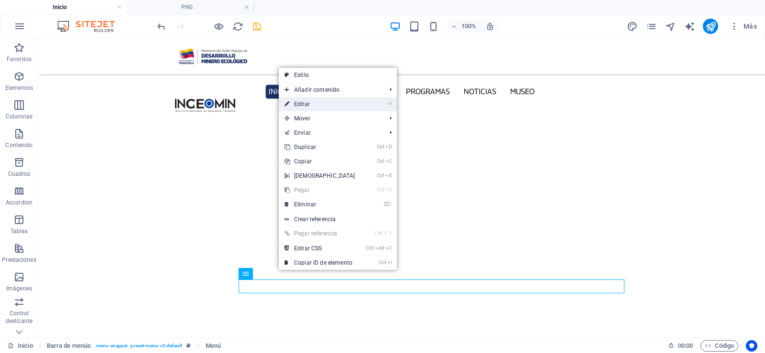
click at [324, 104] on link "⏎ Editar" at bounding box center [320, 104] width 82 height 14
select select
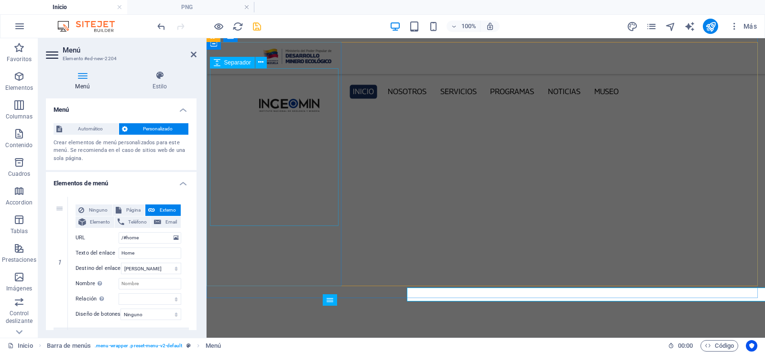
scroll to position [2787, 0]
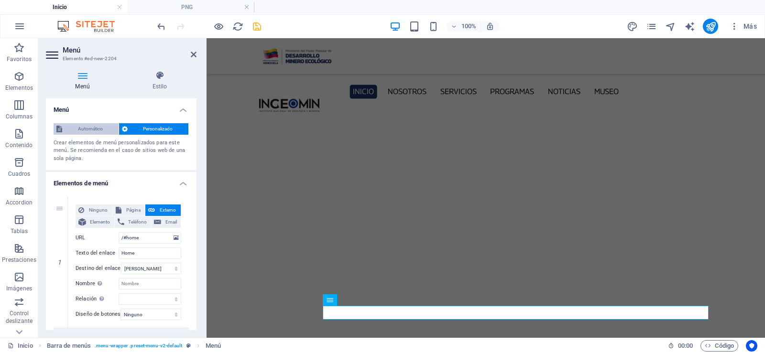
click at [89, 131] on span "Automático" at bounding box center [90, 128] width 51 height 11
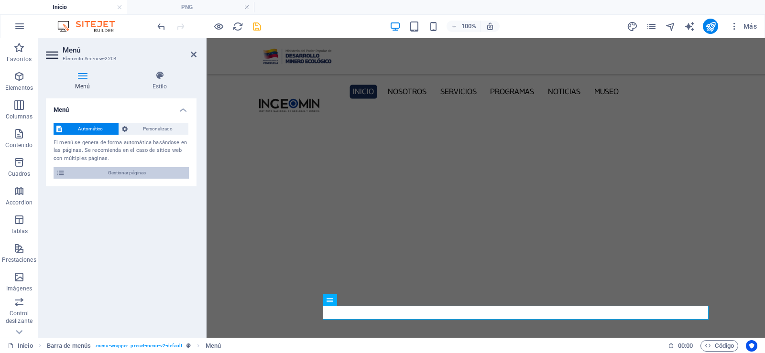
click at [118, 172] on span "Gestionar páginas" at bounding box center [127, 172] width 118 height 11
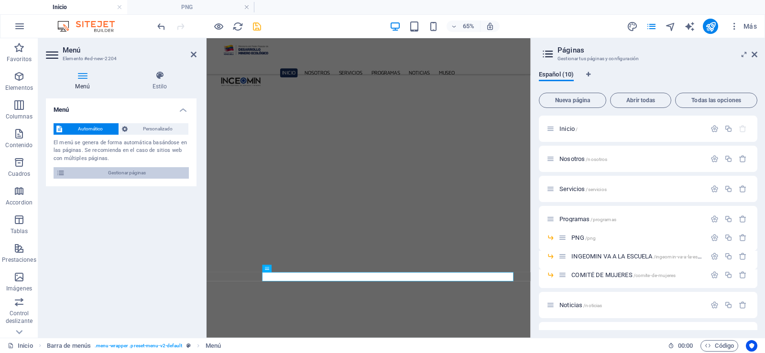
scroll to position [2870, 0]
click at [755, 54] on icon at bounding box center [754, 55] width 6 height 8
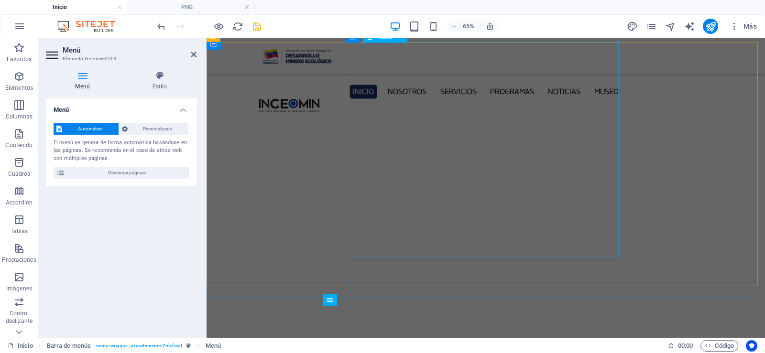
scroll to position [2787, 0]
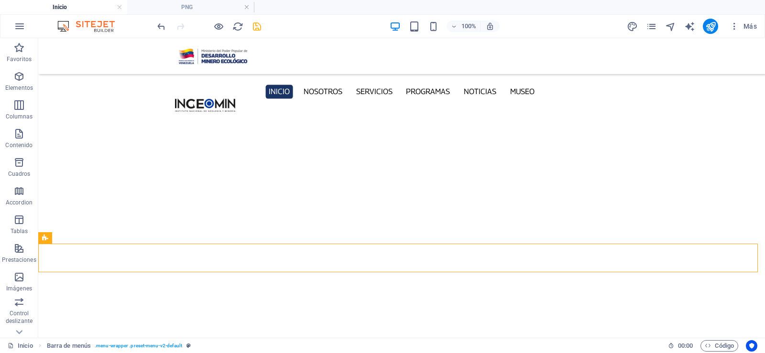
scroll to position [2824, 0]
click at [212, 245] on icon at bounding box center [209, 245] width 5 height 10
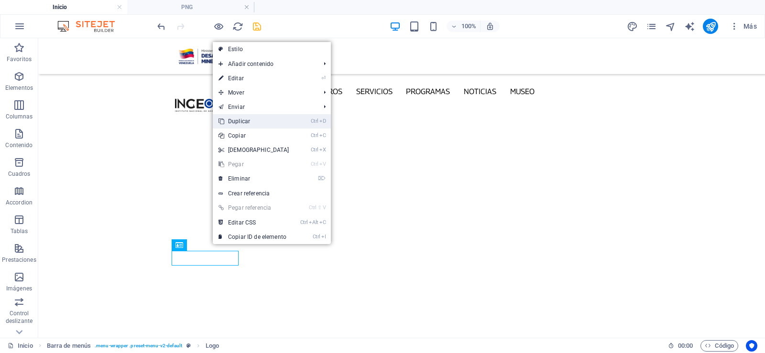
click at [243, 124] on link "Ctrl D Duplicar" at bounding box center [254, 121] width 82 height 14
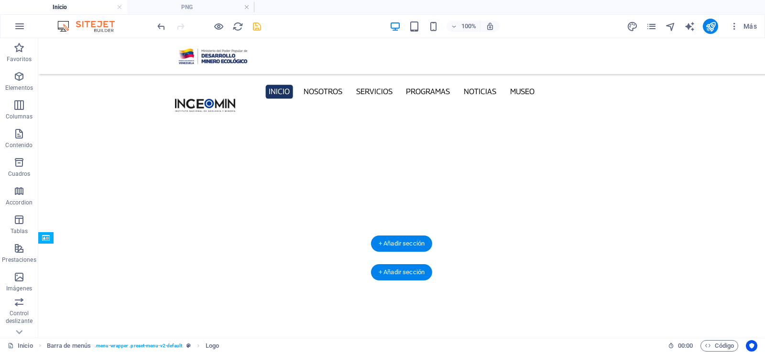
drag, startPoint x: 285, startPoint y: 286, endPoint x: 435, endPoint y: 304, distance: 151.1
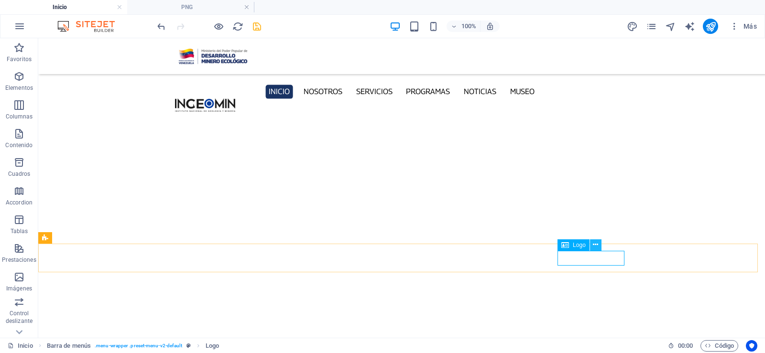
click at [598, 242] on icon at bounding box center [595, 245] width 5 height 10
click at [595, 245] on icon at bounding box center [595, 245] width 5 height 10
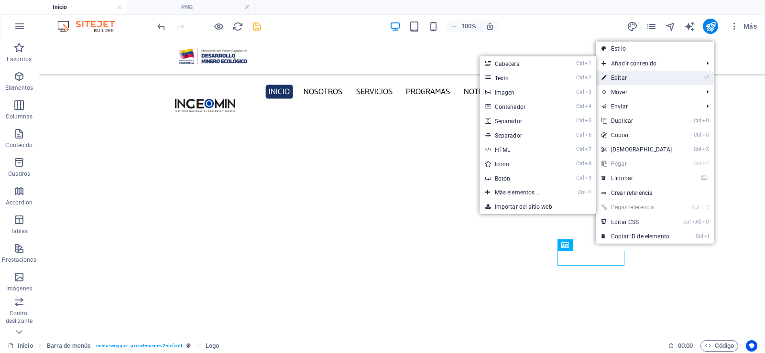
click at [619, 80] on link "⏎ Editar" at bounding box center [637, 78] width 82 height 14
select select "px"
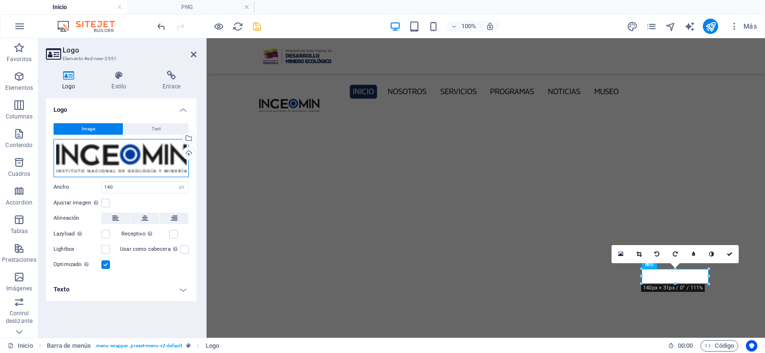
click at [124, 147] on div "Arrastra archivos aquí, haz clic para escoger archivos o selecciona archivos de…" at bounding box center [121, 158] width 135 height 38
select select "name_asc"
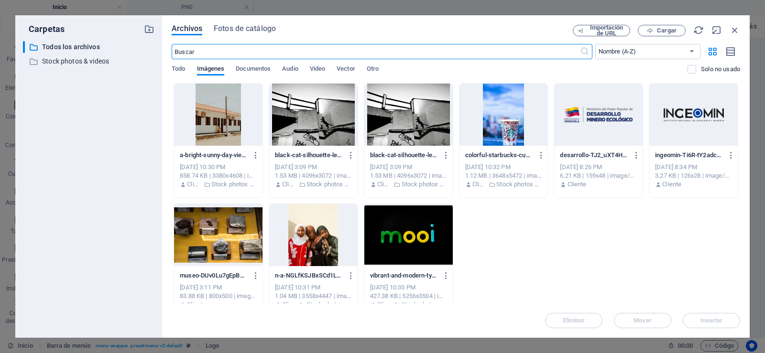
click at [604, 116] on div at bounding box center [598, 115] width 88 height 62
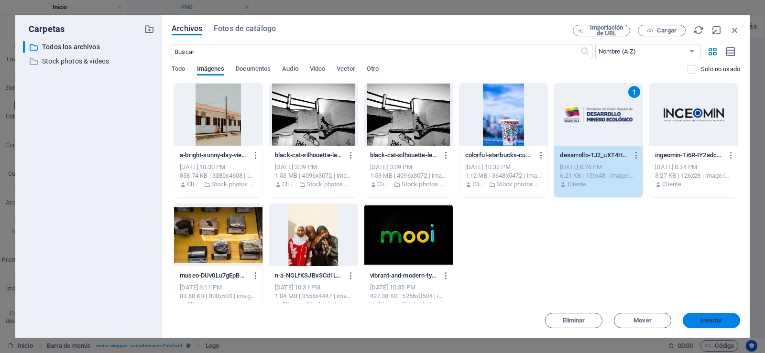
click at [712, 317] on button "Insertar" at bounding box center [711, 320] width 57 height 15
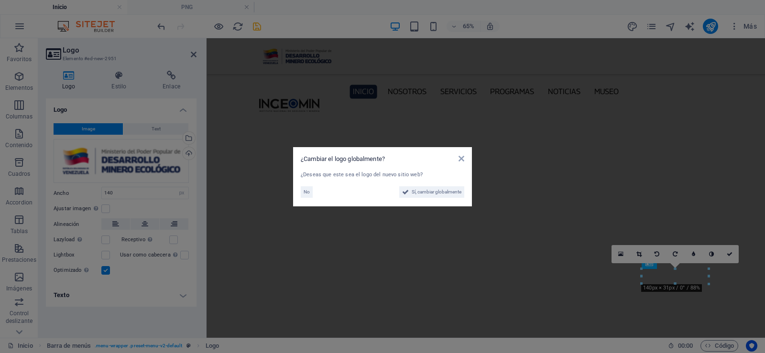
scroll to position [2842, 0]
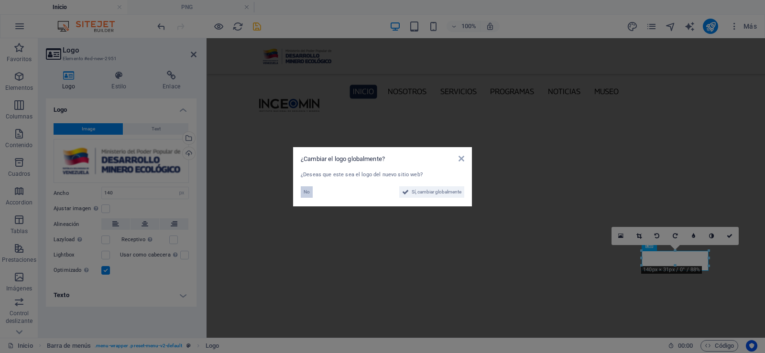
click at [310, 194] on button "No" at bounding box center [307, 191] width 12 height 11
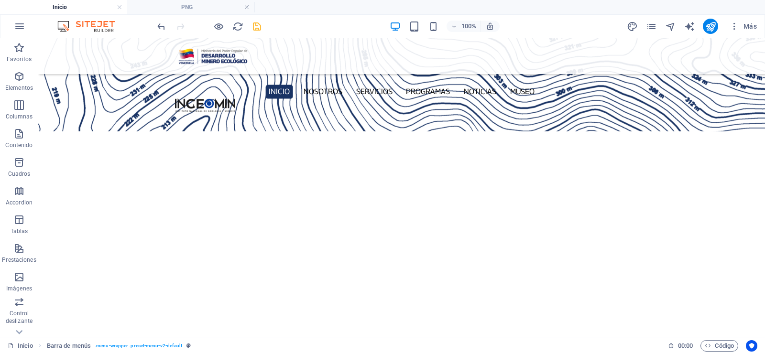
scroll to position [2827, 0]
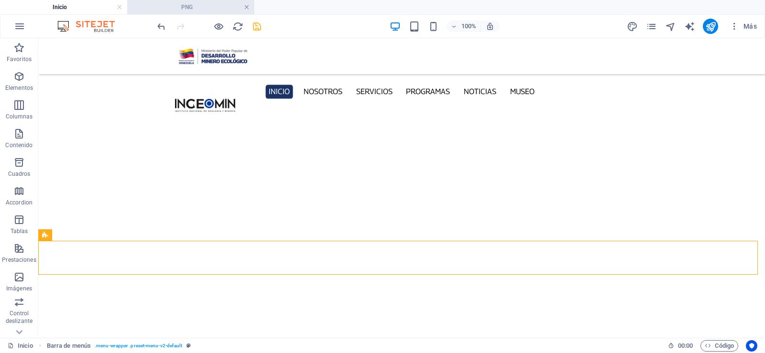
click at [247, 4] on link at bounding box center [247, 7] width 6 height 9
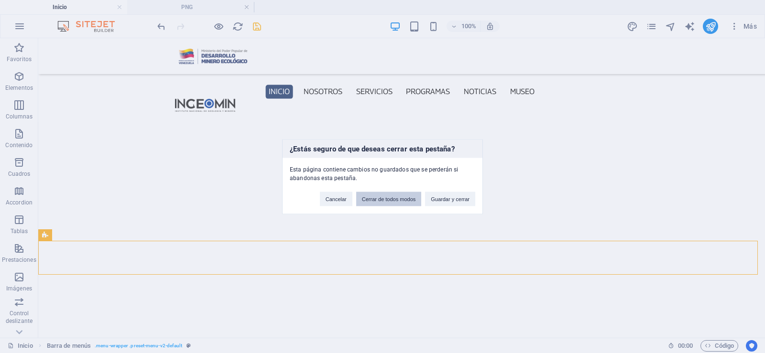
drag, startPoint x: 386, startPoint y: 200, endPoint x: 356, endPoint y: 181, distance: 36.1
click at [386, 200] on button "Cerrar de todos modos" at bounding box center [388, 199] width 65 height 14
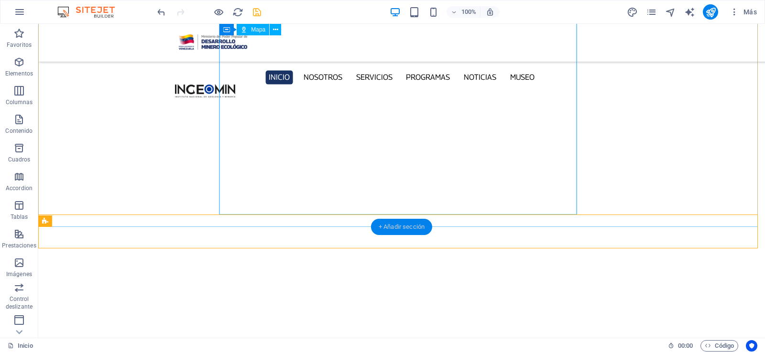
scroll to position [2826, 0]
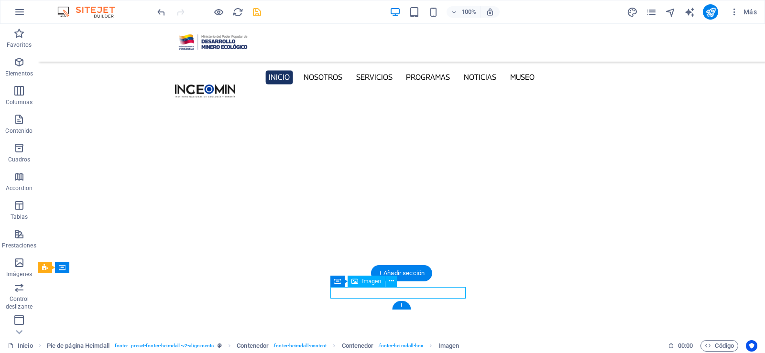
drag, startPoint x: 341, startPoint y: 292, endPoint x: 426, endPoint y: 295, distance: 85.1
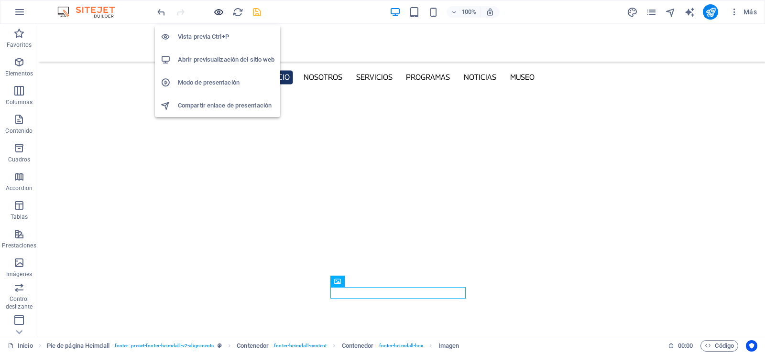
click at [216, 10] on icon "button" at bounding box center [218, 12] width 11 height 11
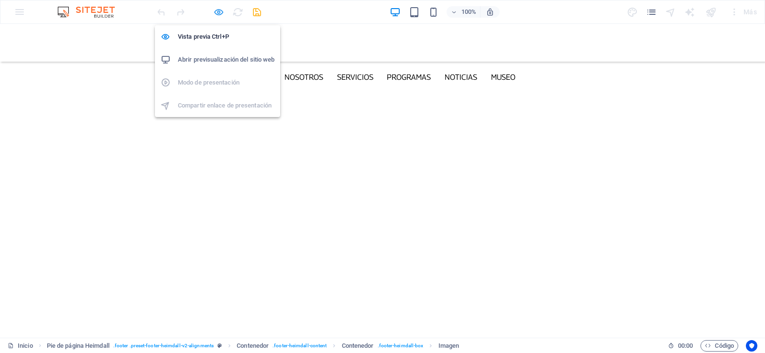
scroll to position [1842, 0]
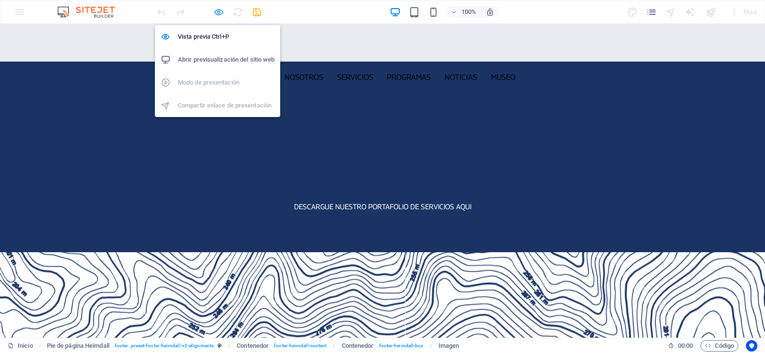
click at [216, 10] on icon "button" at bounding box center [218, 12] width 11 height 11
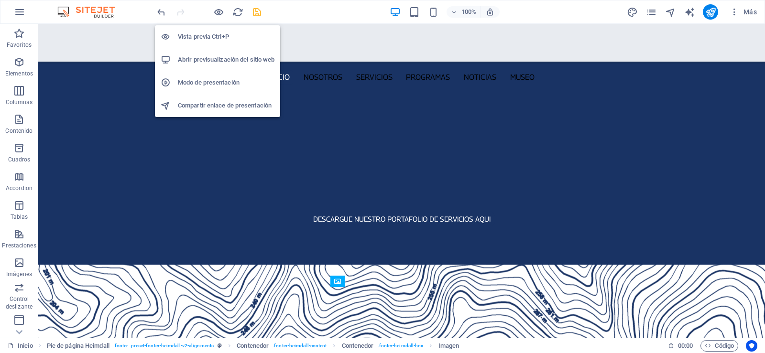
scroll to position [2826, 0]
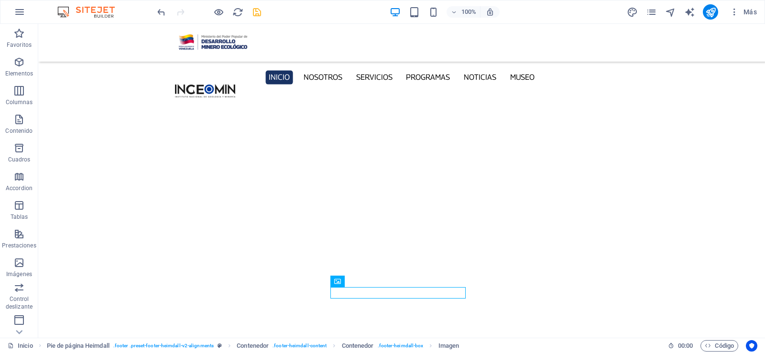
drag, startPoint x: 222, startPoint y: 318, endPoint x: 214, endPoint y: 326, distance: 11.2
drag, startPoint x: 763, startPoint y: 315, endPoint x: 683, endPoint y: 377, distance: 101.0
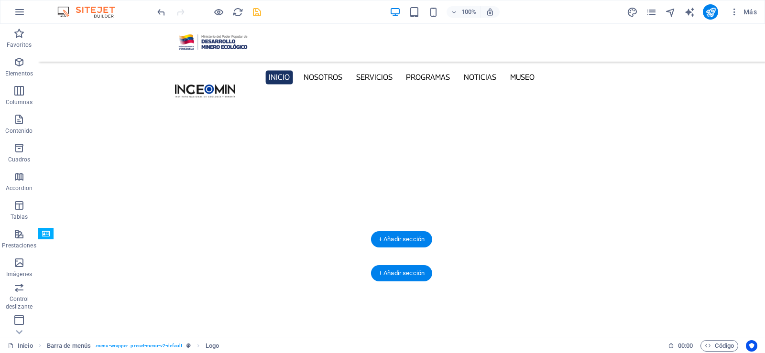
drag, startPoint x: 586, startPoint y: 256, endPoint x: 319, endPoint y: 262, distance: 266.8
drag, startPoint x: 204, startPoint y: 254, endPoint x: 352, endPoint y: 255, distance: 148.7
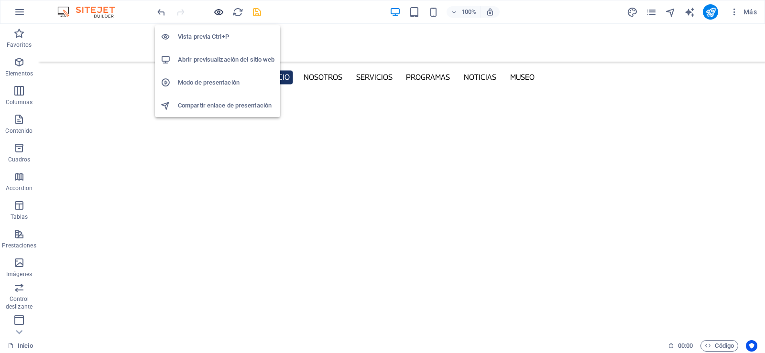
click at [215, 13] on icon "button" at bounding box center [218, 12] width 11 height 11
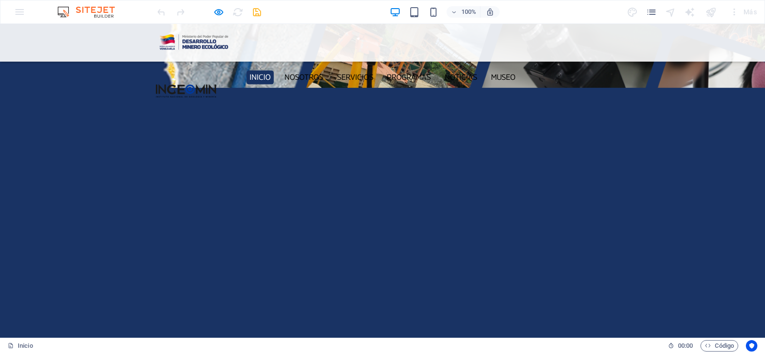
scroll to position [1842, 0]
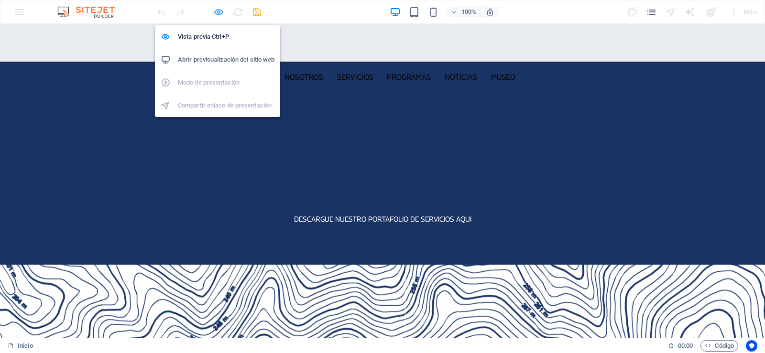
click at [221, 9] on icon "button" at bounding box center [218, 12] width 11 height 11
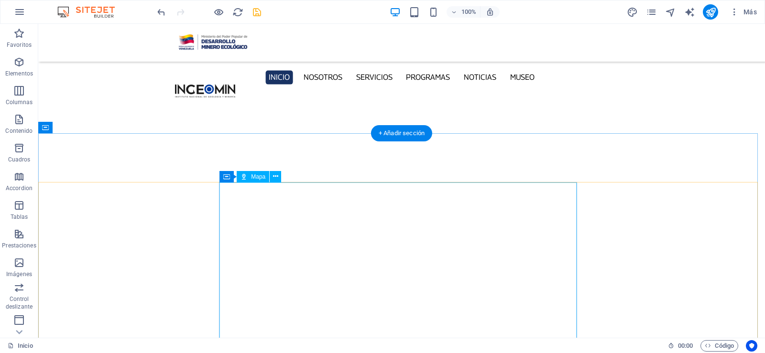
scroll to position [2826, 0]
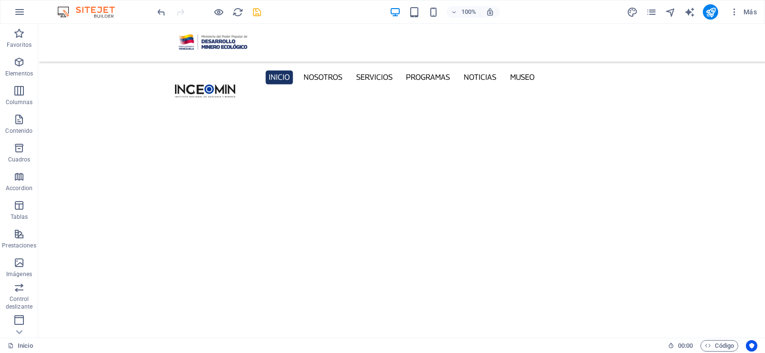
drag, startPoint x: 442, startPoint y: 331, endPoint x: 413, endPoint y: 328, distance: 29.8
click at [120, 267] on icon at bounding box center [121, 267] width 5 height 10
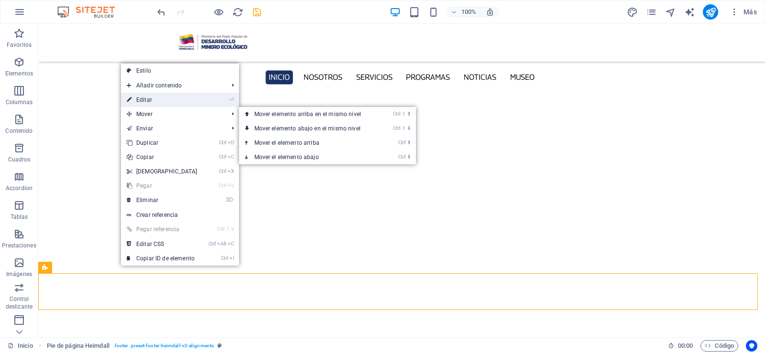
click at [158, 98] on link "⏎ Editar" at bounding box center [162, 100] width 82 height 14
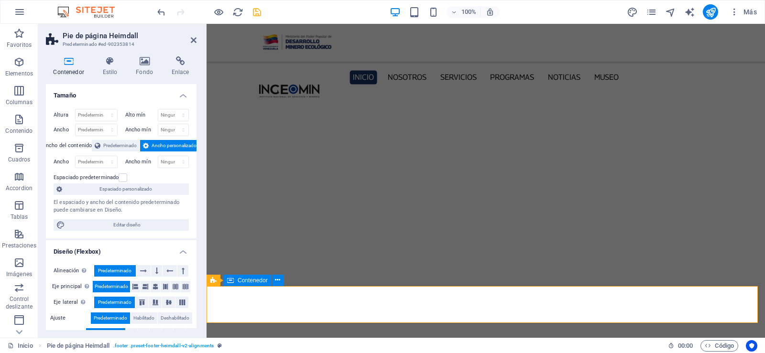
scroll to position [2844, 0]
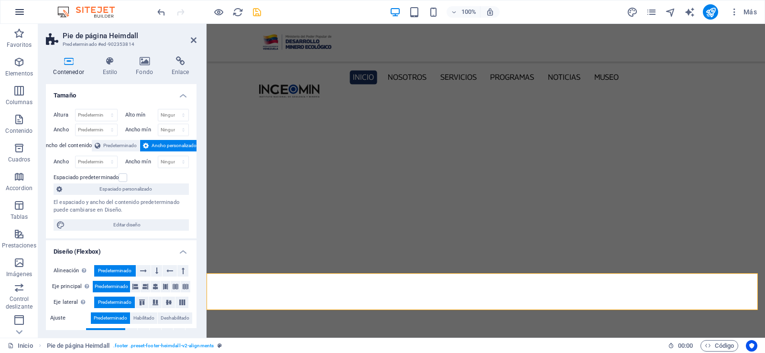
click at [22, 13] on icon "button" at bounding box center [19, 11] width 11 height 11
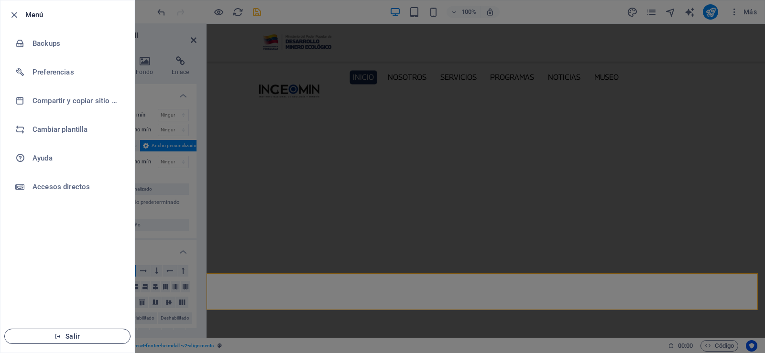
click at [72, 339] on span "Salir" at bounding box center [67, 337] width 110 height 8
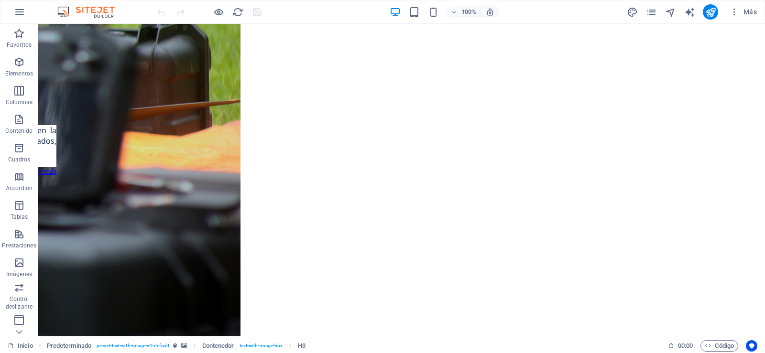
scroll to position [3140, 0]
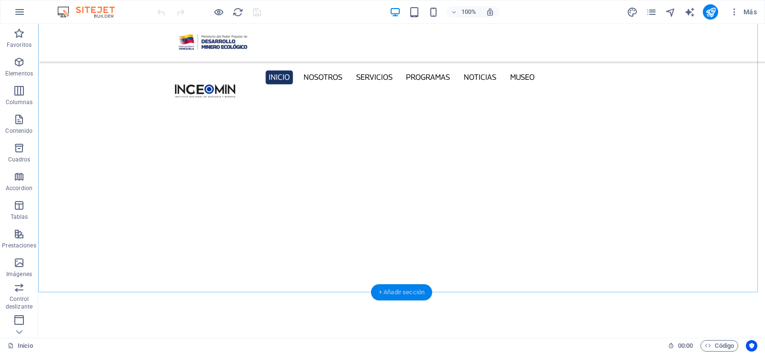
click at [380, 289] on div "+ Añadir sección" at bounding box center [401, 292] width 61 height 16
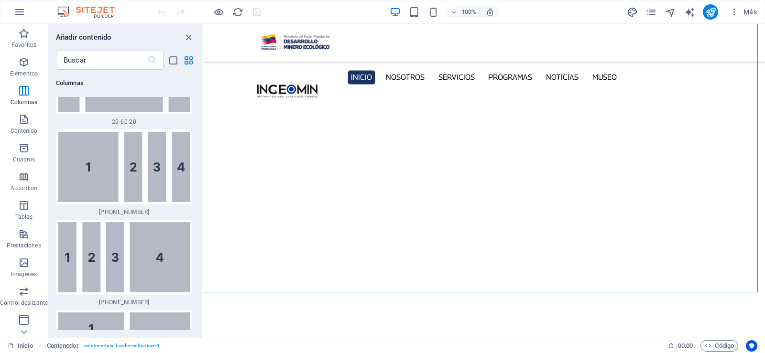
scroll to position [1636, 0]
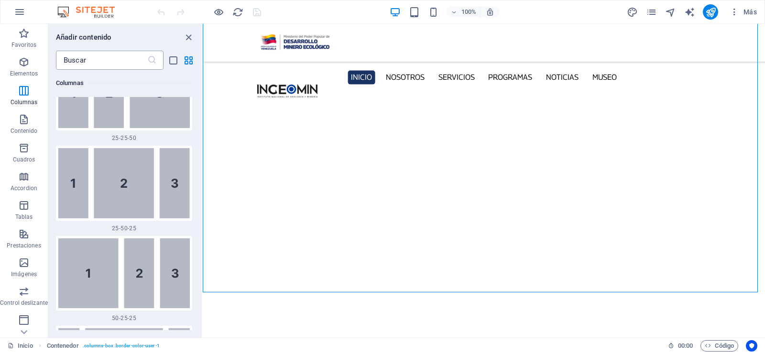
click at [76, 62] on input "text" at bounding box center [101, 60] width 91 height 19
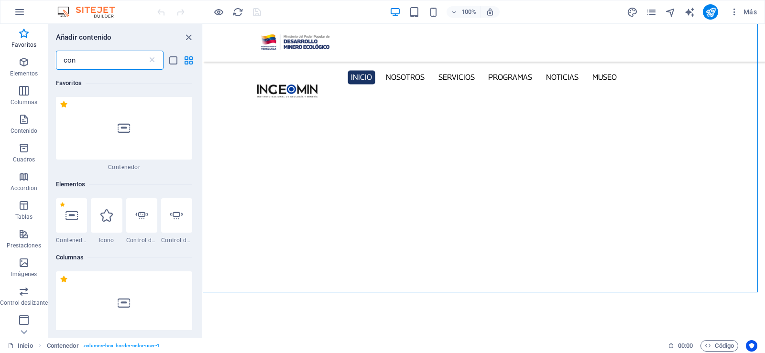
scroll to position [0, 0]
drag, startPoint x: 87, startPoint y: 59, endPoint x: 0, endPoint y: 60, distance: 86.5
click at [0, 60] on div "Favoritos Elementos Columnas Contenido Cuadros Accordion Tablas Prestaciones Im…" at bounding box center [101, 181] width 203 height 314
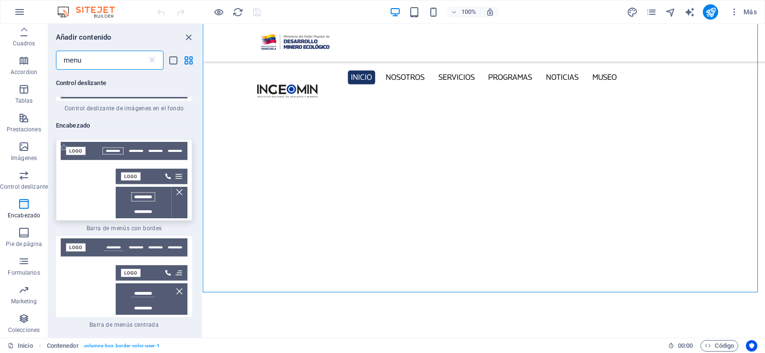
scroll to position [335, 0]
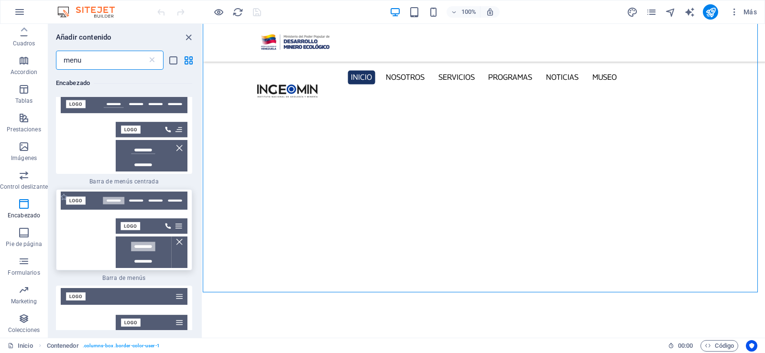
type input "menu"
click at [114, 224] on img at bounding box center [123, 230] width 131 height 76
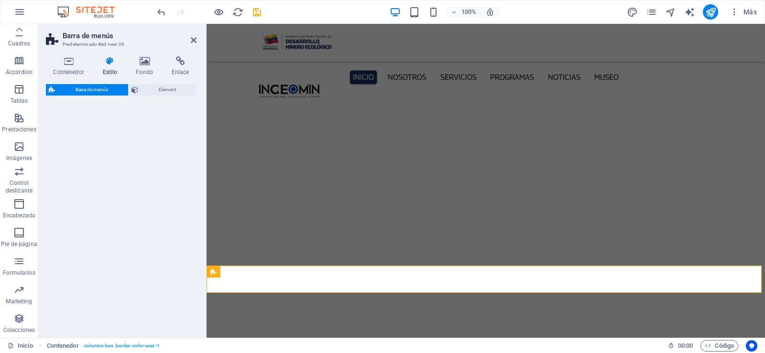
select select "rem"
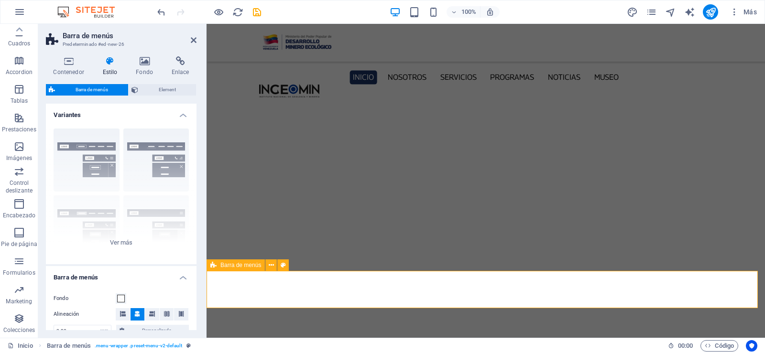
scroll to position [3196, 0]
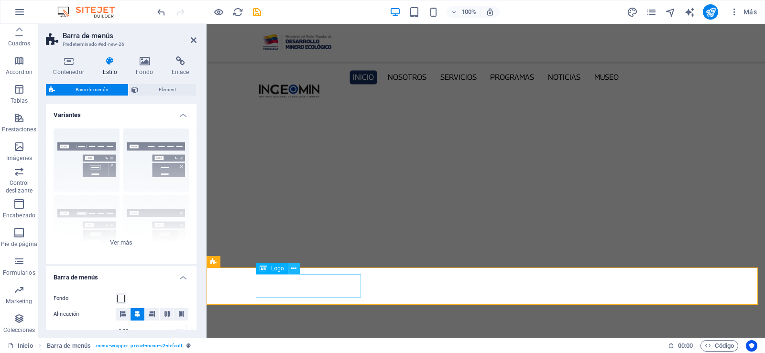
click at [294, 266] on icon at bounding box center [293, 269] width 5 height 10
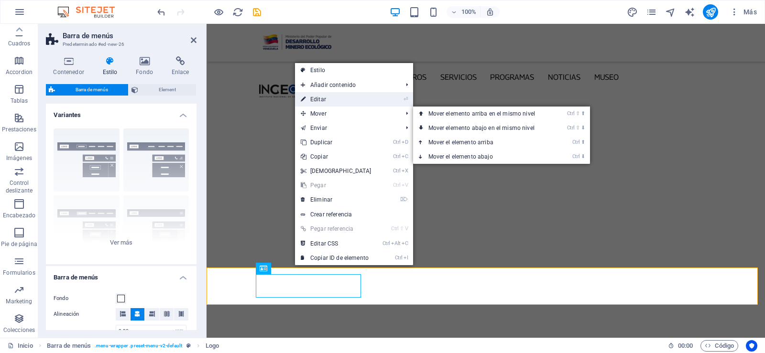
click at [324, 102] on link "⏎ Editar" at bounding box center [336, 99] width 82 height 14
select select "px"
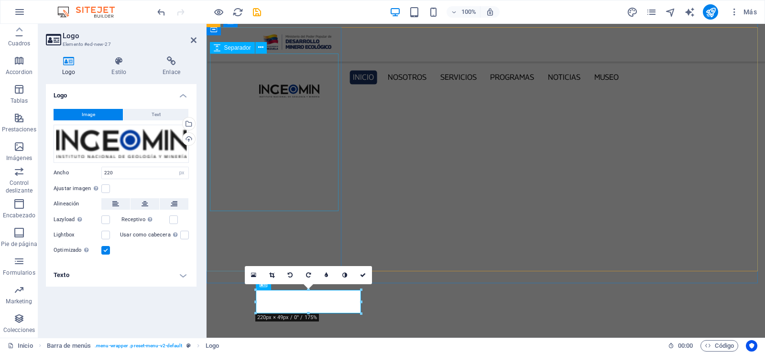
scroll to position [3180, 0]
drag, startPoint x: 120, startPoint y: 170, endPoint x: 26, endPoint y: 172, distance: 93.7
click at [26, 172] on section "Favoritos Elementos Columnas Contenido Cuadros Accordion Tablas Prestaciones Im…" at bounding box center [382, 181] width 765 height 314
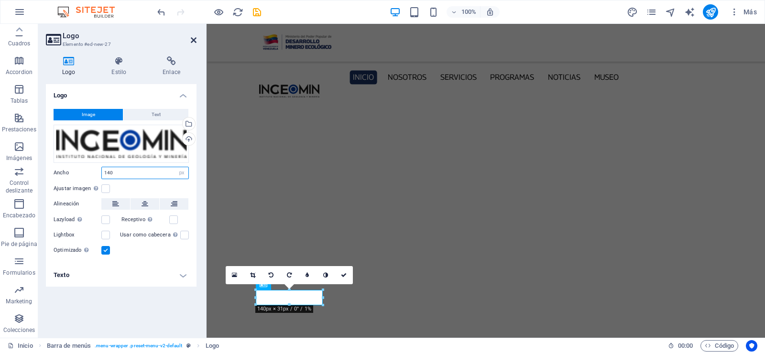
type input "140"
click at [196, 42] on icon at bounding box center [194, 40] width 6 height 8
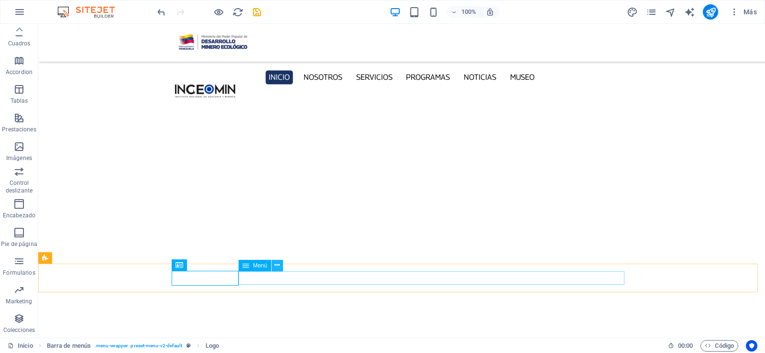
click at [278, 264] on icon at bounding box center [276, 266] width 5 height 10
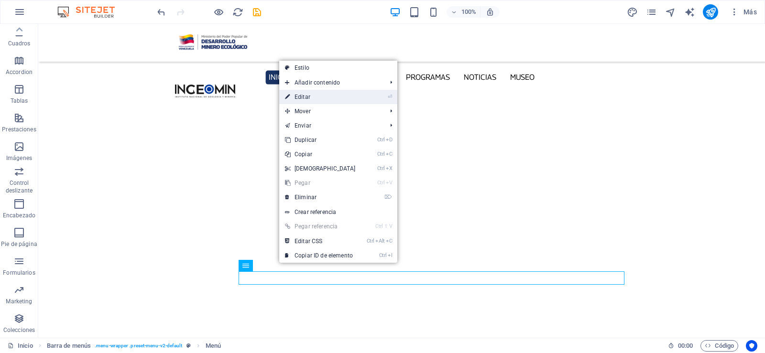
click at [303, 98] on link "⏎ Editar" at bounding box center [320, 97] width 82 height 14
select select
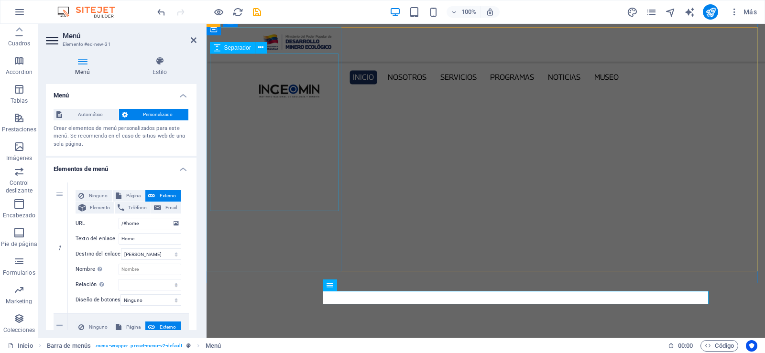
scroll to position [3180, 0]
click at [99, 114] on span "Automático" at bounding box center [90, 114] width 51 height 11
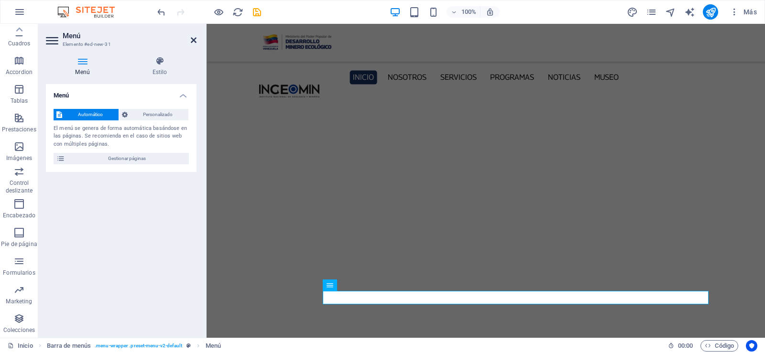
click at [191, 42] on icon at bounding box center [194, 40] width 6 height 8
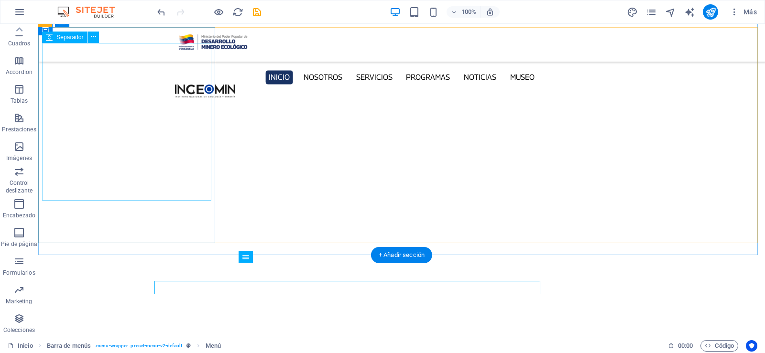
scroll to position [3190, 0]
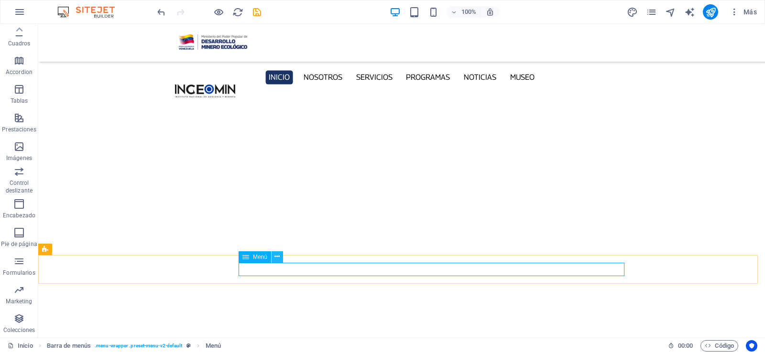
click at [278, 254] on icon at bounding box center [276, 257] width 5 height 10
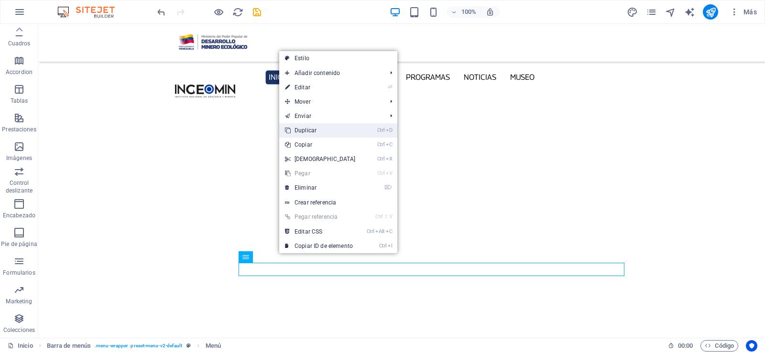
click at [339, 126] on link "Ctrl D Duplicar" at bounding box center [320, 130] width 82 height 14
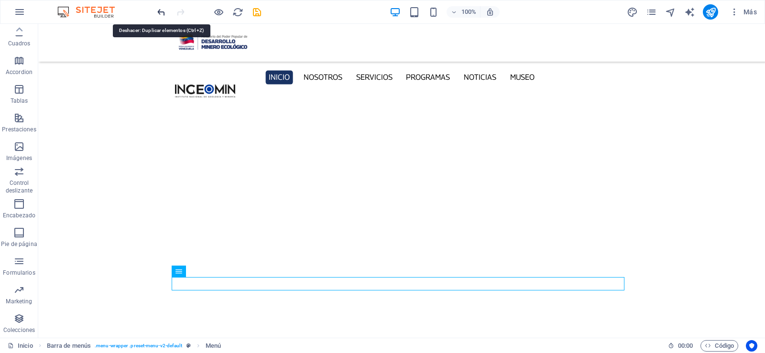
click at [163, 7] on icon "undo" at bounding box center [161, 12] width 11 height 11
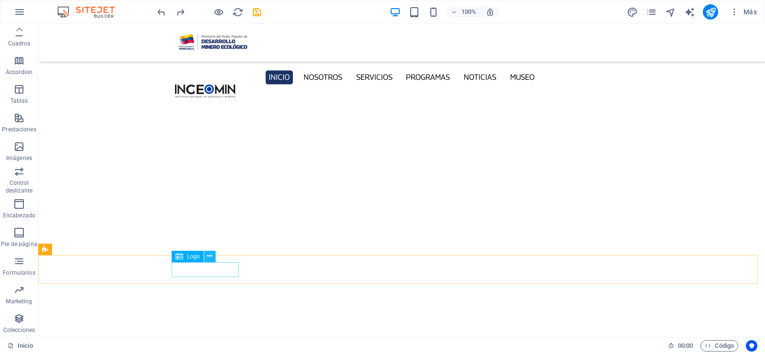
click at [208, 256] on icon at bounding box center [209, 256] width 5 height 10
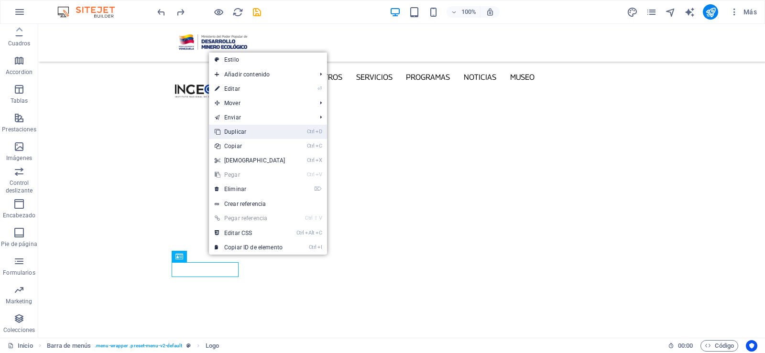
click at [238, 126] on link "Ctrl D Duplicar" at bounding box center [250, 132] width 82 height 14
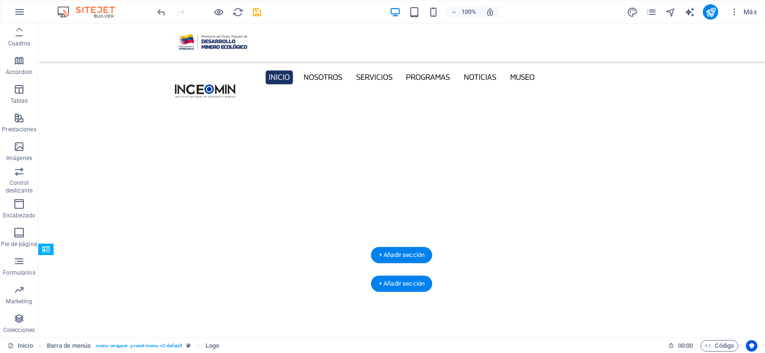
drag, startPoint x: 253, startPoint y: 265, endPoint x: 379, endPoint y: 267, distance: 125.3
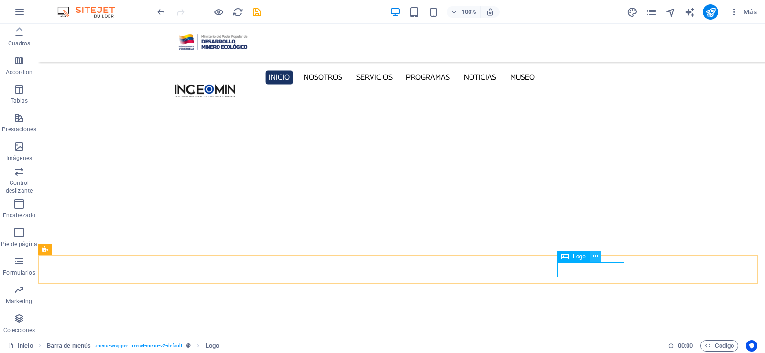
click at [597, 259] on icon at bounding box center [595, 256] width 5 height 10
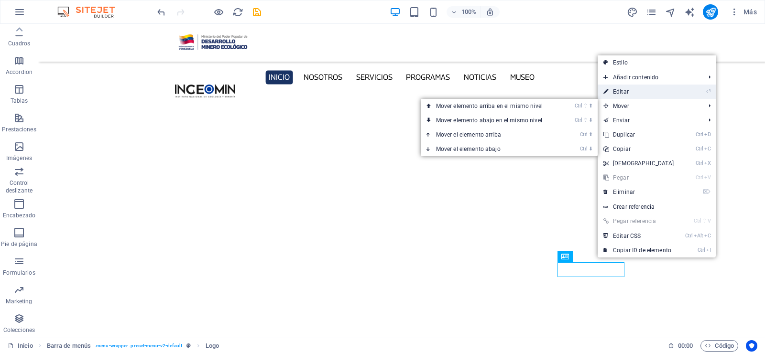
click at [634, 91] on link "⏎ Editar" at bounding box center [639, 92] width 82 height 14
select select "px"
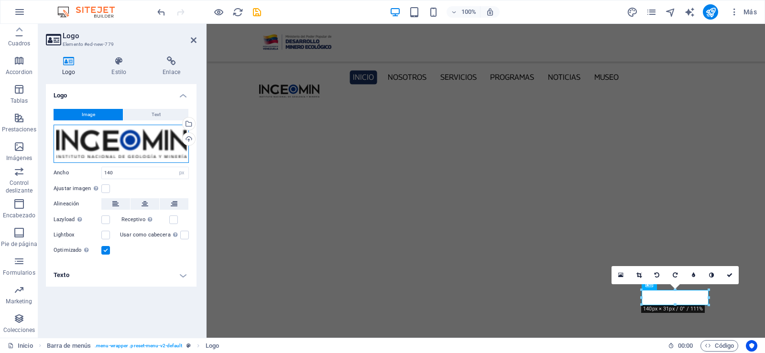
click at [152, 141] on div "Arrastra archivos aquí, haz clic para escoger archivos o selecciona archivos de…" at bounding box center [121, 144] width 135 height 38
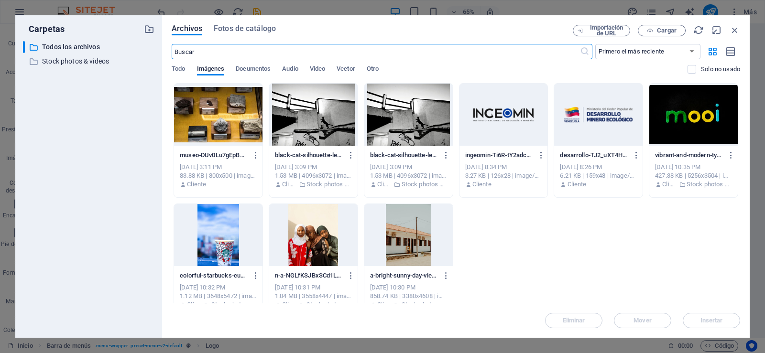
click at [594, 115] on div at bounding box center [598, 115] width 88 height 62
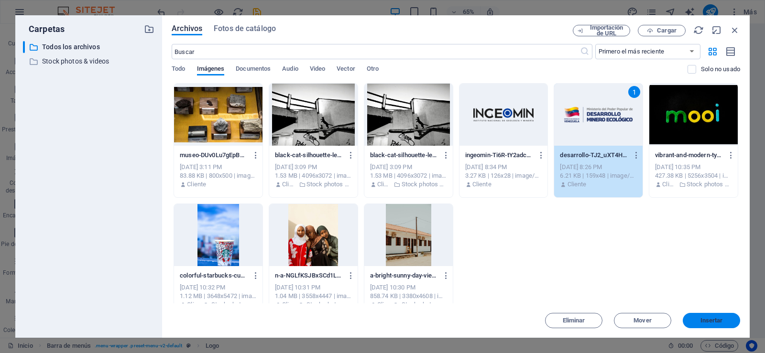
click at [720, 323] on span "Insertar" at bounding box center [711, 321] width 22 height 6
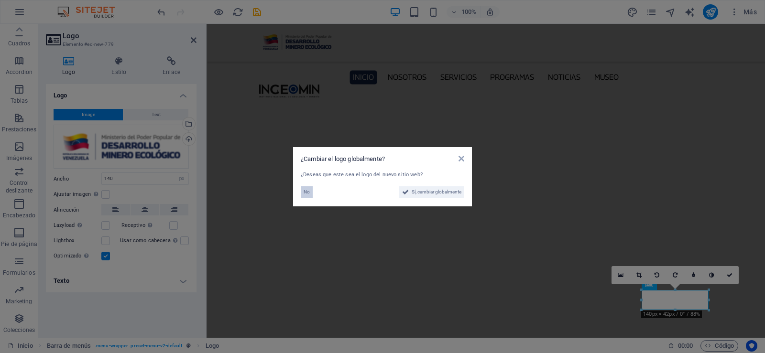
click at [306, 190] on span "No" at bounding box center [307, 191] width 6 height 11
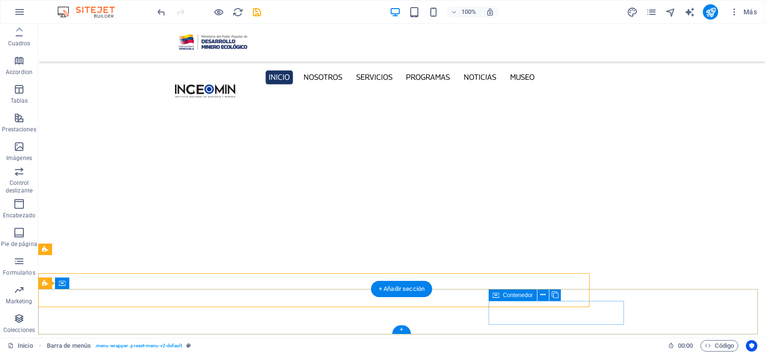
scroll to position [3190, 0]
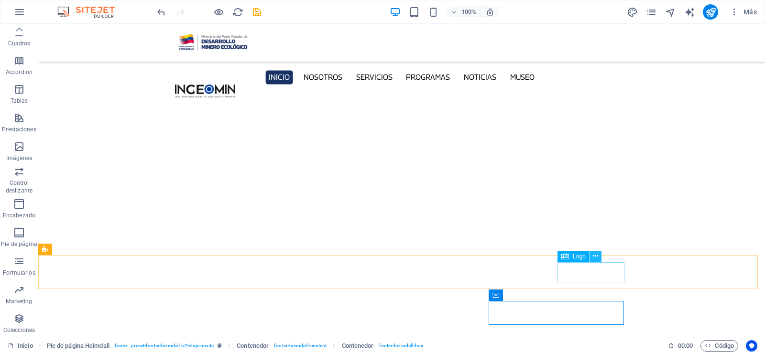
click at [596, 257] on icon at bounding box center [595, 256] width 5 height 10
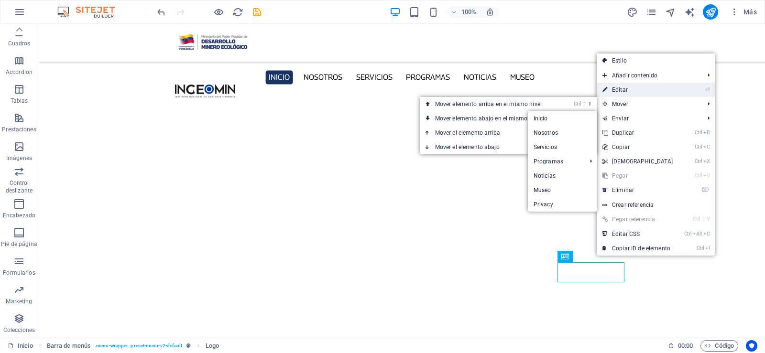
click at [630, 92] on link "⏎ Editar" at bounding box center [638, 90] width 82 height 14
select select "px"
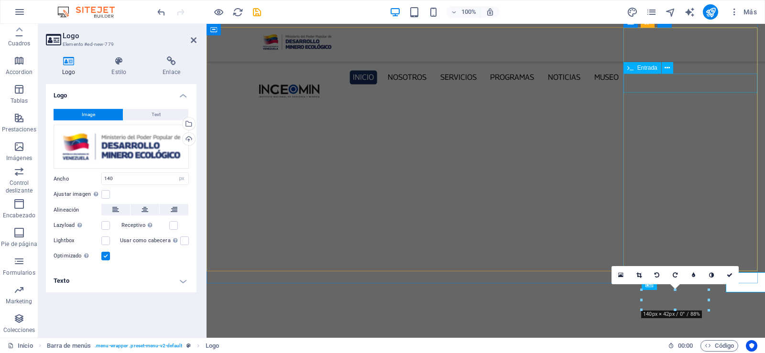
scroll to position [3180, 0]
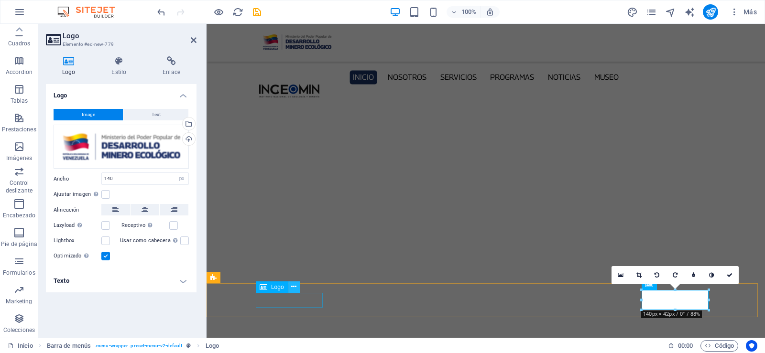
click at [296, 286] on icon at bounding box center [293, 287] width 5 height 10
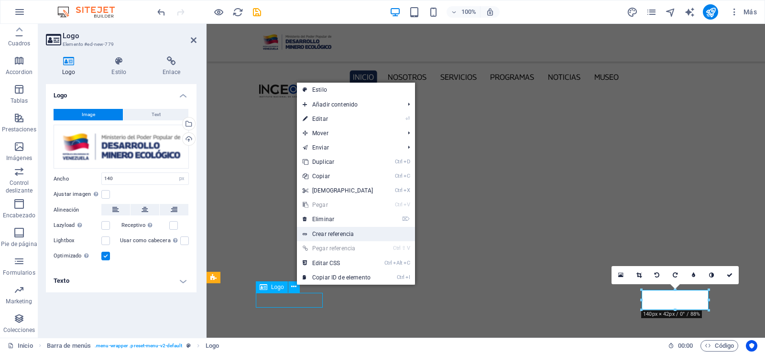
scroll to position [3190, 0]
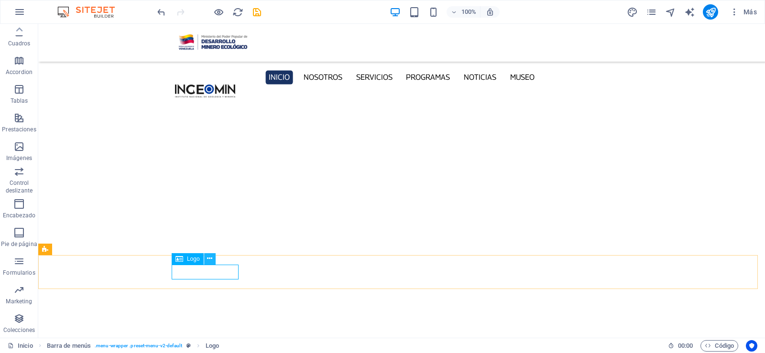
click at [210, 256] on icon at bounding box center [209, 259] width 5 height 10
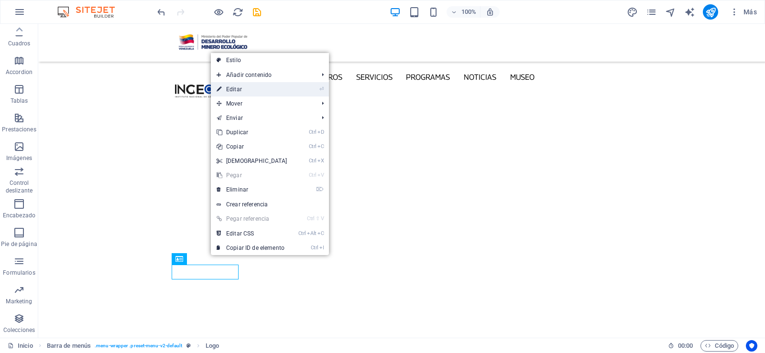
click at [246, 91] on link "⏎ Editar" at bounding box center [252, 89] width 82 height 14
select select "px"
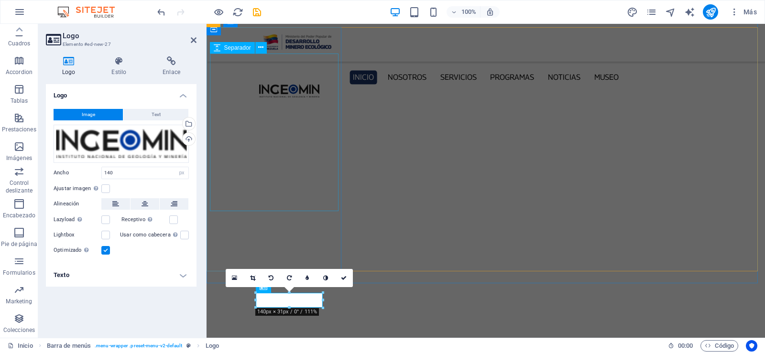
scroll to position [3180, 0]
click at [342, 278] on icon at bounding box center [344, 278] width 6 height 6
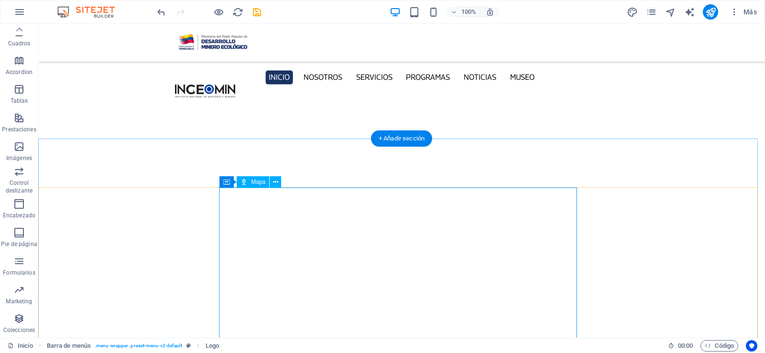
scroll to position [3206, 0]
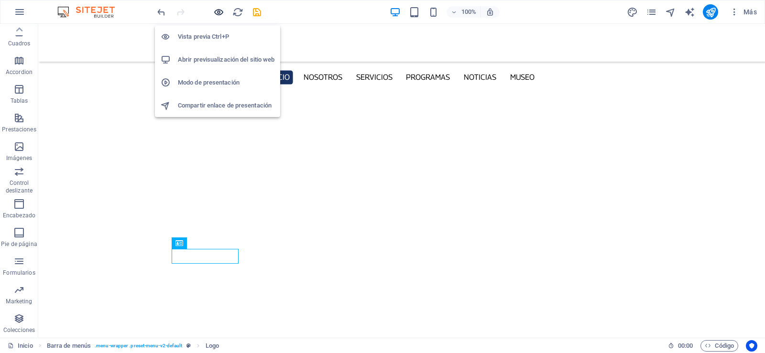
click at [216, 11] on icon "button" at bounding box center [218, 12] width 11 height 11
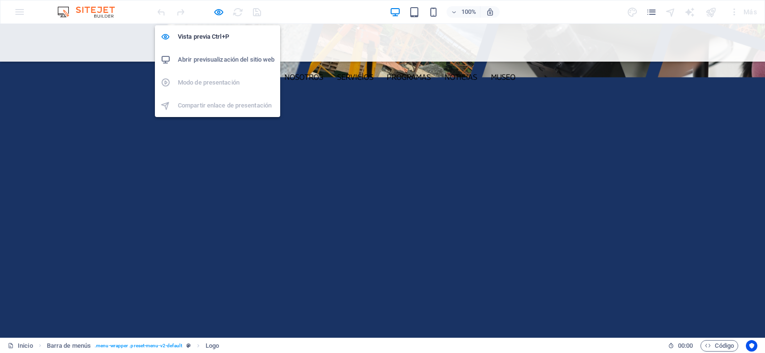
scroll to position [1868, 0]
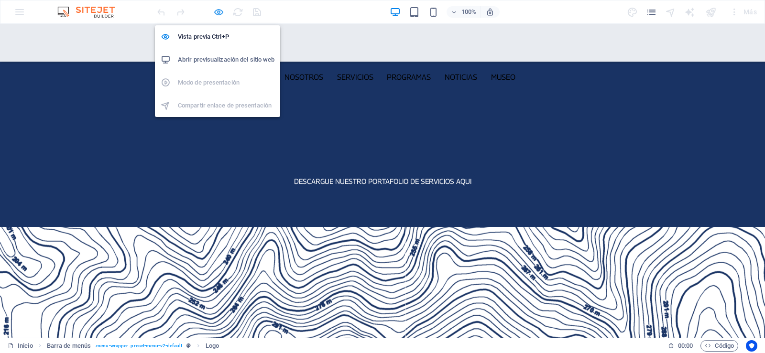
click at [213, 11] on icon "button" at bounding box center [218, 12] width 11 height 11
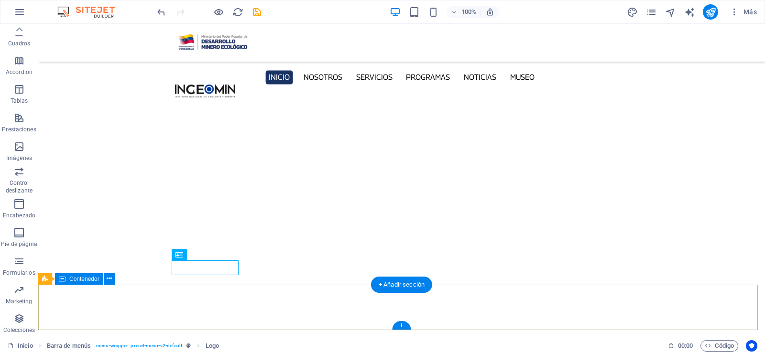
scroll to position [3206, 0]
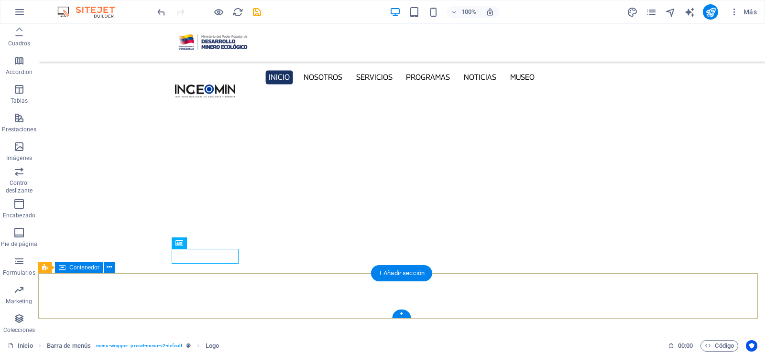
drag, startPoint x: 84, startPoint y: 317, endPoint x: 83, endPoint y: 325, distance: 7.2
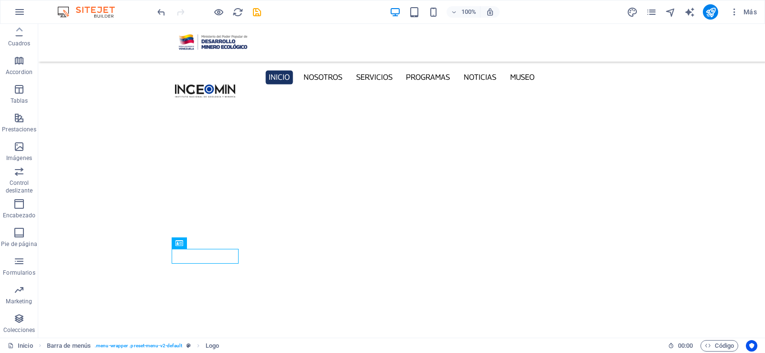
drag, startPoint x: 83, startPoint y: 325, endPoint x: 60, endPoint y: 328, distance: 23.3
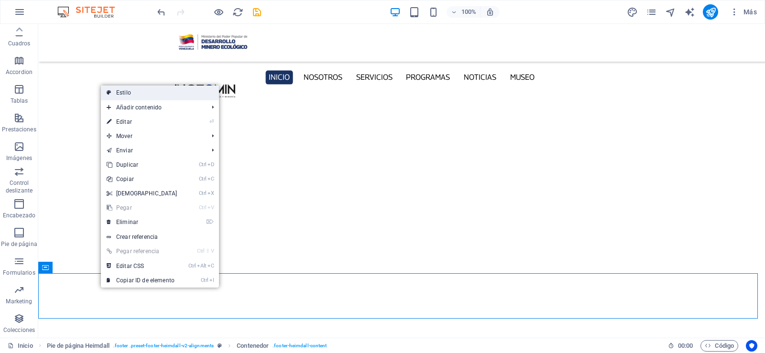
click at [136, 89] on link "Estilo" at bounding box center [160, 93] width 118 height 14
select select "rem"
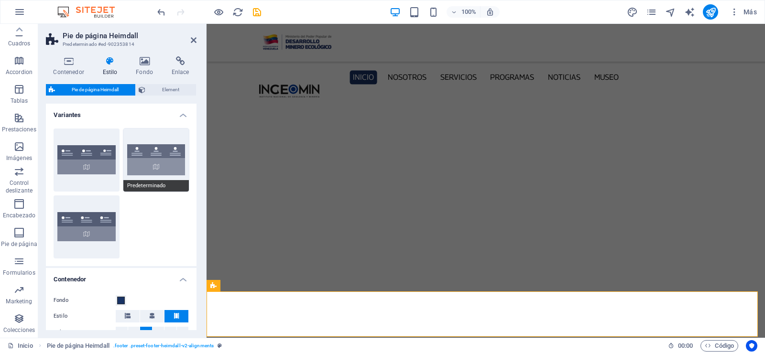
click at [152, 142] on button "Predeterminado" at bounding box center [156, 160] width 66 height 63
type input "1"
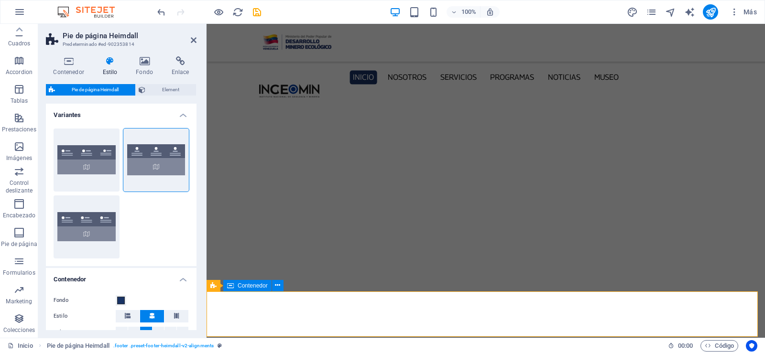
scroll to position [3224, 0]
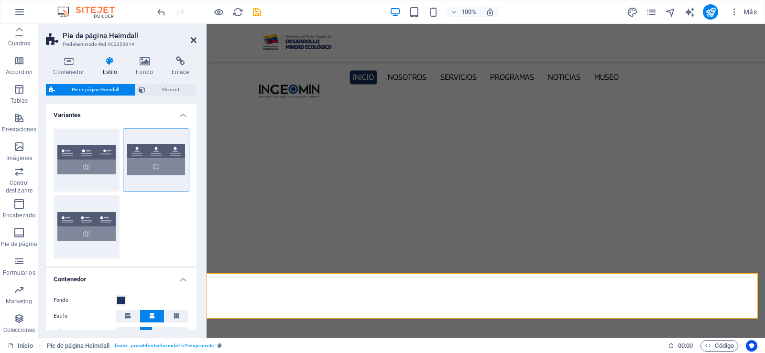
click at [196, 41] on icon at bounding box center [194, 40] width 6 height 8
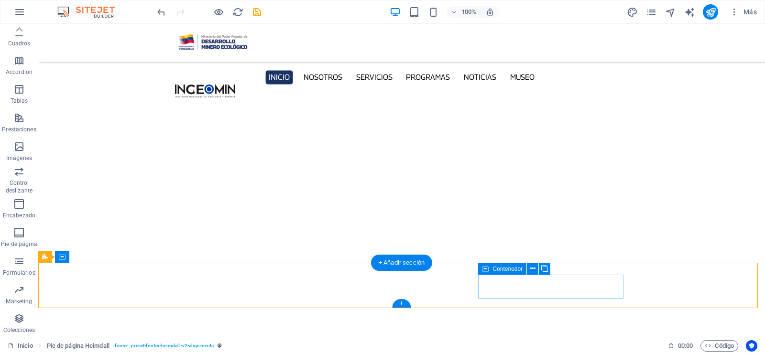
scroll to position [3206, 0]
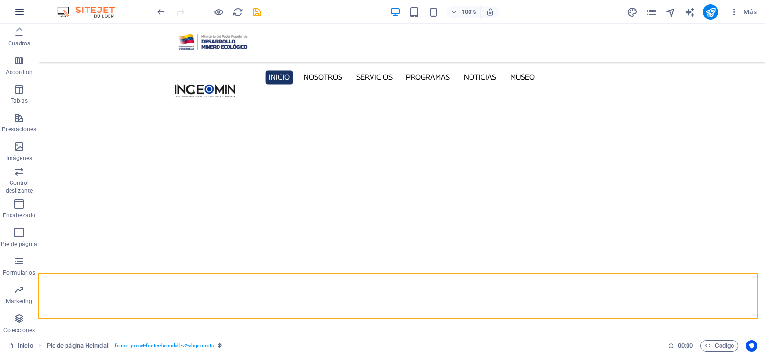
click at [18, 11] on icon "button" at bounding box center [19, 11] width 11 height 11
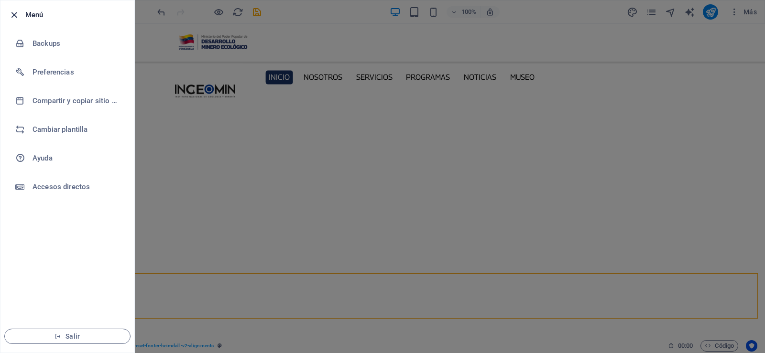
click at [13, 14] on icon "button" at bounding box center [14, 15] width 11 height 11
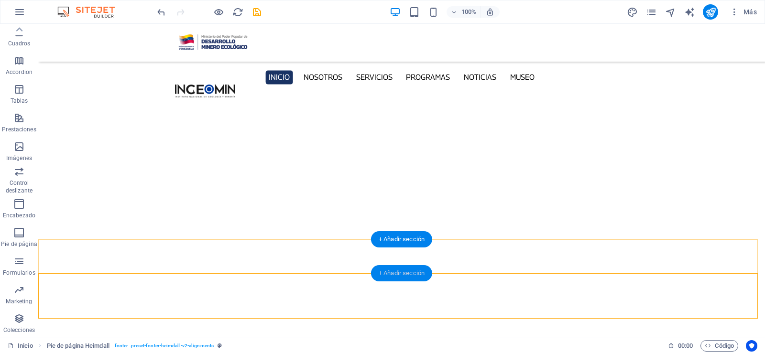
click at [379, 271] on div "+ Añadir sección" at bounding box center [401, 273] width 61 height 16
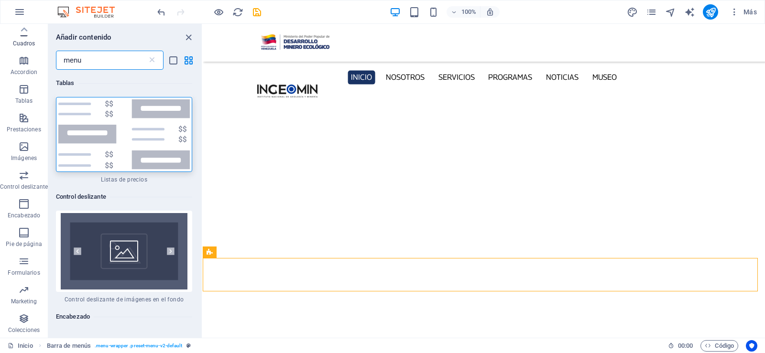
drag, startPoint x: 88, startPoint y: 57, endPoint x: 0, endPoint y: 46, distance: 88.6
click at [0, 46] on div "Favoritos Elementos Columnas Contenido Cuadros Accordion Tablas Prestaciones Im…" at bounding box center [101, 181] width 203 height 314
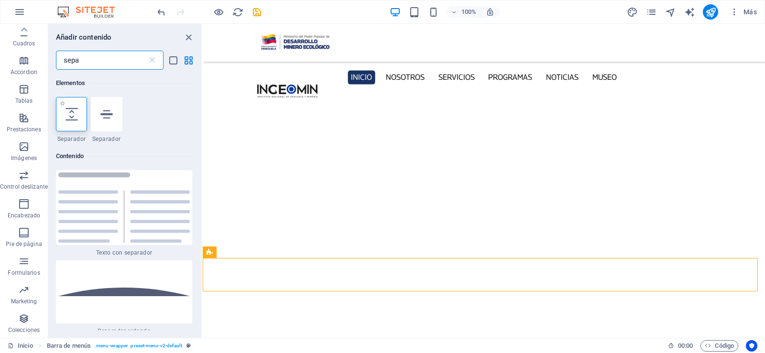
type input "sepa"
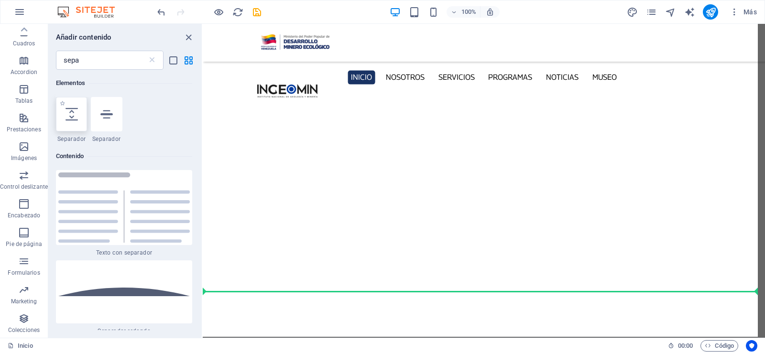
select select "px"
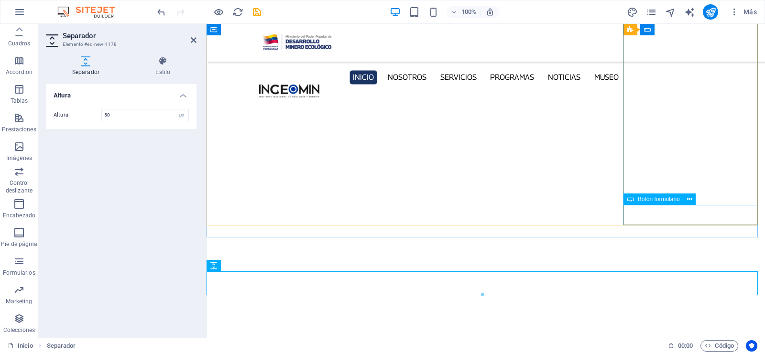
scroll to position [3224, 0]
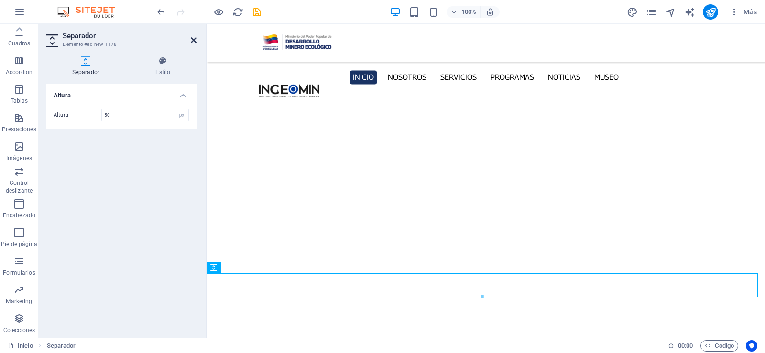
drag, startPoint x: 194, startPoint y: 41, endPoint x: 157, endPoint y: 24, distance: 40.6
click at [194, 41] on icon at bounding box center [194, 40] width 6 height 8
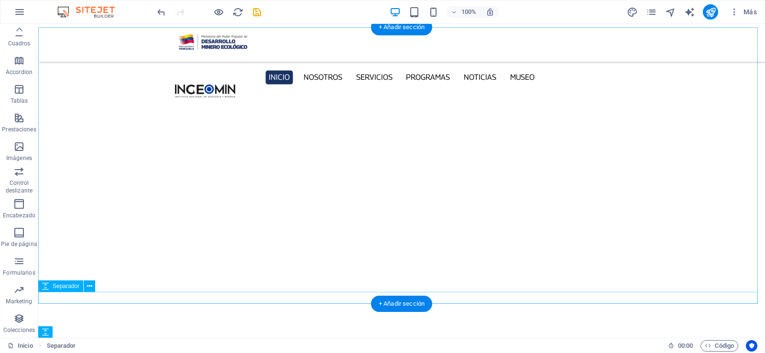
scroll to position [3206, 0]
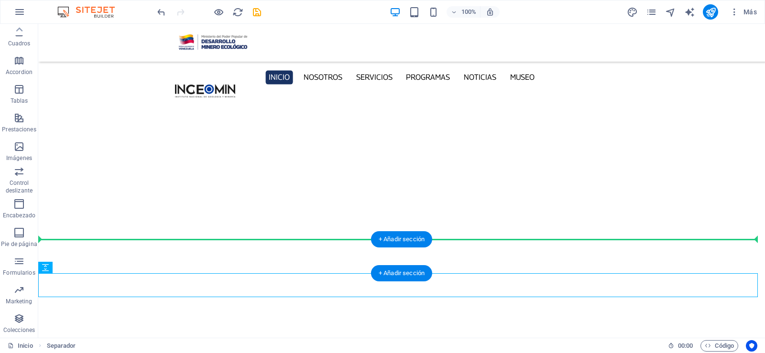
drag, startPoint x: 110, startPoint y: 291, endPoint x: 75, endPoint y: 245, distance: 58.2
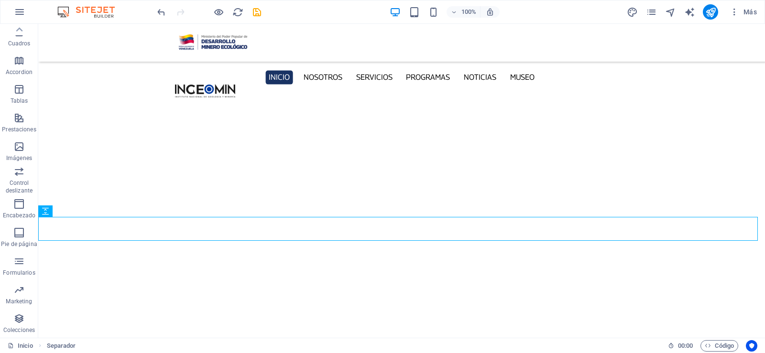
scroll to position [3230, 0]
click at [87, 209] on icon at bounding box center [89, 210] width 5 height 10
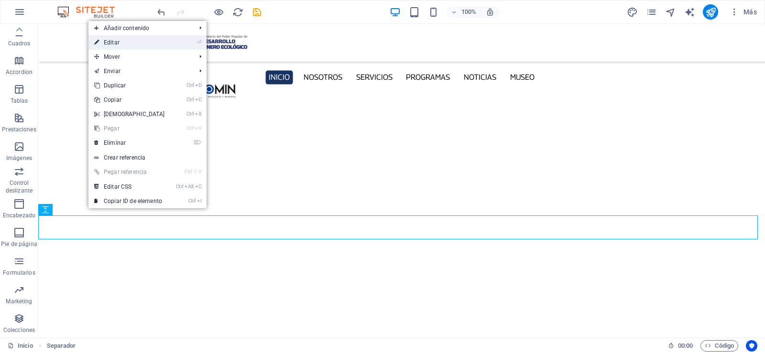
click at [117, 46] on link "⏎ Editar" at bounding box center [129, 42] width 82 height 14
select select "px"
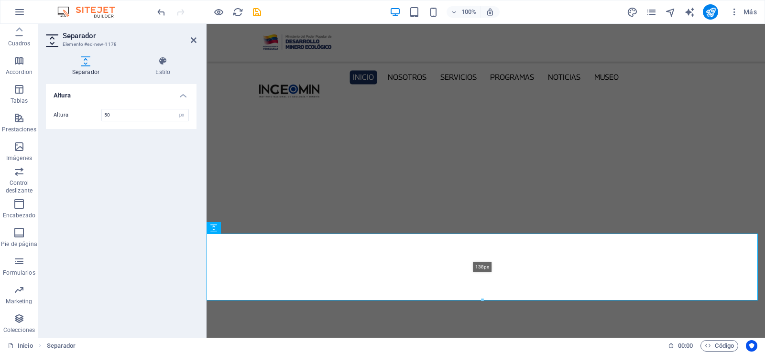
drag, startPoint x: 273, startPoint y: 236, endPoint x: 488, endPoint y: 299, distance: 223.7
click at [487, 300] on div at bounding box center [482, 300] width 550 height 3
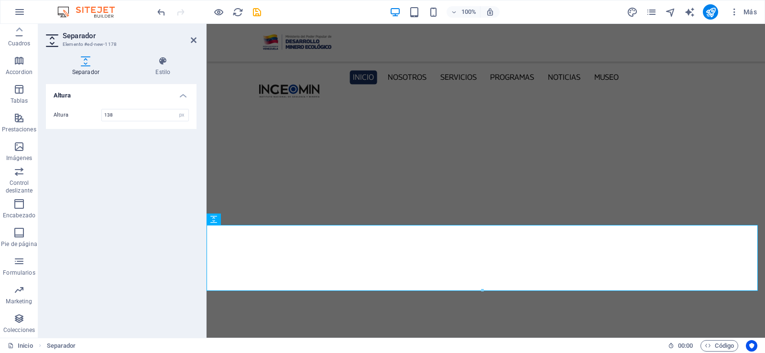
scroll to position [3290, 0]
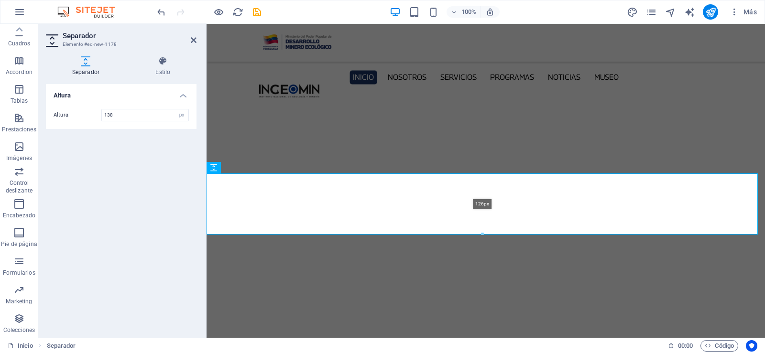
drag, startPoint x: 483, startPoint y: 239, endPoint x: 279, endPoint y: 208, distance: 205.9
click at [486, 233] on div at bounding box center [482, 234] width 550 height 3
type input "126"
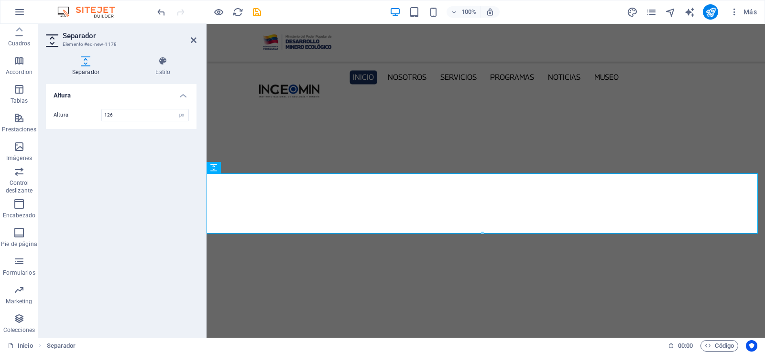
click at [189, 39] on h2 "Separador" at bounding box center [130, 36] width 134 height 9
click at [195, 42] on icon at bounding box center [194, 40] width 6 height 8
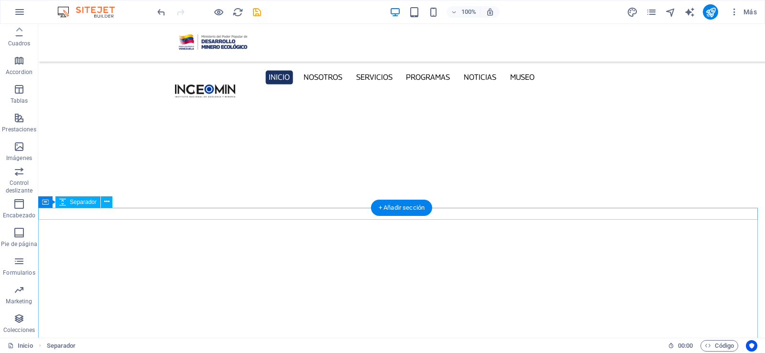
scroll to position [3266, 0]
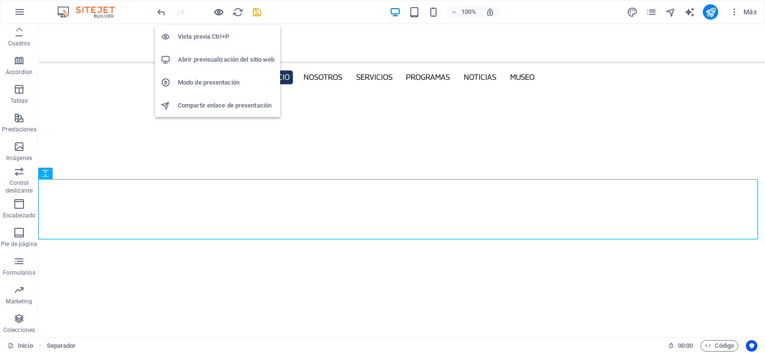
click at [223, 14] on icon "button" at bounding box center [218, 12] width 11 height 11
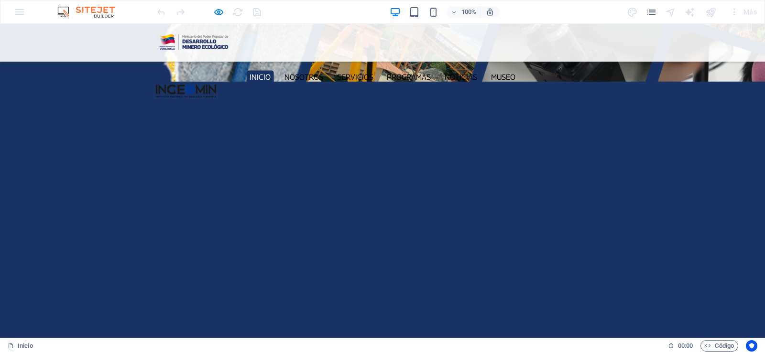
scroll to position [1928, 0]
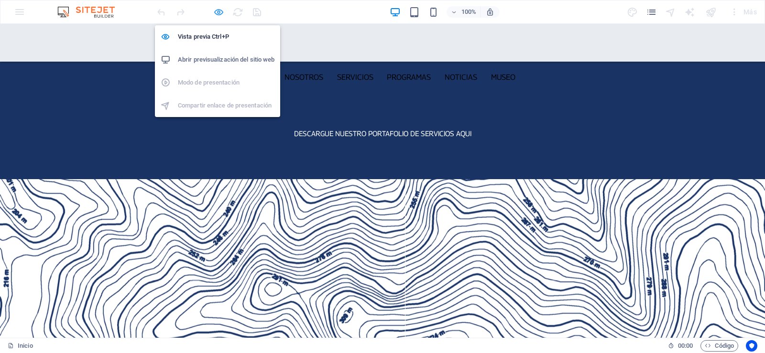
click at [222, 12] on icon "button" at bounding box center [218, 12] width 11 height 11
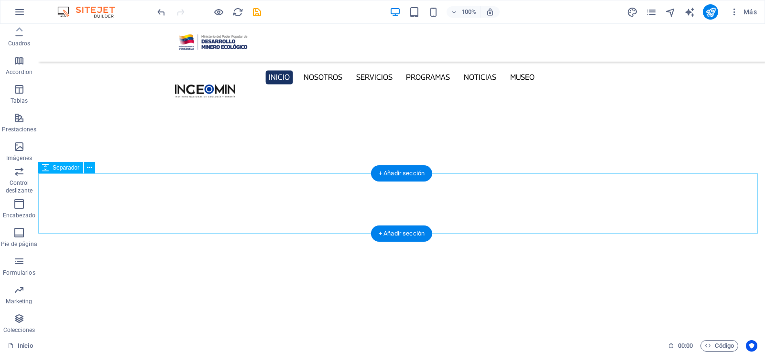
scroll to position [3266, 0]
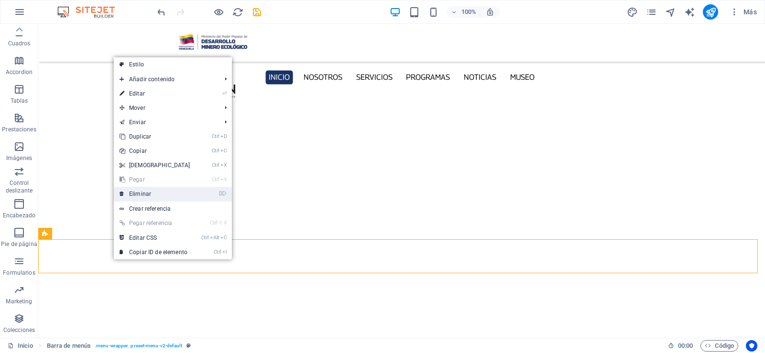
click at [154, 195] on link "⌦ Eliminar" at bounding box center [155, 194] width 82 height 14
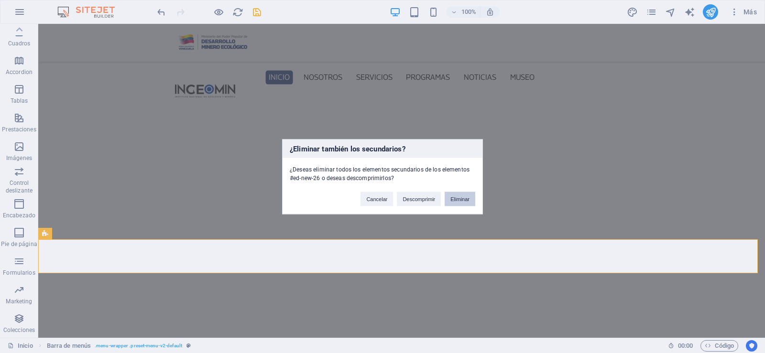
click at [457, 198] on button "Eliminar" at bounding box center [460, 199] width 31 height 14
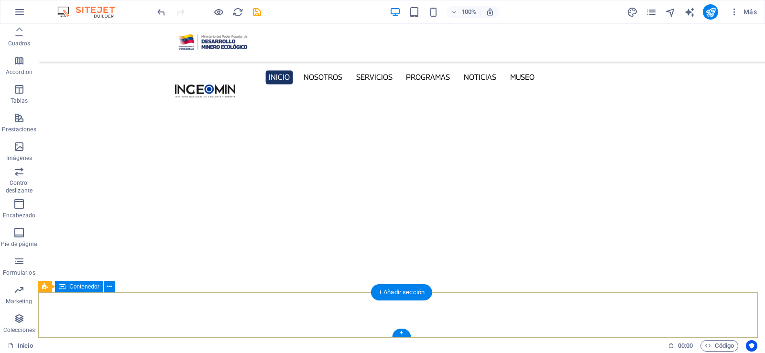
scroll to position [3200, 0]
click at [381, 291] on div "+ Añadir sección" at bounding box center [401, 292] width 61 height 16
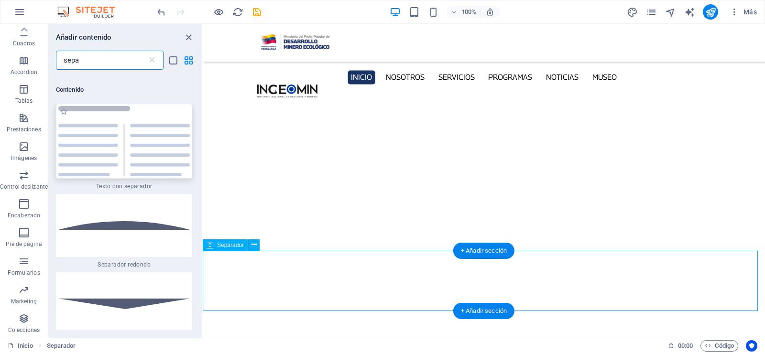
scroll to position [73, 0]
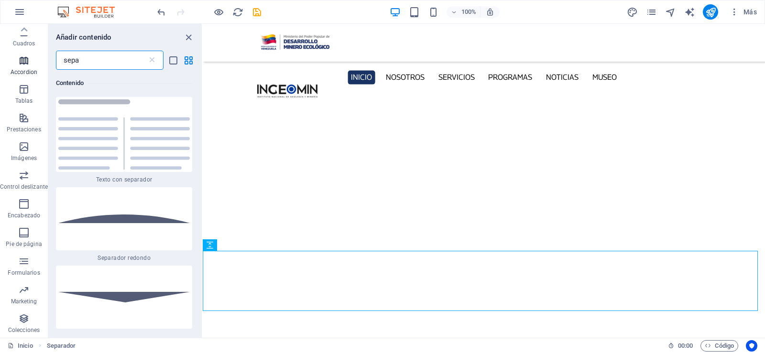
drag, startPoint x: 93, startPoint y: 54, endPoint x: 0, endPoint y: 71, distance: 94.8
click at [0, 71] on div "Favoritos Elementos Columnas Contenido Cuadros Accordion Tablas Prestaciones Im…" at bounding box center [101, 181] width 203 height 314
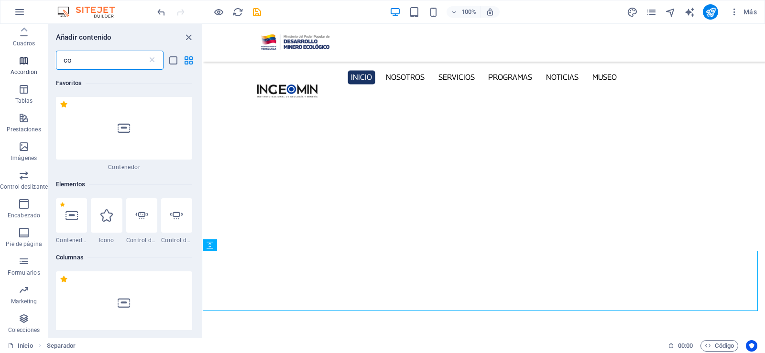
scroll to position [0, 0]
type input "co"
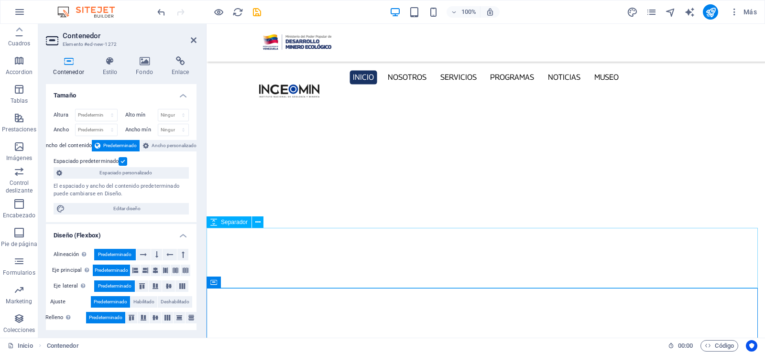
scroll to position [3363, 0]
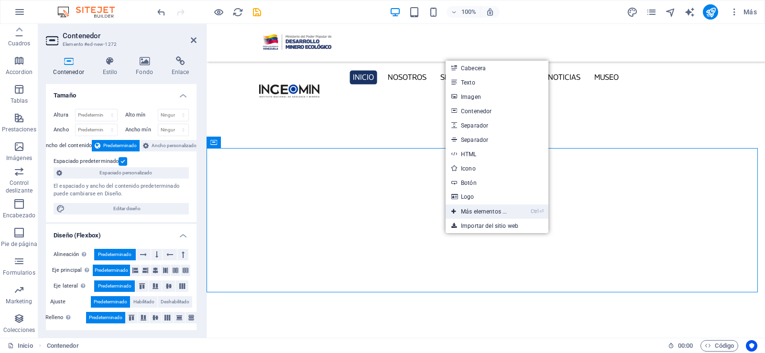
click at [489, 207] on link "Ctrl ⏎ Más elementos ..." at bounding box center [479, 212] width 67 height 14
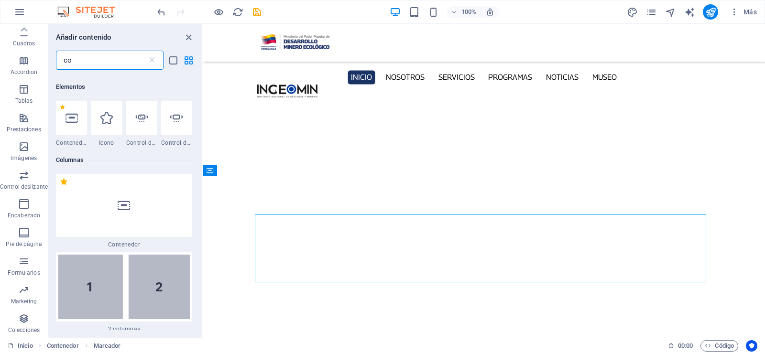
scroll to position [102, 0]
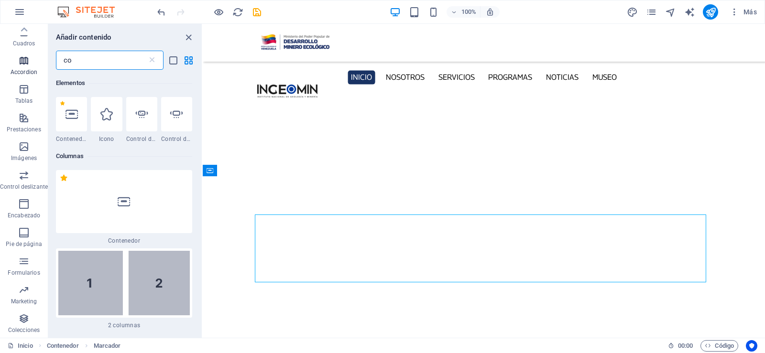
drag, startPoint x: 97, startPoint y: 62, endPoint x: 0, endPoint y: 68, distance: 97.3
click at [0, 68] on div "Favoritos Elementos Columnas Contenido Cuadros Accordion Tablas Prestaciones Im…" at bounding box center [101, 181] width 203 height 314
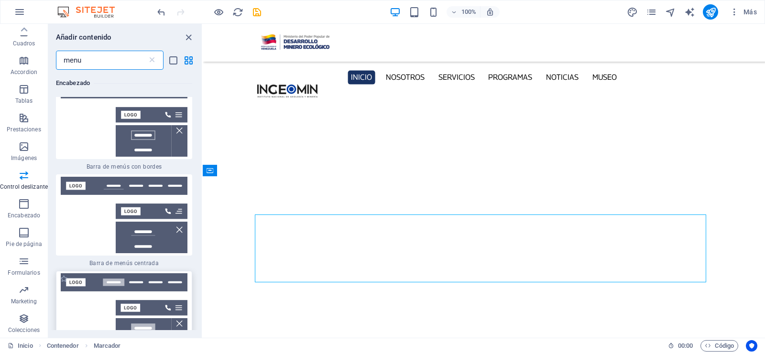
scroll to position [335, 0]
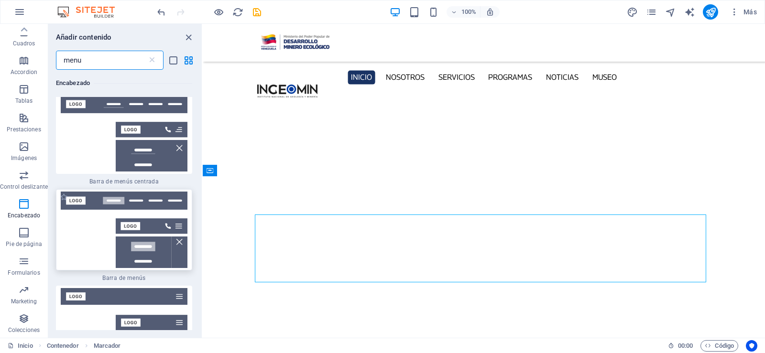
type input "menu"
click at [103, 228] on div at bounding box center [124, 229] width 136 height 81
drag, startPoint x: 306, startPoint y: 252, endPoint x: 366, endPoint y: 238, distance: 61.6
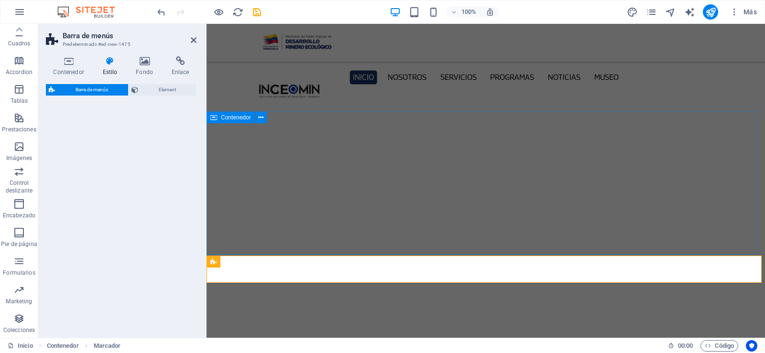
scroll to position [3400, 0]
select select "rem"
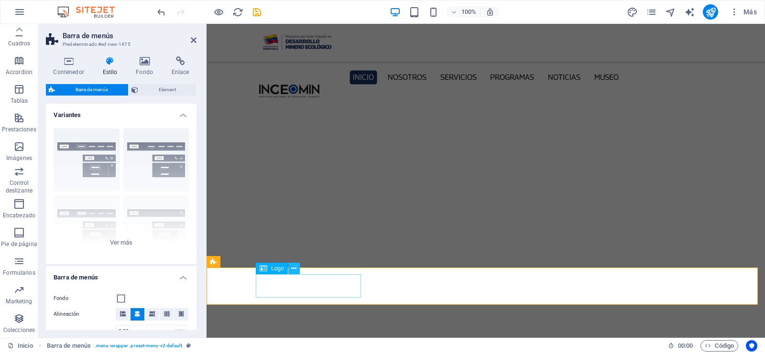
click at [299, 267] on button at bounding box center [293, 268] width 11 height 11
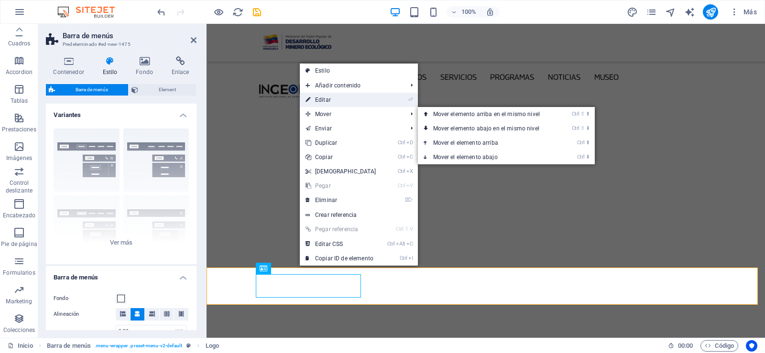
click at [333, 99] on link "⏎ Editar" at bounding box center [341, 100] width 82 height 14
select select "px"
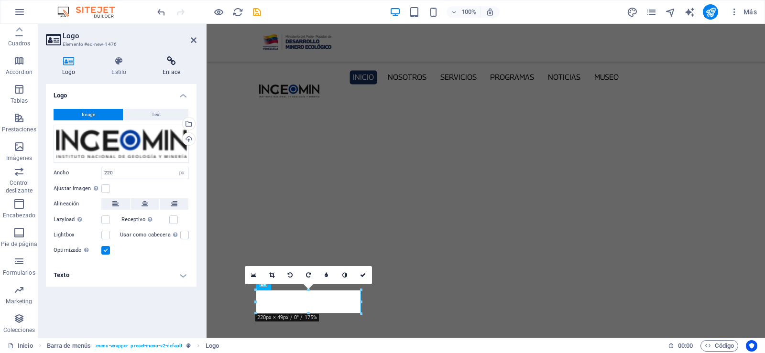
scroll to position [3384, 0]
click at [405, 291] on button at bounding box center [399, 288] width 11 height 11
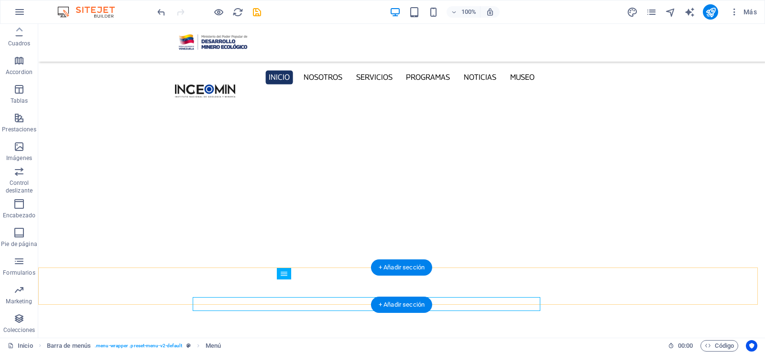
scroll to position [3382, 0]
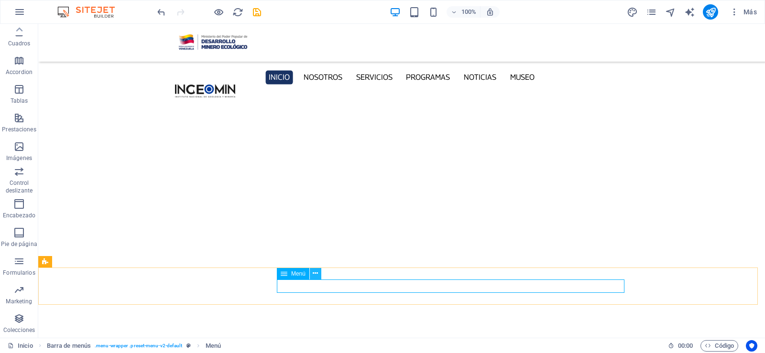
click at [316, 273] on icon at bounding box center [315, 274] width 5 height 10
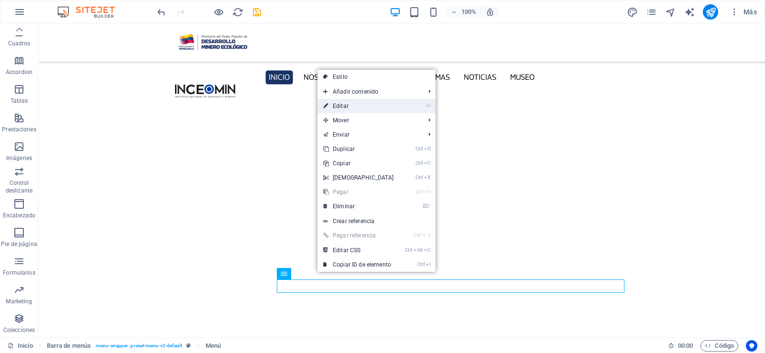
click at [353, 109] on link "⏎ Editar" at bounding box center [358, 106] width 82 height 14
select select
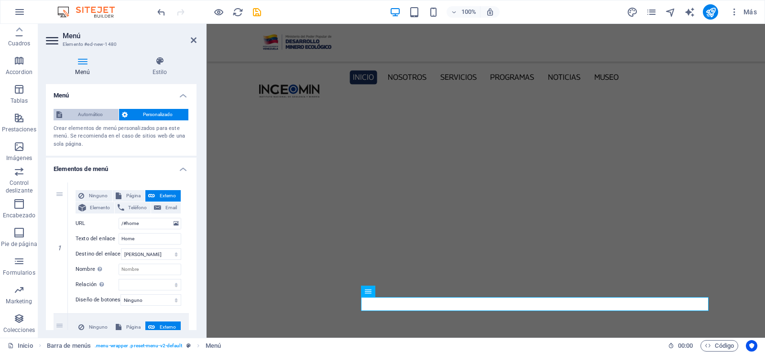
click at [87, 112] on span "Automático" at bounding box center [90, 114] width 51 height 11
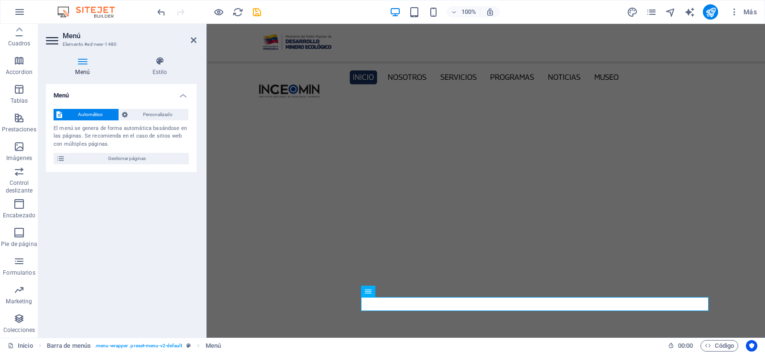
click at [195, 46] on header "Menú Elemento #ed-new-1480" at bounding box center [121, 36] width 151 height 25
click at [194, 41] on icon at bounding box center [194, 40] width 6 height 8
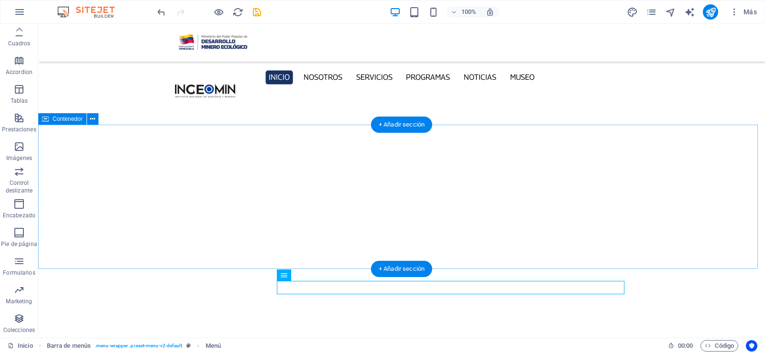
scroll to position [3425, 0]
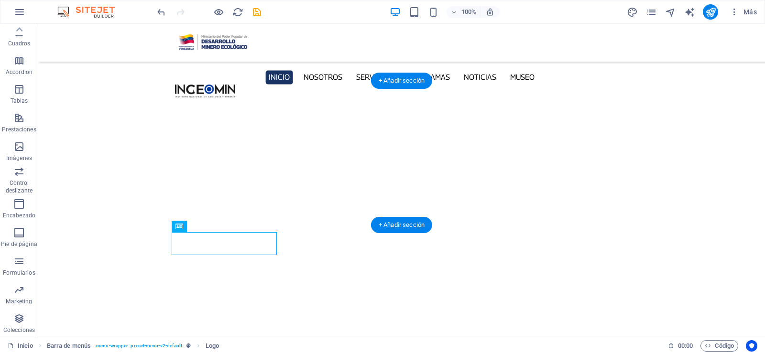
drag, startPoint x: 227, startPoint y: 250, endPoint x: 259, endPoint y: 163, distance: 92.4
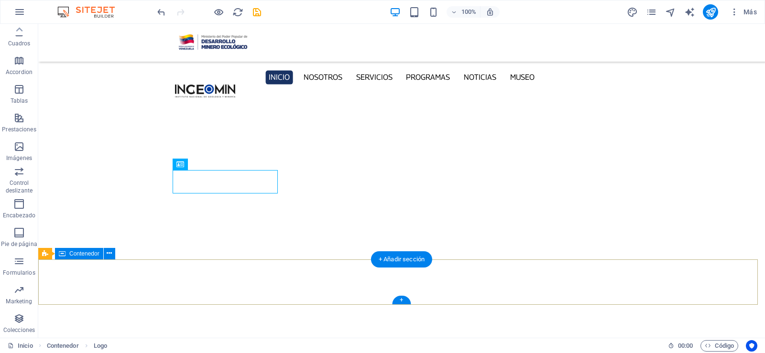
scroll to position [3363, 0]
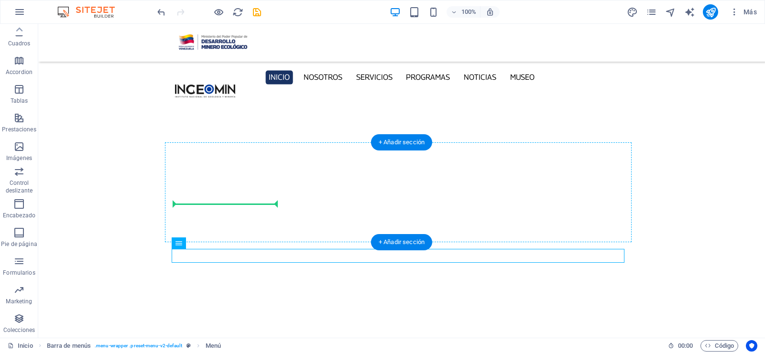
drag, startPoint x: 237, startPoint y: 267, endPoint x: 273, endPoint y: 197, distance: 78.9
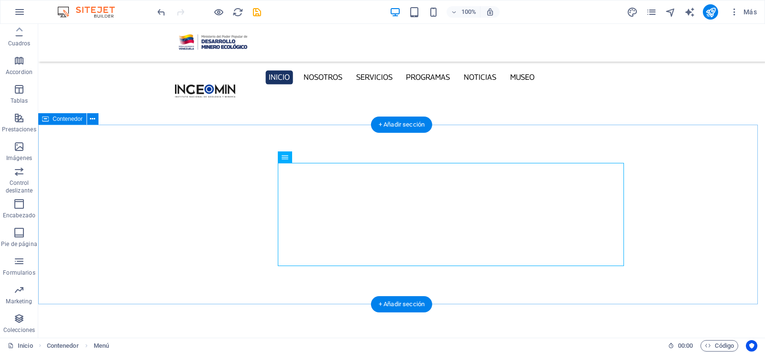
scroll to position [3394, 0]
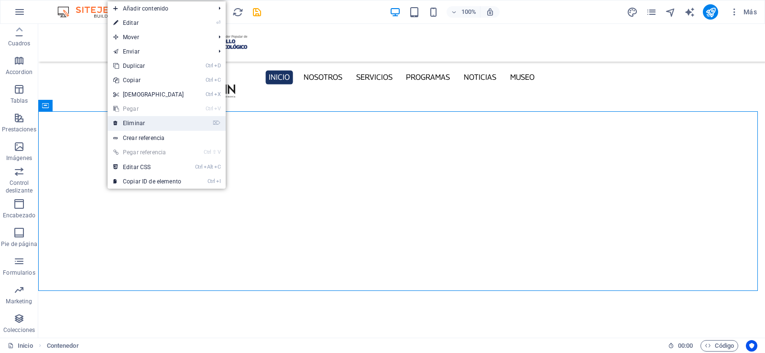
click at [160, 121] on link "⌦ Eliminar" at bounding box center [149, 123] width 82 height 14
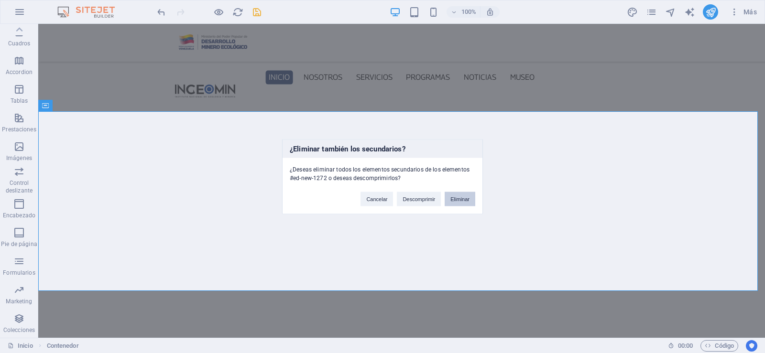
click at [457, 203] on button "Eliminar" at bounding box center [460, 199] width 31 height 14
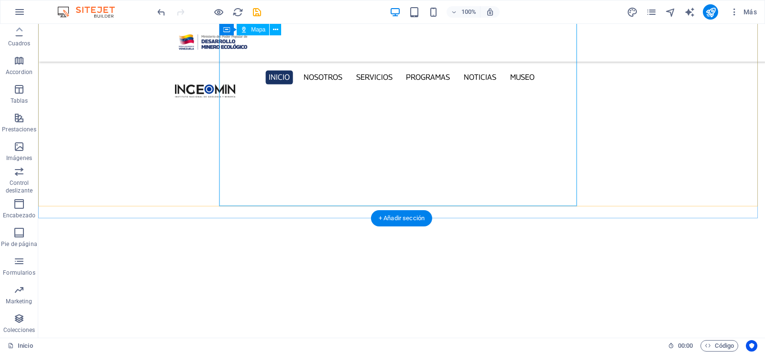
scroll to position [3227, 0]
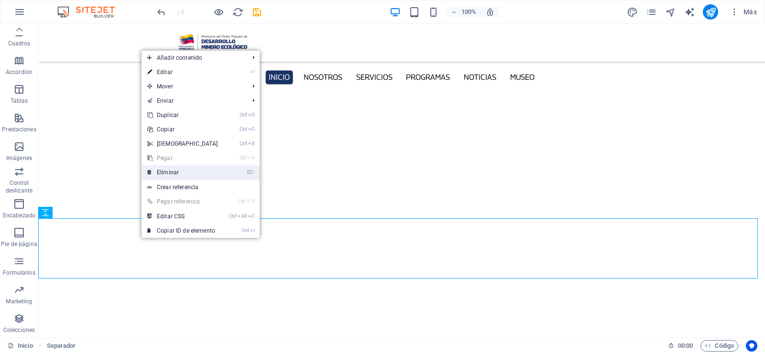
click at [184, 170] on link "⌦ Eliminar" at bounding box center [182, 172] width 82 height 14
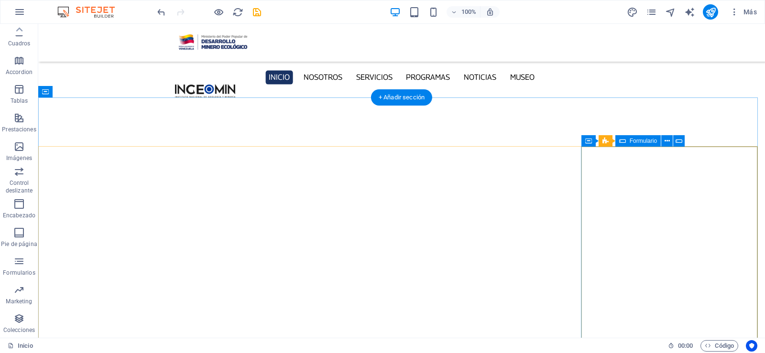
scroll to position [3166, 0]
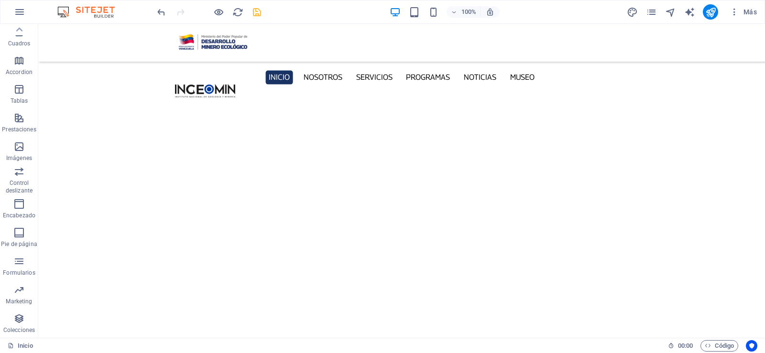
click at [262, 12] on icon "save" at bounding box center [256, 12] width 11 height 11
click at [403, 335] on div "+" at bounding box center [401, 333] width 19 height 9
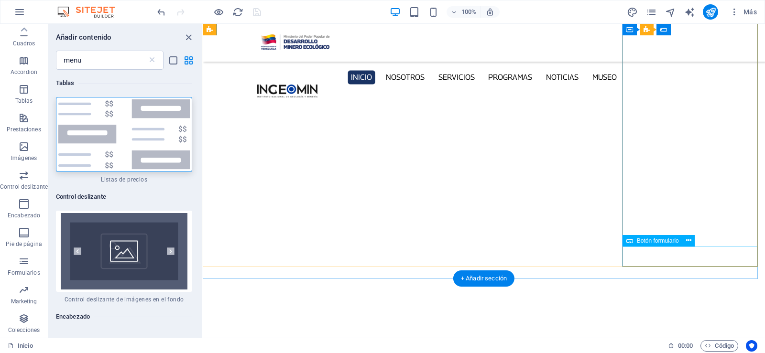
scroll to position [3185, 0]
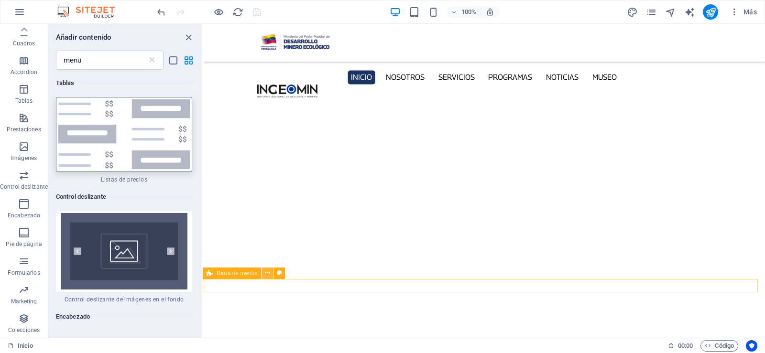
click at [267, 274] on icon at bounding box center [267, 273] width 5 height 10
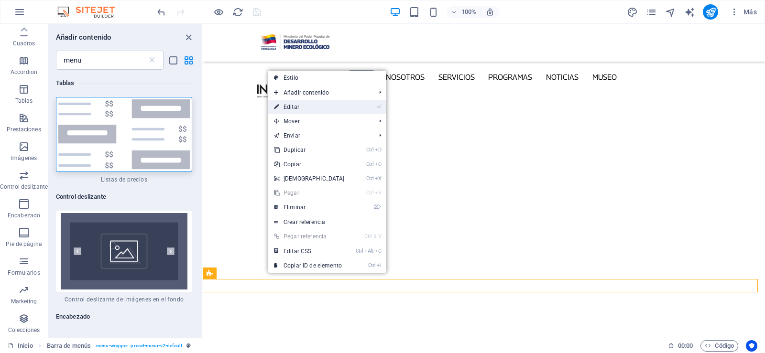
click at [305, 105] on link "⏎ Editar" at bounding box center [309, 107] width 82 height 14
select select "rem"
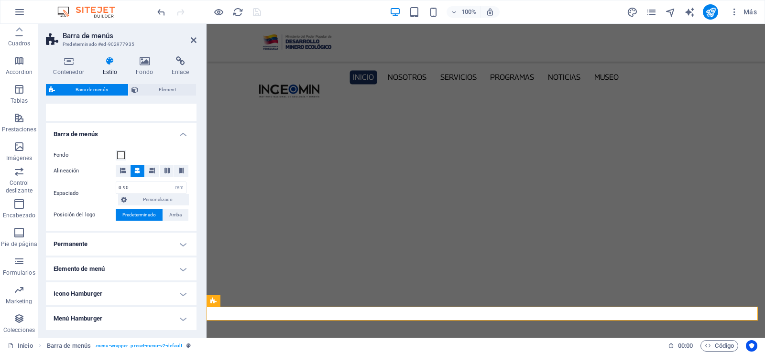
scroll to position [0, 0]
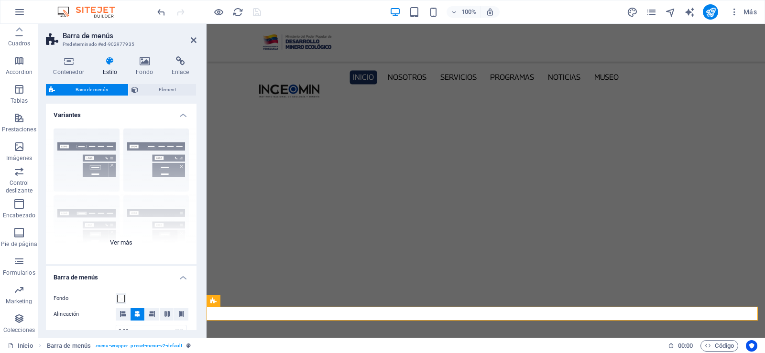
click at [120, 242] on div "Borde Centrado Predeterminado Fijo Loki Desencadenador Ancho XXL" at bounding box center [121, 192] width 151 height 143
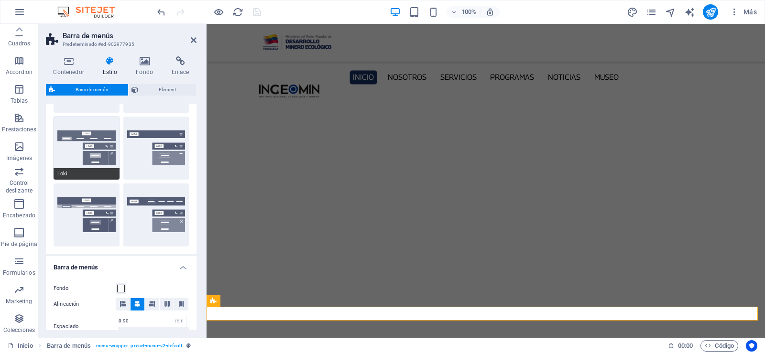
scroll to position [96, 0]
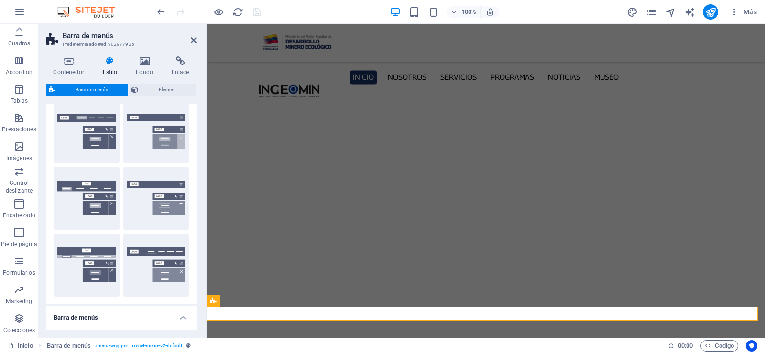
click at [79, 132] on div "Predeterminado" at bounding box center [87, 131] width 66 height 63
click at [90, 141] on div "Predeterminado" at bounding box center [87, 131] width 66 height 63
drag, startPoint x: 69, startPoint y: 119, endPoint x: 65, endPoint y: 124, distance: 6.8
click at [69, 119] on div "Predeterminado" at bounding box center [87, 131] width 66 height 63
click at [58, 136] on button "Predeterminado" at bounding box center [87, 131] width 66 height 63
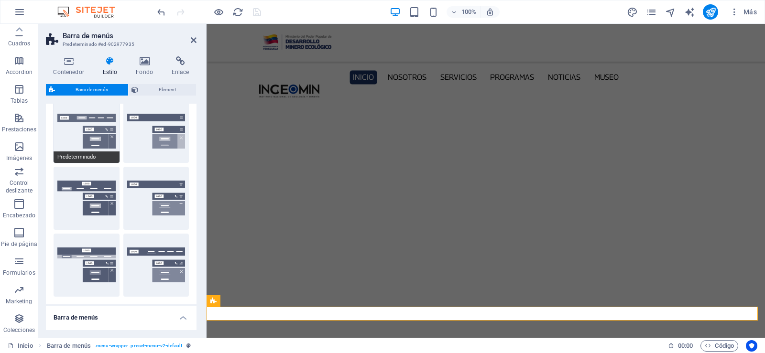
type input "1"
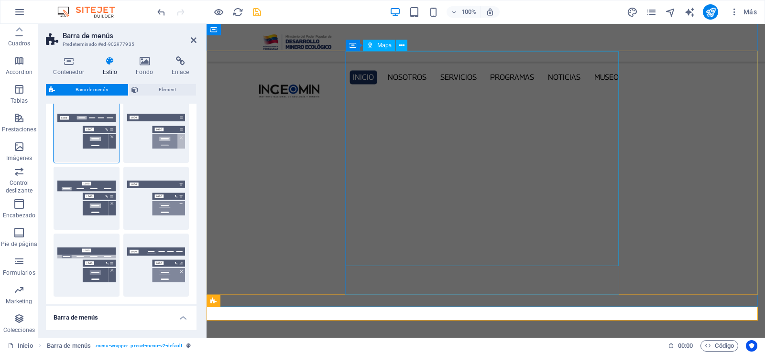
scroll to position [3185, 0]
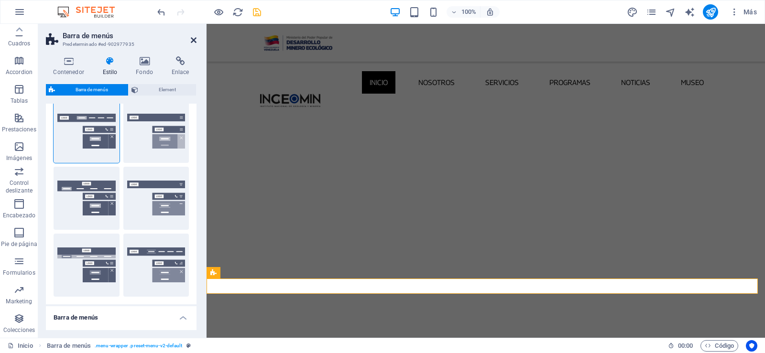
click at [196, 42] on icon at bounding box center [194, 40] width 6 height 8
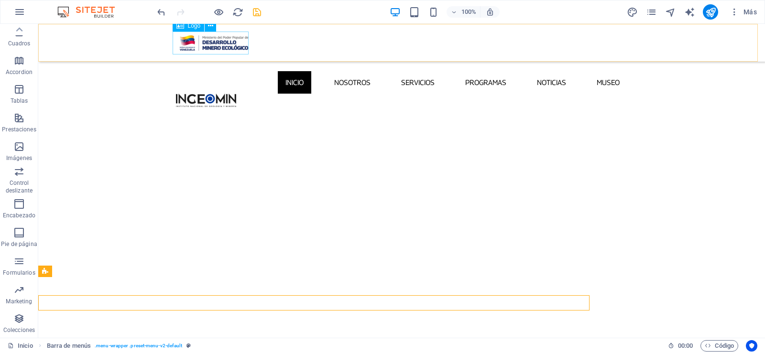
scroll to position [3168, 0]
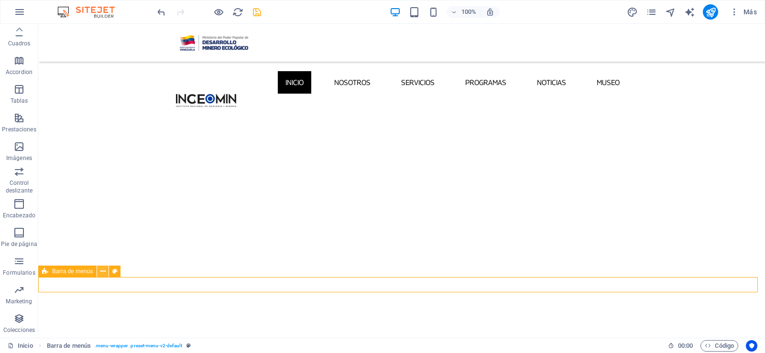
click at [100, 274] on icon at bounding box center [102, 272] width 5 height 10
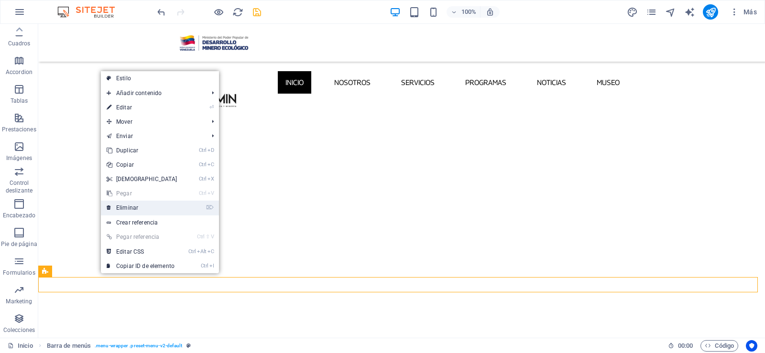
click at [143, 207] on link "⌦ Eliminar" at bounding box center [142, 208] width 82 height 14
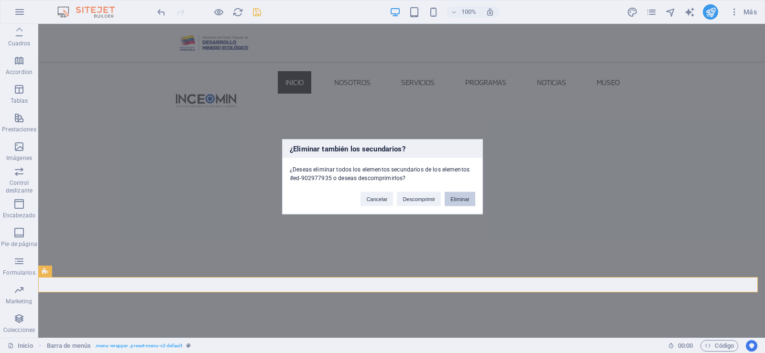
click at [460, 198] on button "Eliminar" at bounding box center [460, 199] width 31 height 14
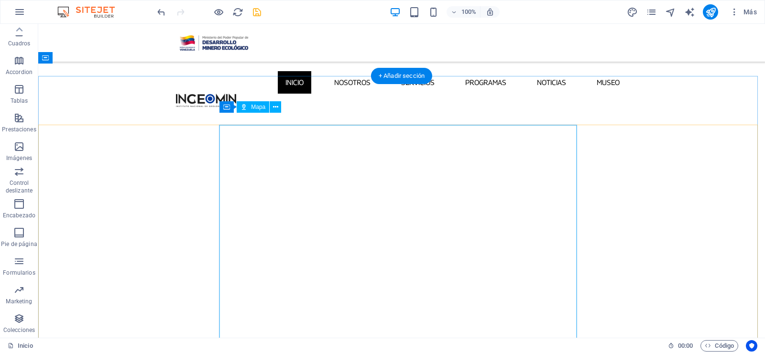
scroll to position [3140, 0]
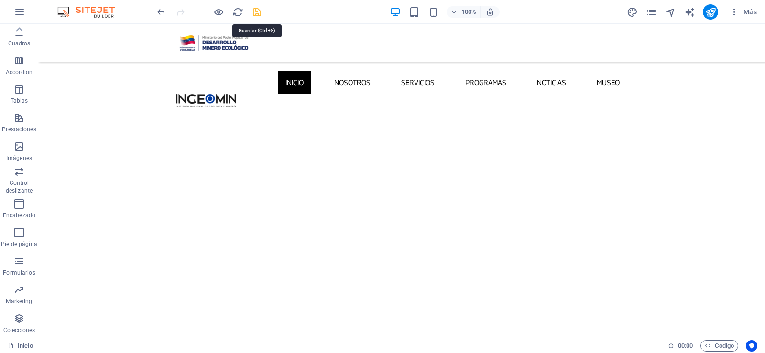
click at [259, 11] on icon "save" at bounding box center [256, 12] width 11 height 11
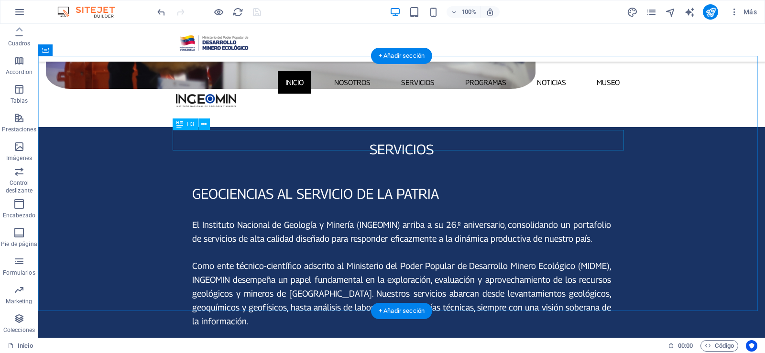
scroll to position [1071, 0]
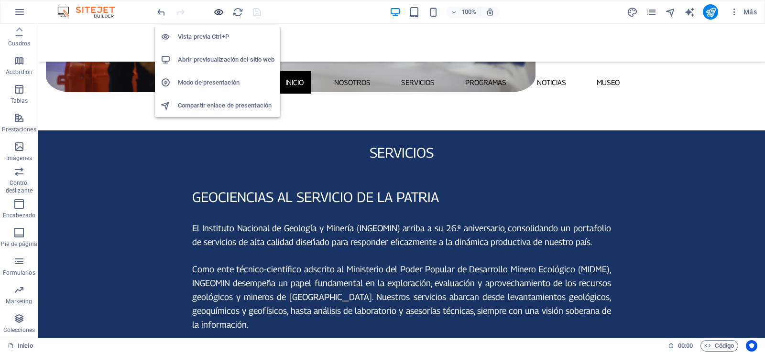
click at [220, 10] on icon "button" at bounding box center [218, 12] width 11 height 11
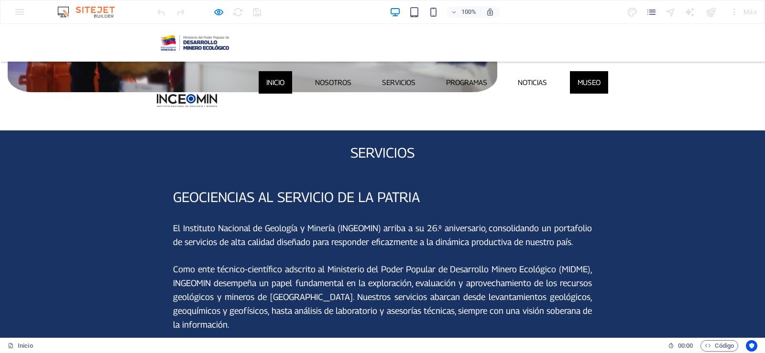
click at [592, 71] on link "Museo" at bounding box center [589, 82] width 38 height 22
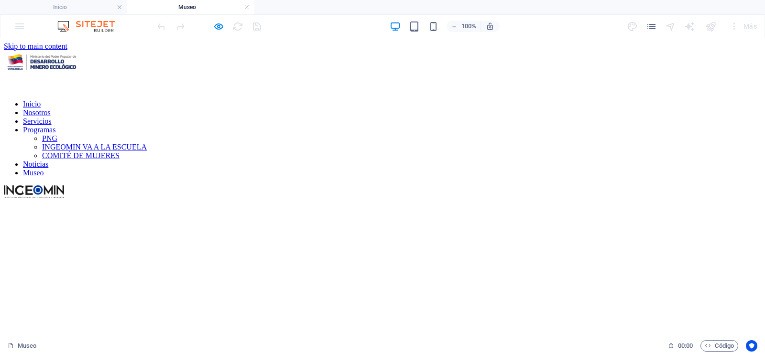
scroll to position [0, 0]
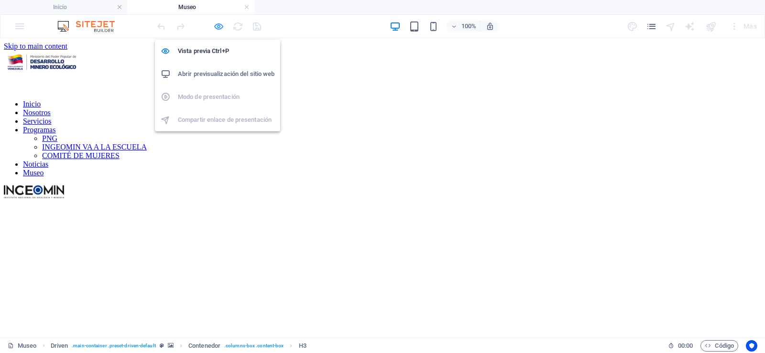
click at [220, 22] on icon "button" at bounding box center [218, 26] width 11 height 11
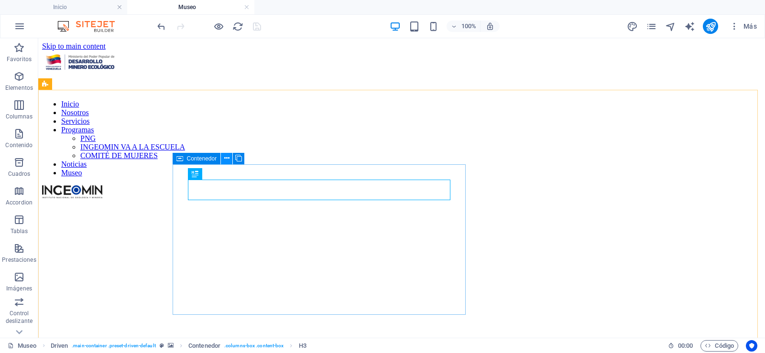
click at [229, 158] on icon at bounding box center [226, 158] width 5 height 10
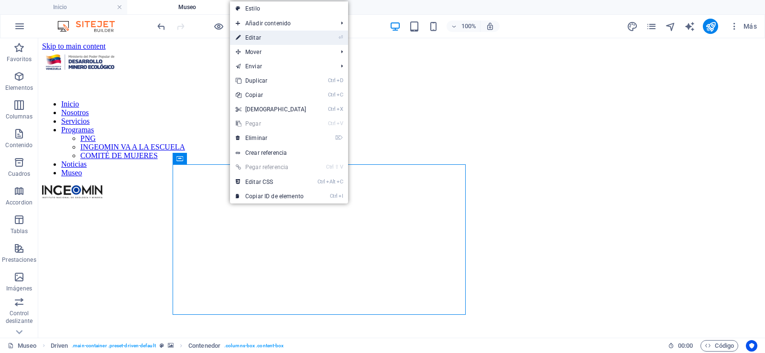
drag, startPoint x: 273, startPoint y: 39, endPoint x: 47, endPoint y: 20, distance: 226.5
click at [273, 39] on link "⏎ Editar" at bounding box center [271, 38] width 82 height 14
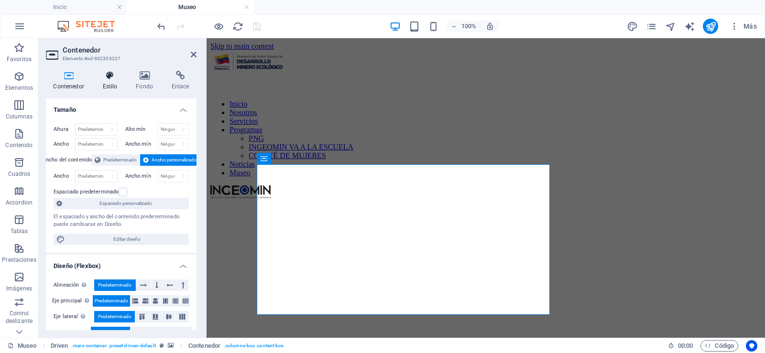
click at [109, 79] on icon at bounding box center [110, 76] width 30 height 10
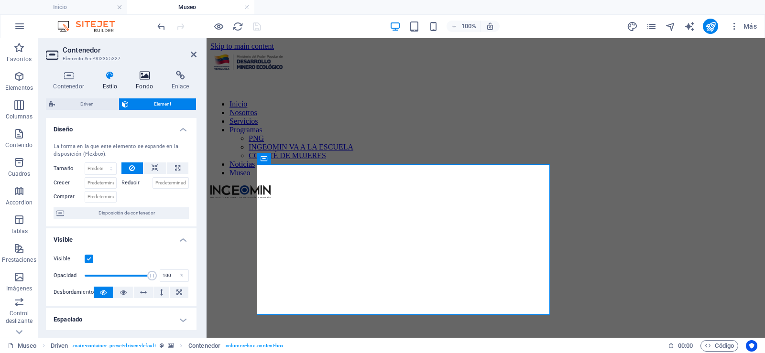
click at [146, 80] on h4 "Fondo" at bounding box center [147, 81] width 36 height 20
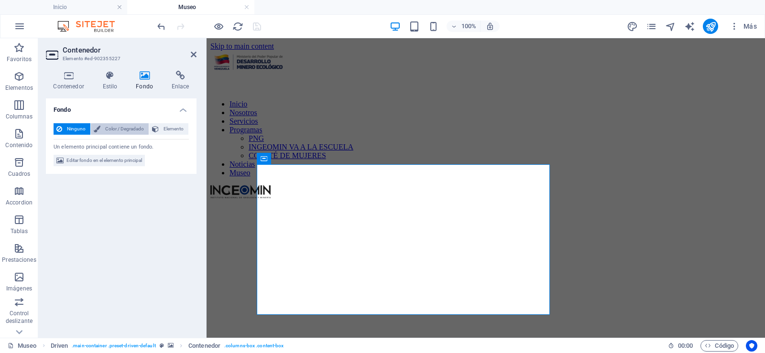
click at [128, 130] on span "Color / Degradado" at bounding box center [124, 128] width 43 height 11
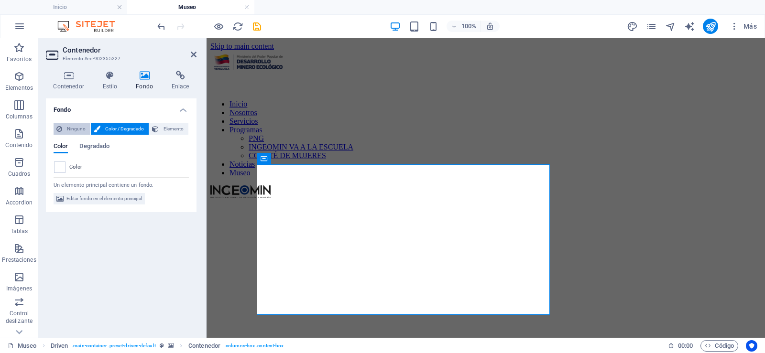
click at [64, 124] on button "Ninguno" at bounding box center [72, 128] width 37 height 11
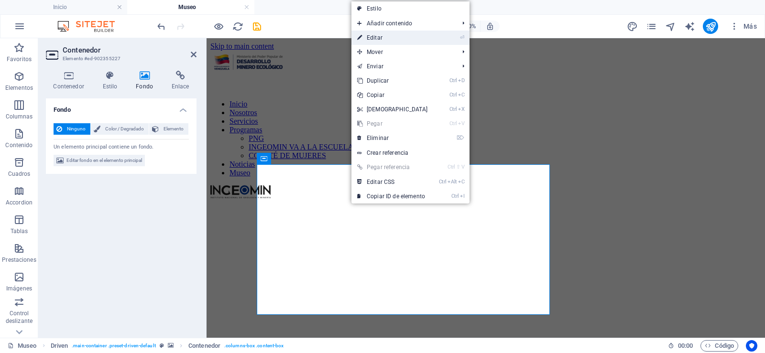
click at [389, 36] on link "⏎ Editar" at bounding box center [392, 38] width 82 height 14
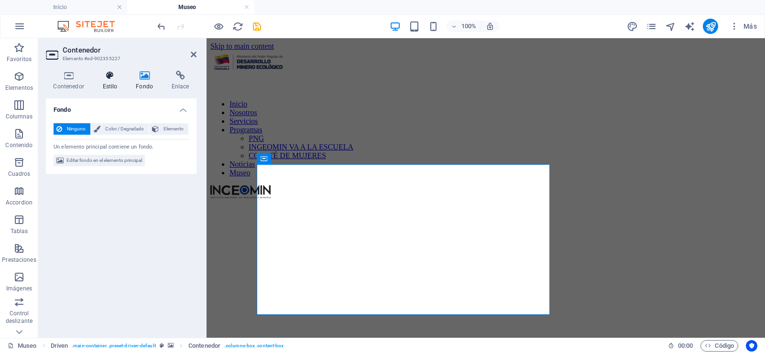
click at [117, 80] on icon at bounding box center [110, 76] width 30 height 10
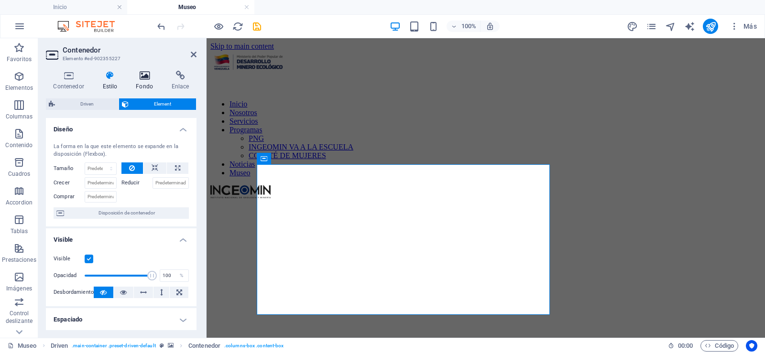
click at [142, 82] on h4 "Fondo" at bounding box center [147, 81] width 36 height 20
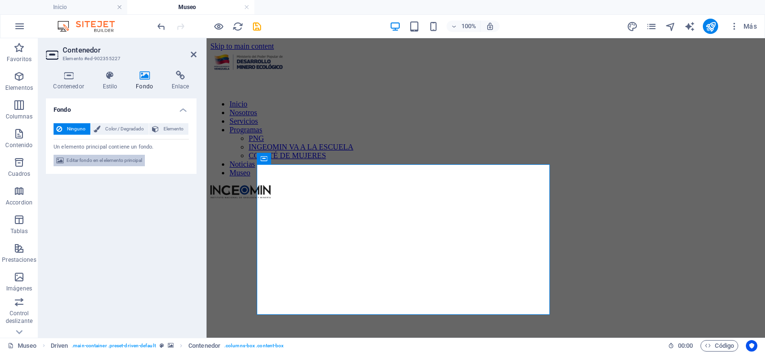
click at [94, 161] on span "Editar fondo en el elemento principal" at bounding box center [104, 160] width 76 height 11
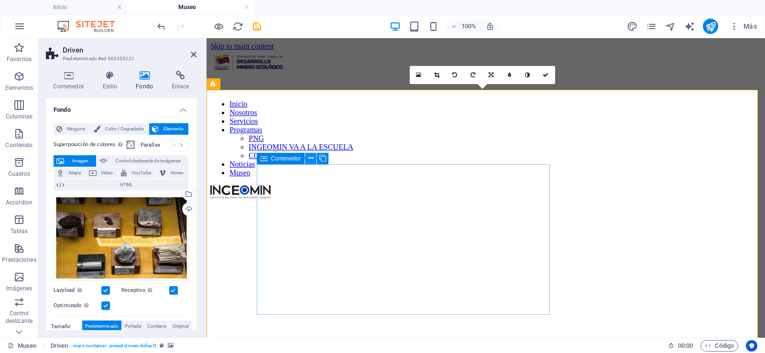
click at [313, 156] on icon at bounding box center [310, 158] width 5 height 10
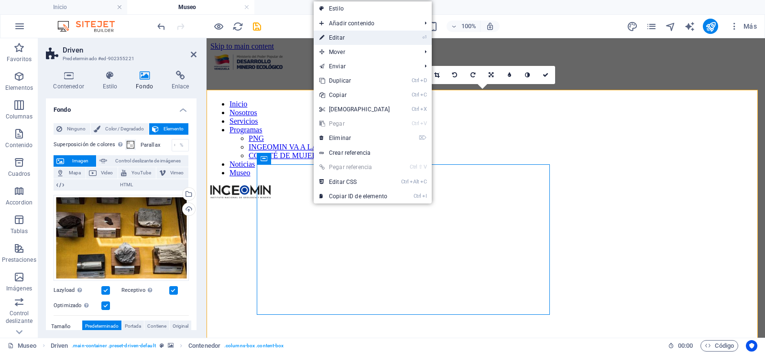
click at [358, 44] on link "⏎ Editar" at bounding box center [355, 38] width 82 height 14
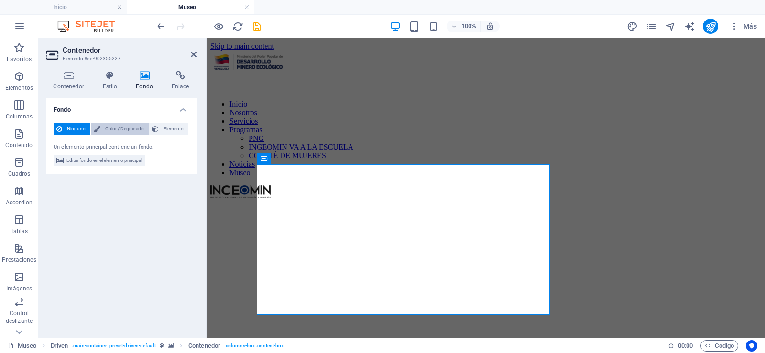
click at [108, 129] on span "Color / Degradado" at bounding box center [124, 128] width 43 height 11
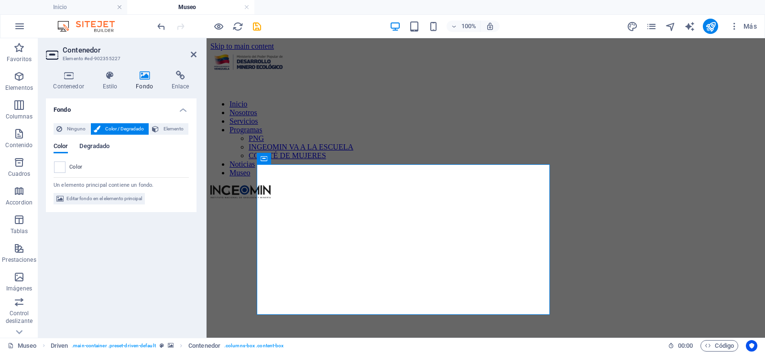
click at [102, 148] on span "Degradado" at bounding box center [94, 147] width 30 height 13
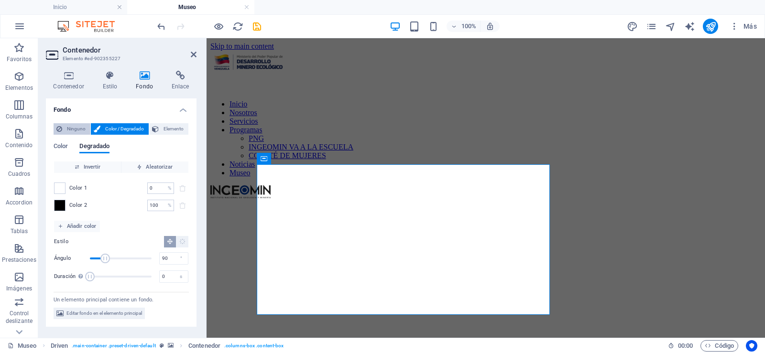
click at [80, 128] on span "Ninguno" at bounding box center [76, 128] width 22 height 11
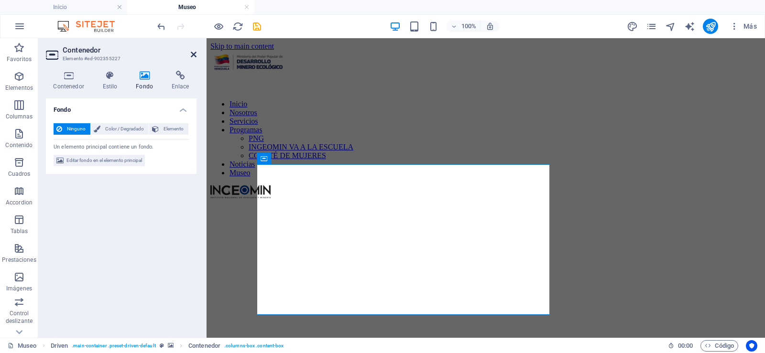
click at [191, 52] on icon at bounding box center [194, 55] width 6 height 8
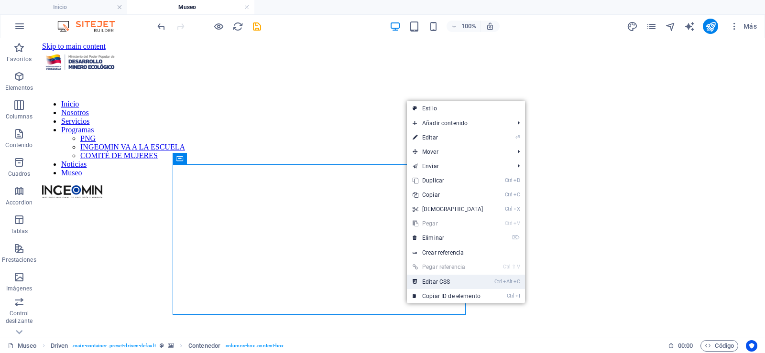
click at [431, 283] on link "Ctrl Alt C Editar CSS" at bounding box center [448, 282] width 82 height 14
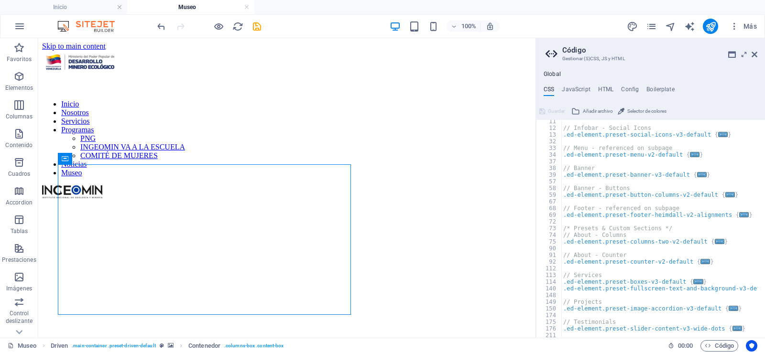
scroll to position [86, 0]
